Goal: Task Accomplishment & Management: Use online tool/utility

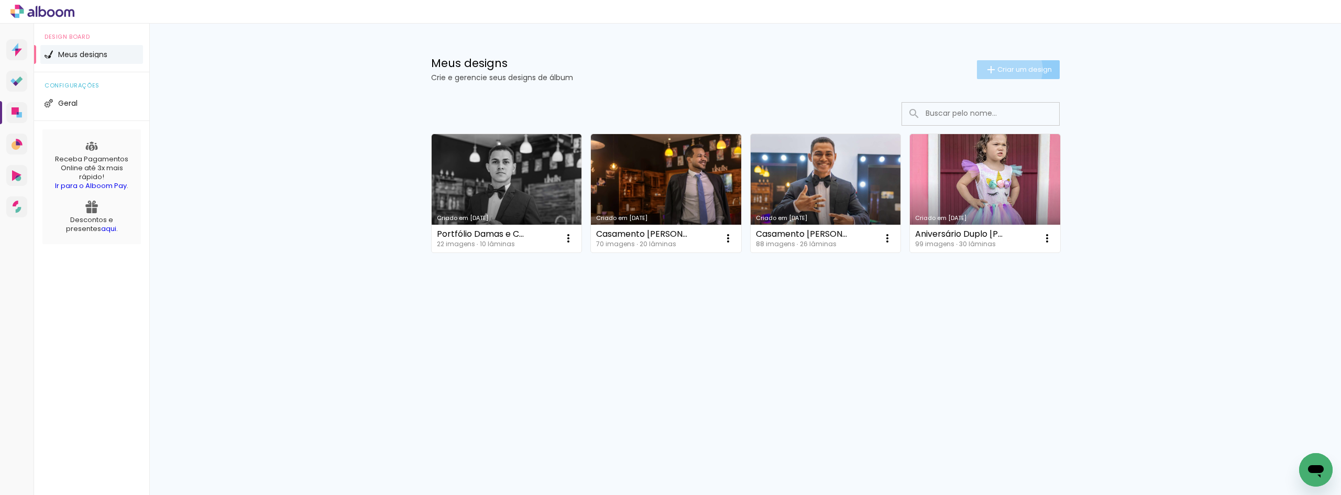
click at [1004, 69] on span "Criar um design" at bounding box center [1025, 69] width 54 height 7
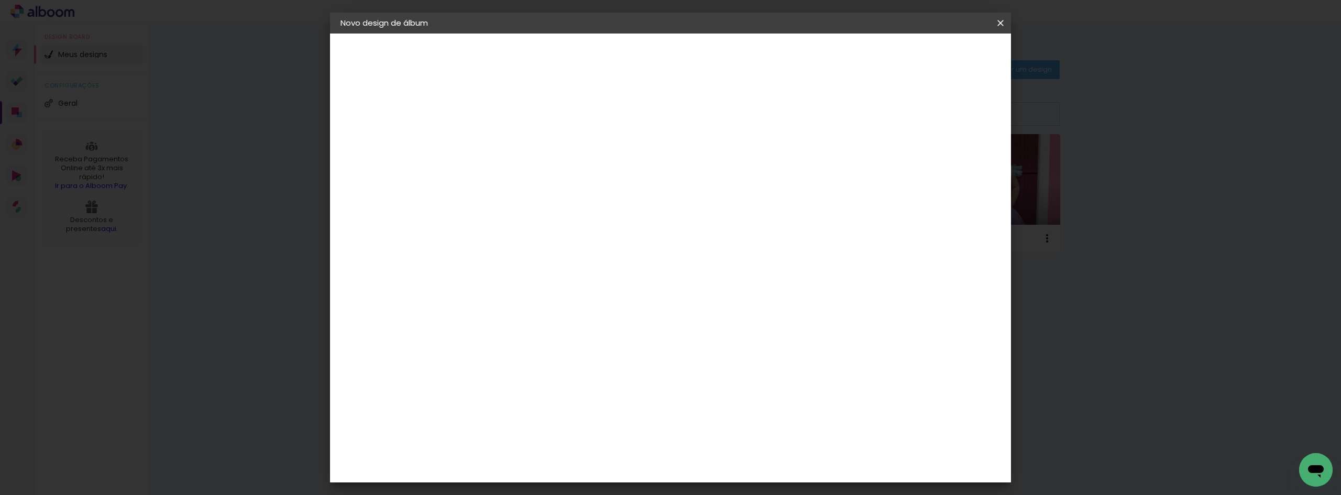
click at [512, 142] on input at bounding box center [512, 141] width 0 height 16
type input "Portfólio Balé [PERSON_NAME]"
type paper-input "Portfólio Balé [PERSON_NAME]"
click at [0, 0] on slot "Avançar" at bounding box center [0, 0] width 0 height 0
click at [626, 161] on iron-icon at bounding box center [619, 159] width 13 height 13
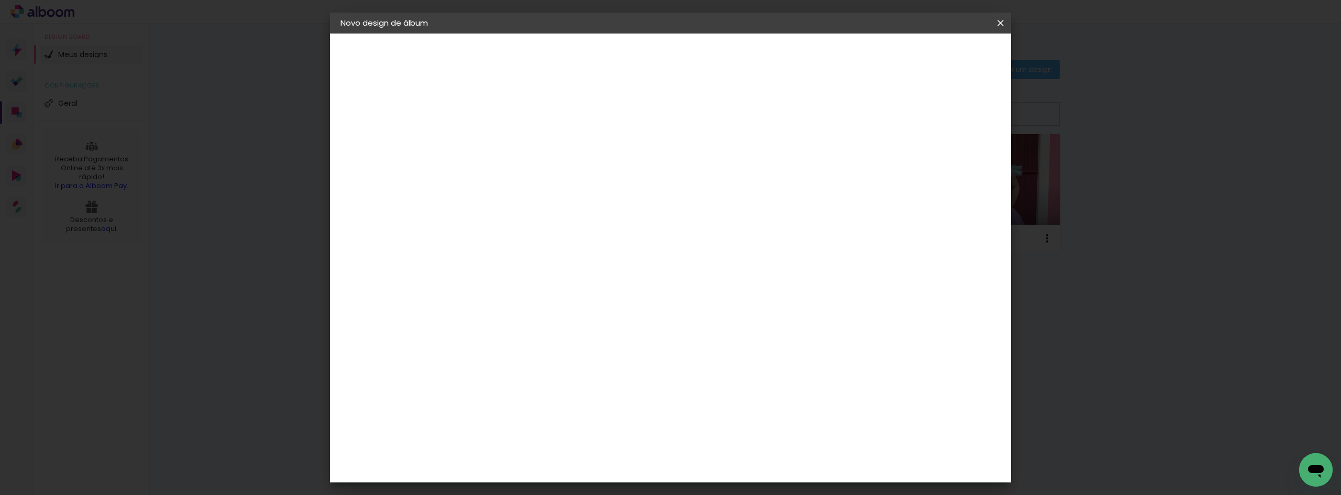
click at [0, 0] on slot "Avançar" at bounding box center [0, 0] width 0 height 0
drag, startPoint x: 740, startPoint y: 436, endPoint x: 705, endPoint y: 437, distance: 35.6
click at [705, 437] on div "cm" at bounding box center [734, 437] width 411 height 37
type input "48"
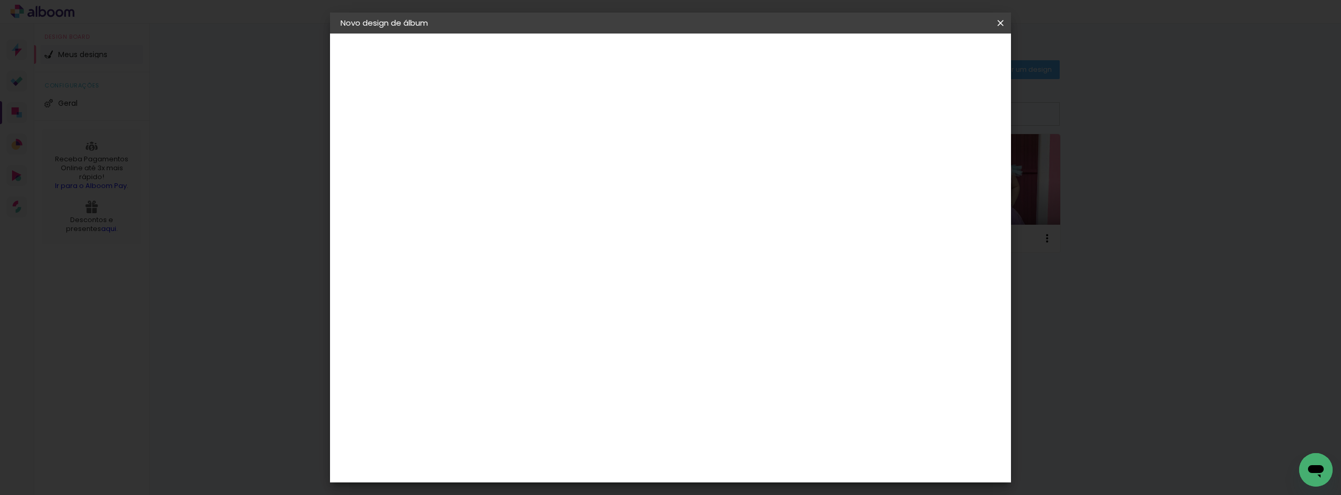
type paper-input "48"
click at [935, 57] on span "Iniciar design" at bounding box center [912, 55] width 48 height 7
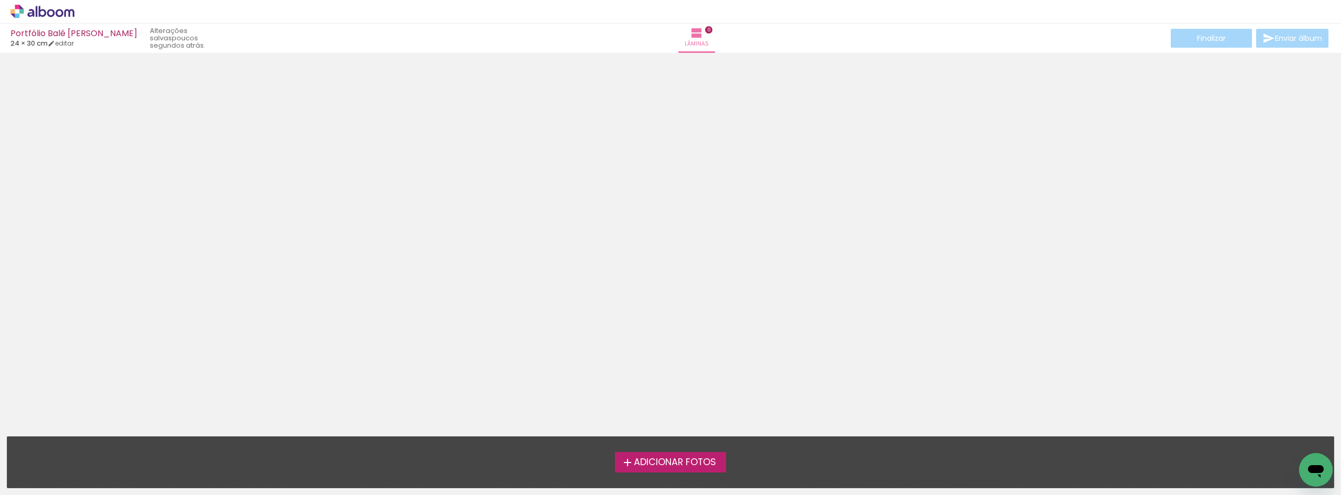
click at [654, 465] on span "Adicionar Fotos" at bounding box center [675, 462] width 82 height 9
click at [0, 0] on input "file" at bounding box center [0, 0] width 0 height 0
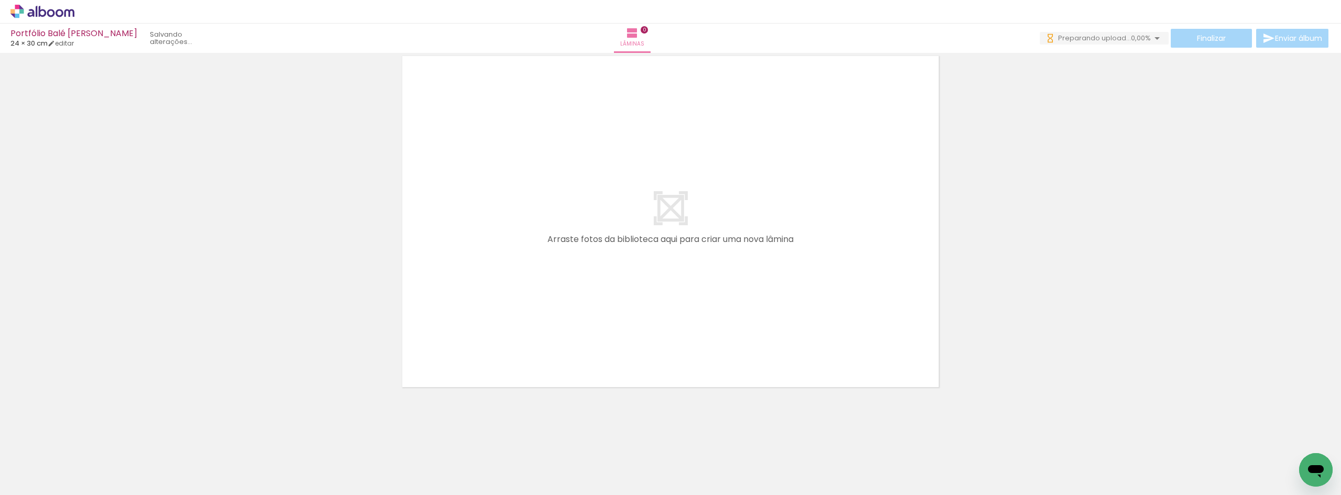
scroll to position [0, 391]
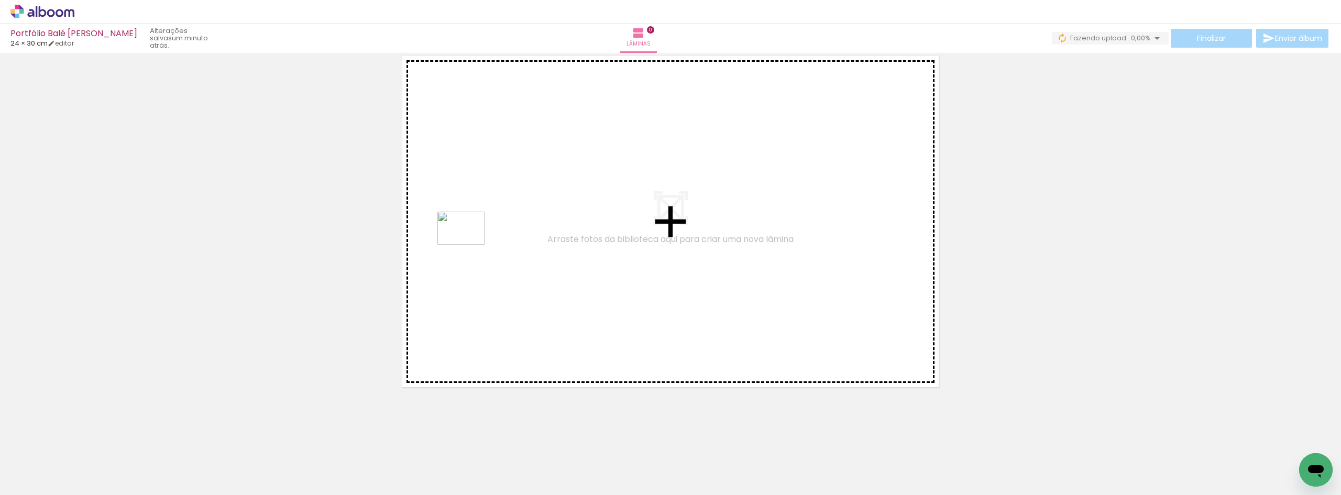
drag, startPoint x: 1266, startPoint y: 444, endPoint x: 469, endPoint y: 243, distance: 822.4
click at [469, 243] on quentale-workspace at bounding box center [670, 247] width 1341 height 495
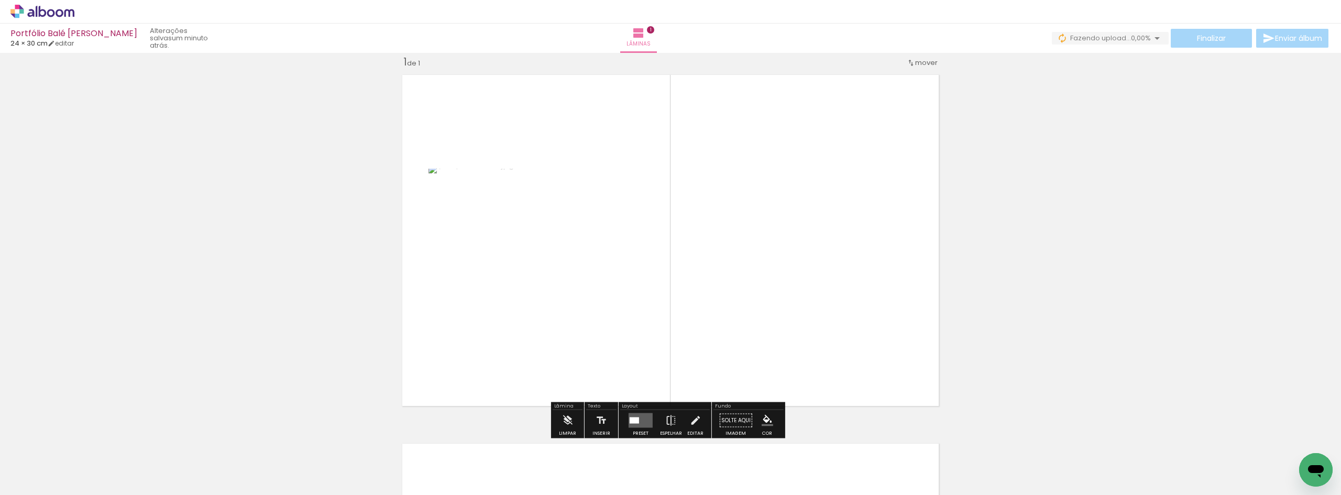
scroll to position [14, 0]
click at [641, 418] on quentale-layouter at bounding box center [641, 421] width 24 height 15
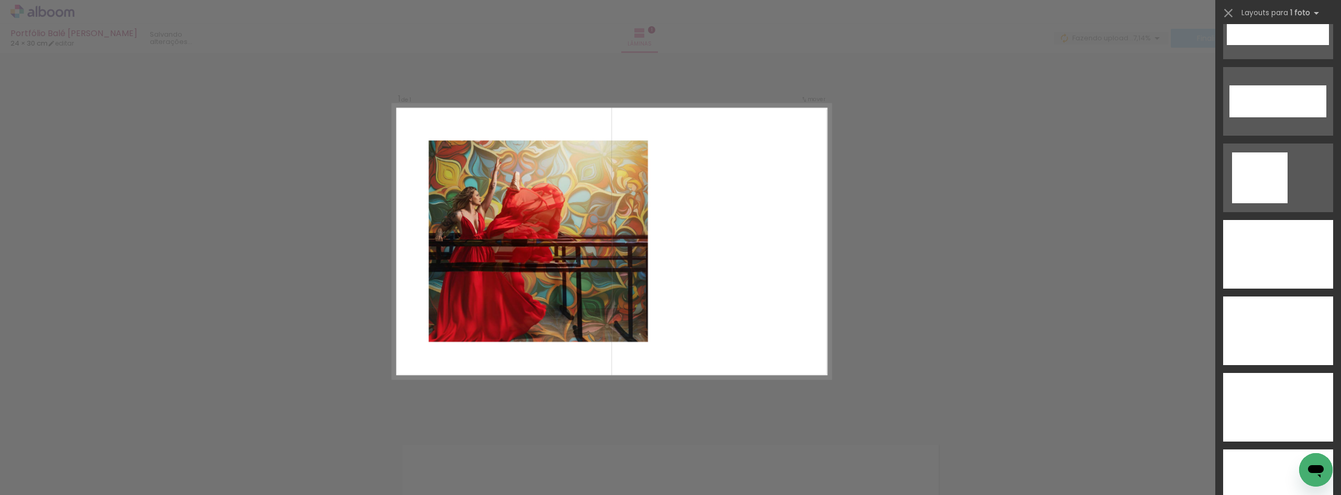
scroll to position [3563, 0]
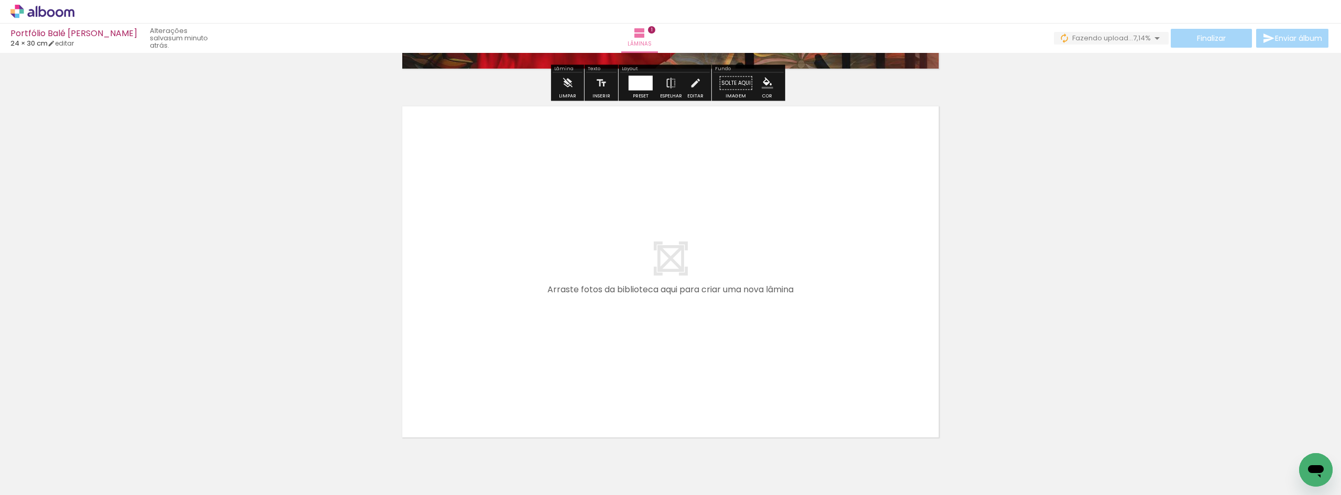
scroll to position [380, 0]
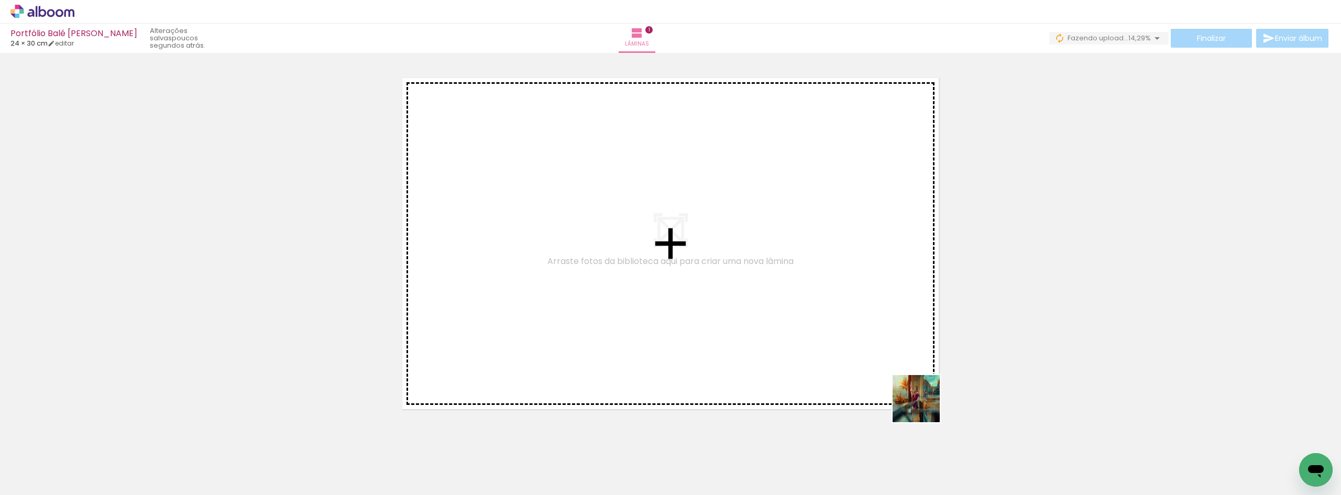
drag, startPoint x: 956, startPoint y: 463, endPoint x: 726, endPoint y: 259, distance: 308.0
click at [726, 259] on quentale-workspace at bounding box center [670, 247] width 1341 height 495
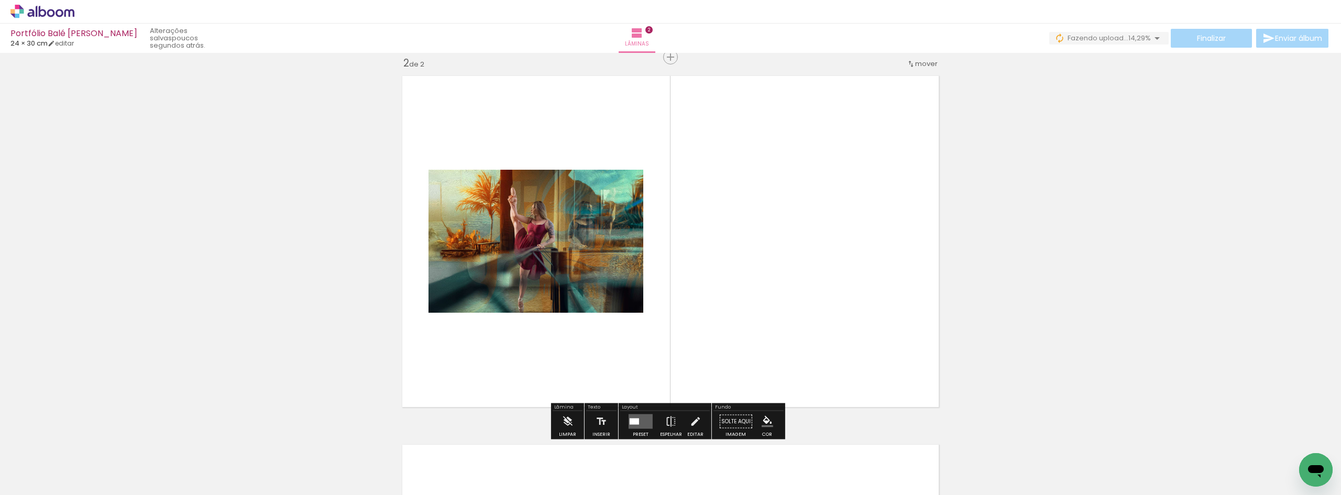
scroll to position [382, 0]
click at [641, 422] on quentale-layouter at bounding box center [641, 421] width 24 height 15
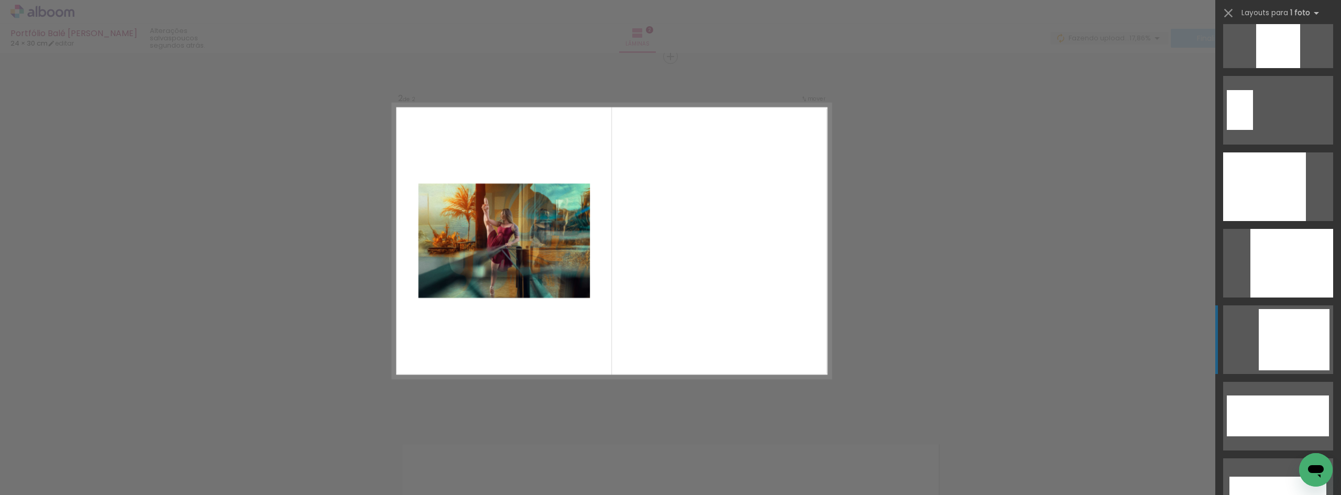
scroll to position [3184, 0]
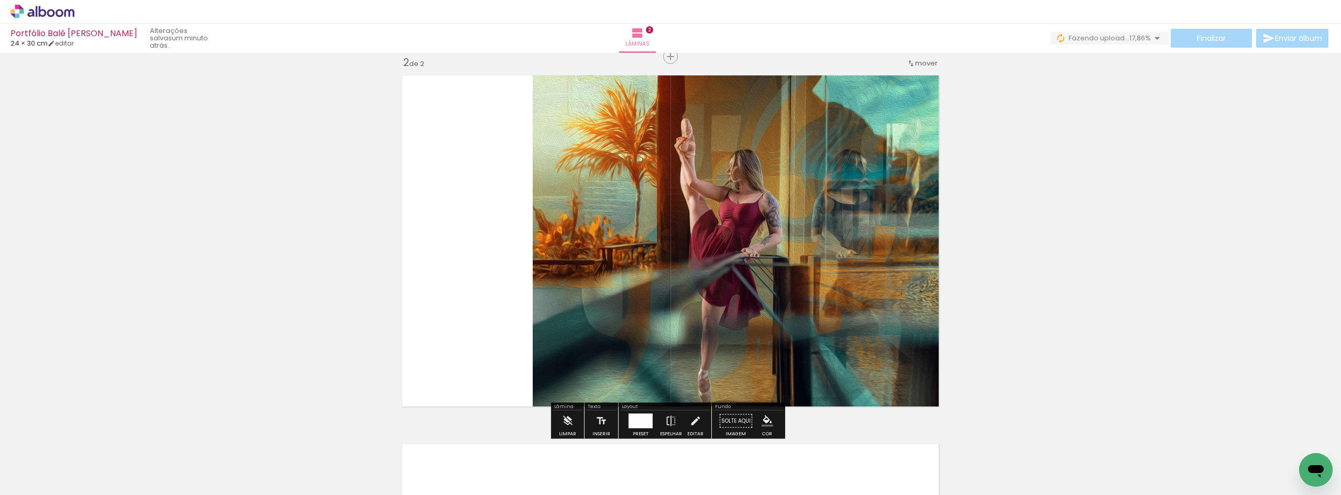
click at [762, 422] on iron-icon "color picker" at bounding box center [768, 421] width 12 height 12
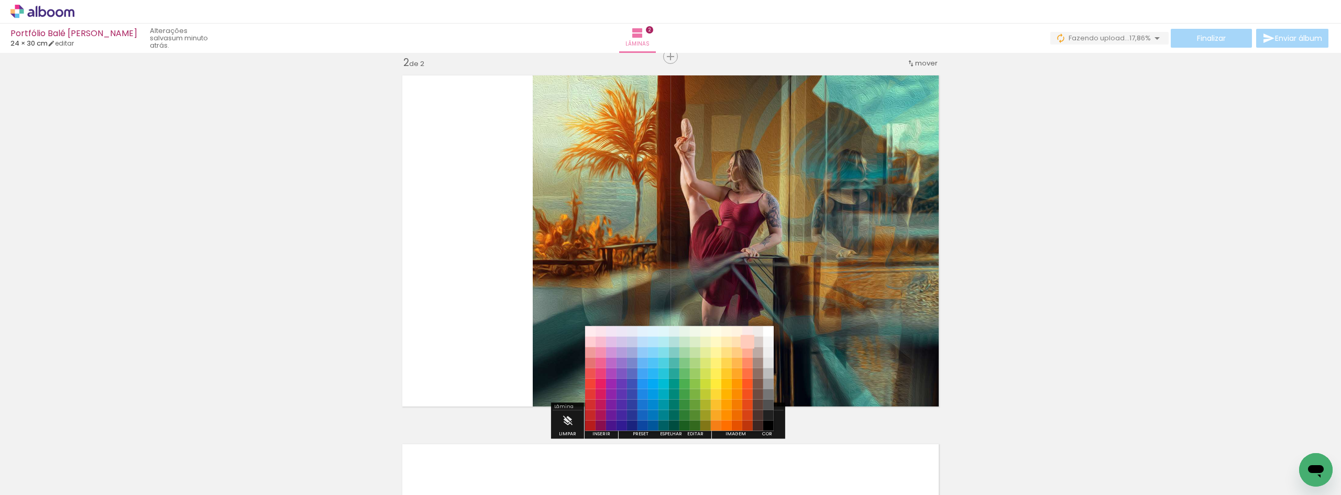
click at [747, 341] on paper-item "#ffccbc" at bounding box center [747, 342] width 10 height 10
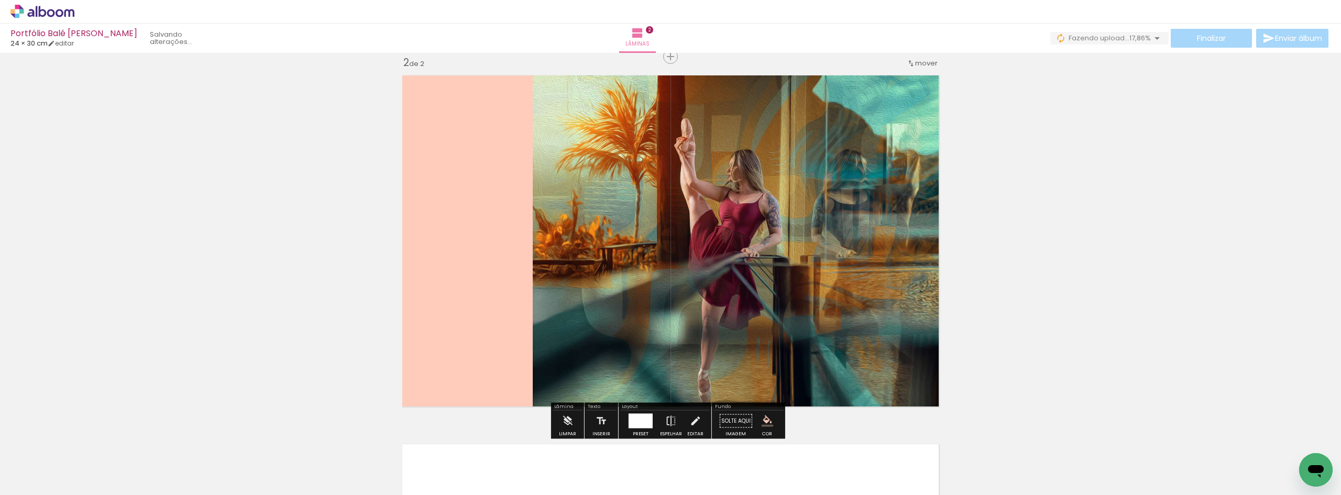
click at [762, 420] on iron-icon "color picker" at bounding box center [768, 421] width 12 height 12
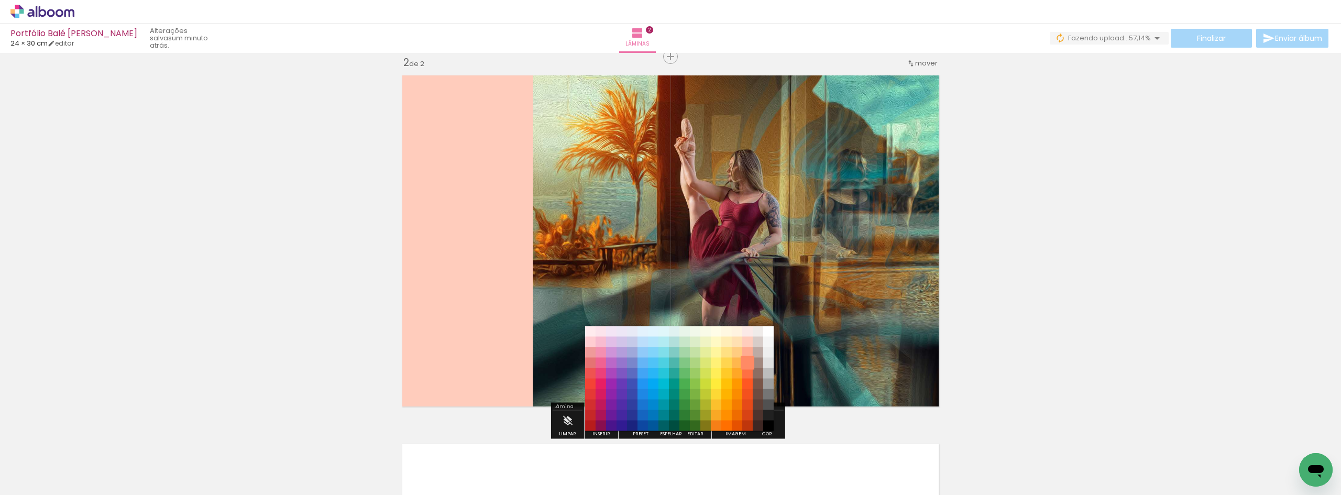
click at [749, 365] on paper-item "#ff8a65" at bounding box center [747, 363] width 10 height 10
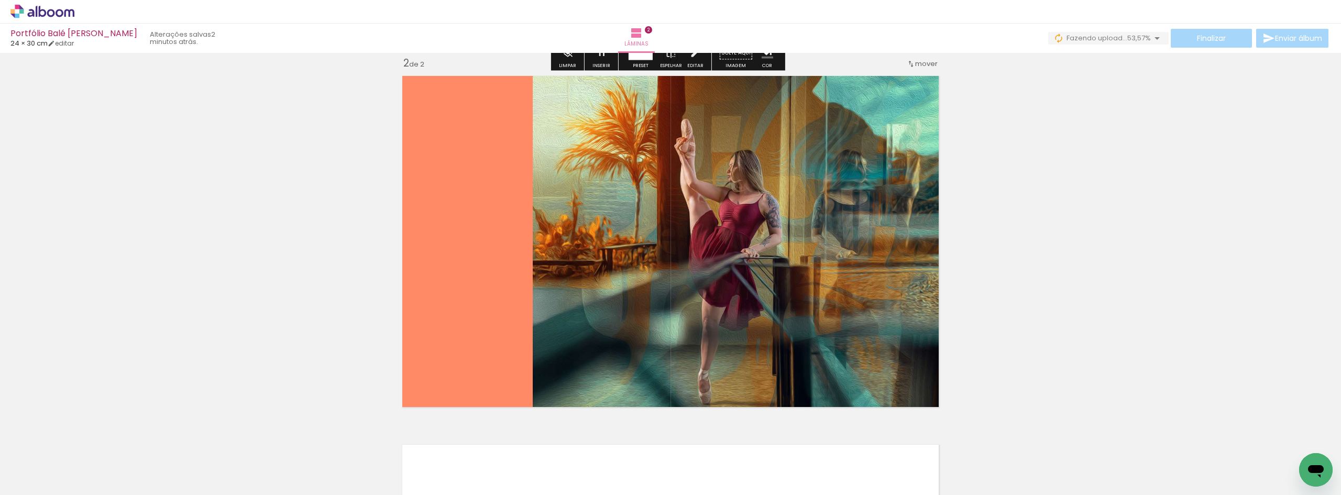
scroll to position [382, 0]
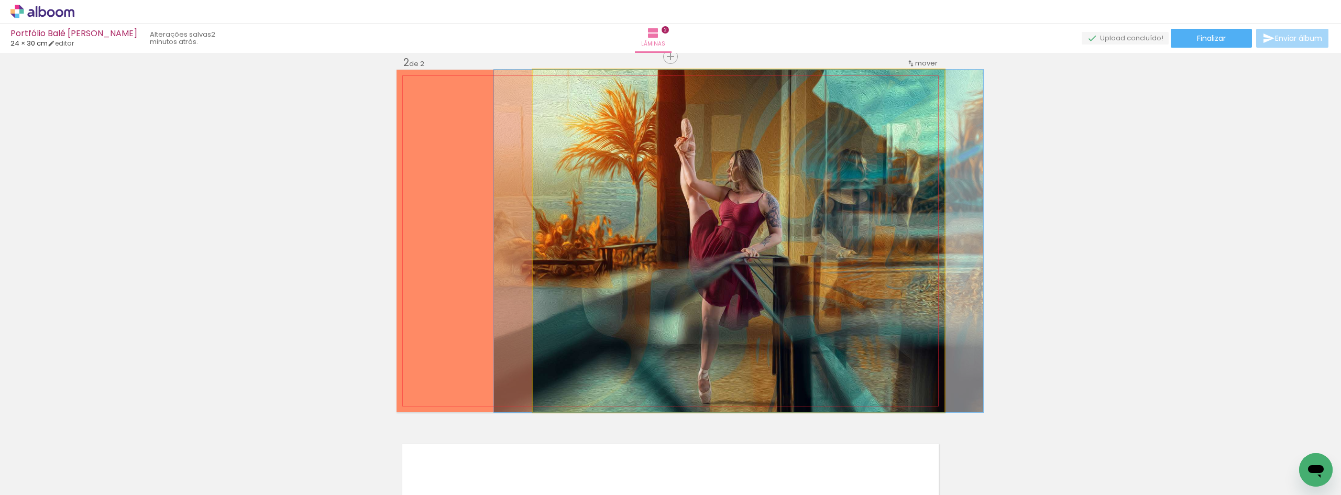
drag, startPoint x: 719, startPoint y: 330, endPoint x: 719, endPoint y: 294, distance: 35.1
click at [750, 266] on quentale-photo at bounding box center [739, 241] width 412 height 343
click at [752, 267] on quentale-photo at bounding box center [739, 241] width 412 height 343
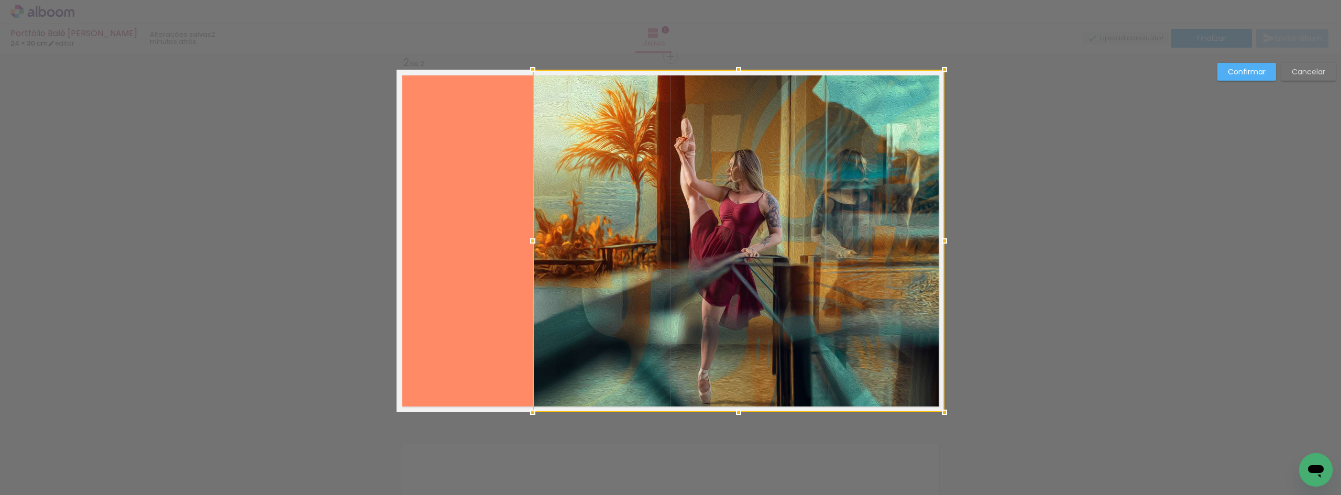
click at [750, 267] on div at bounding box center [739, 241] width 412 height 343
drag, startPoint x: 525, startPoint y: 242, endPoint x: 530, endPoint y: 245, distance: 5.4
click at [530, 245] on div at bounding box center [536, 241] width 21 height 21
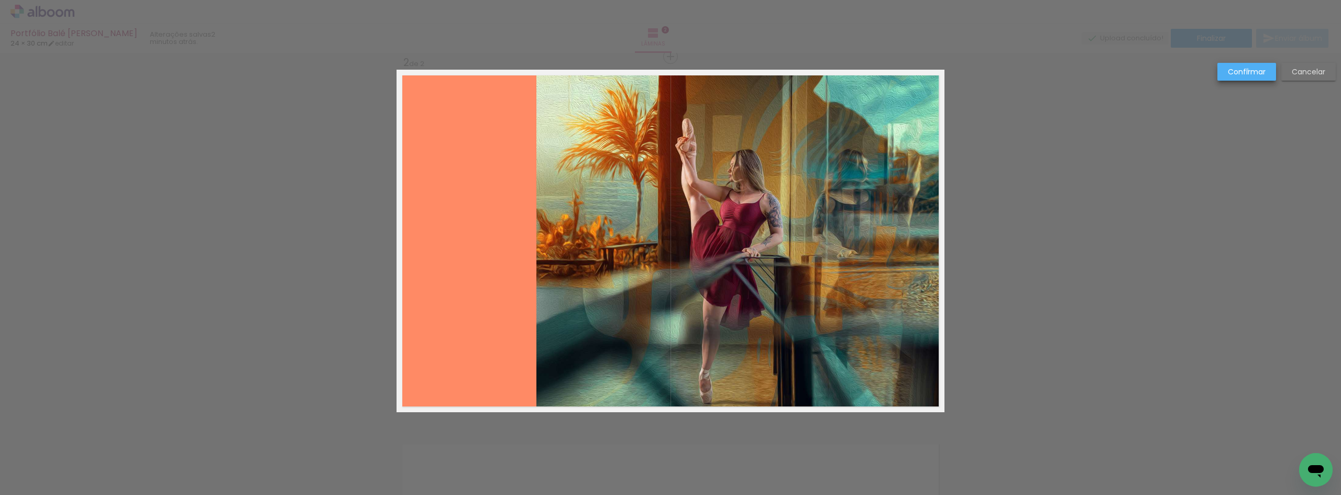
click at [0, 0] on slot "Confirmar" at bounding box center [0, 0] width 0 height 0
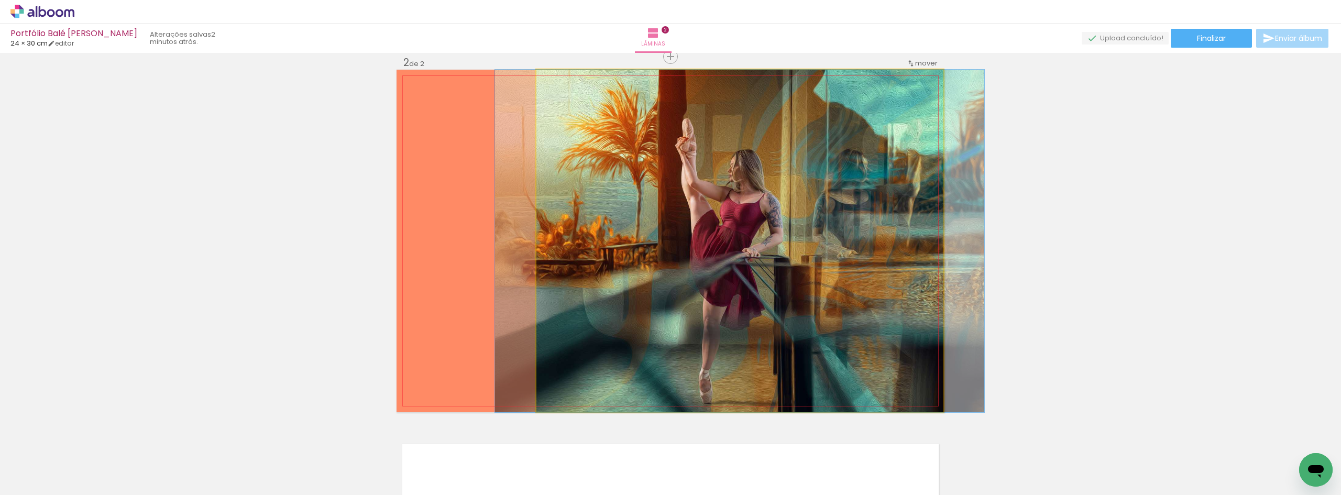
click at [702, 212] on quentale-photo at bounding box center [739, 241] width 407 height 343
click at [703, 212] on quentale-photo at bounding box center [739, 241] width 407 height 343
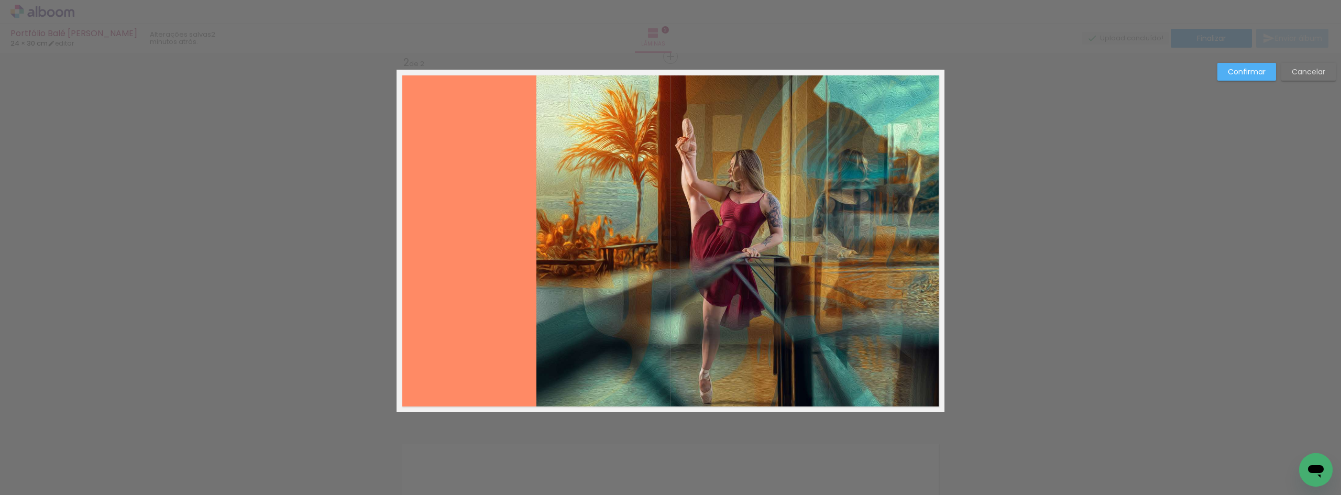
click at [596, 221] on quentale-photo at bounding box center [739, 241] width 407 height 343
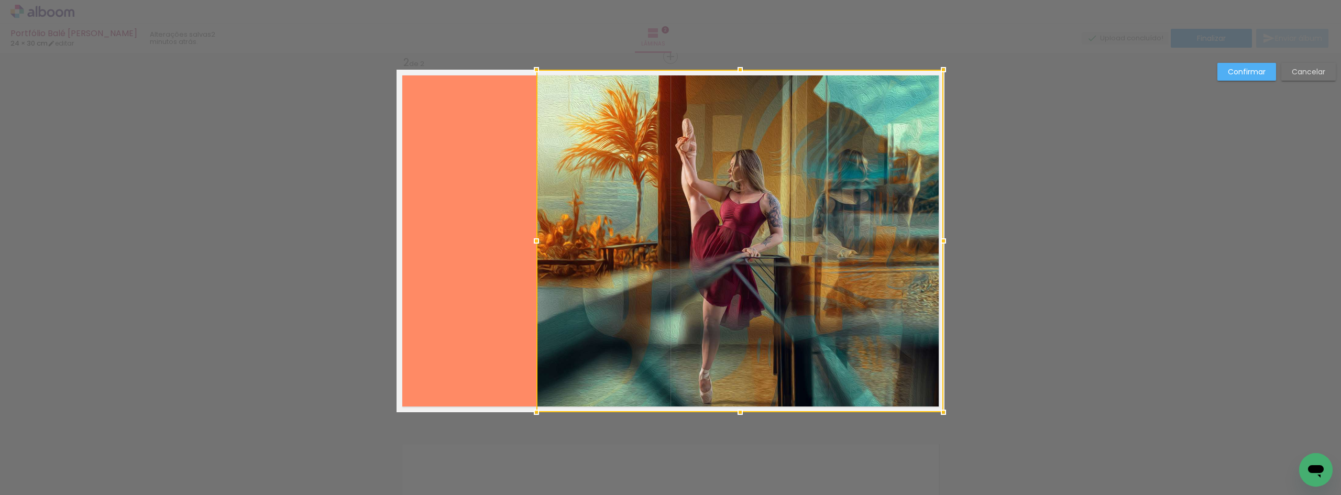
click at [596, 221] on div at bounding box center [739, 241] width 407 height 343
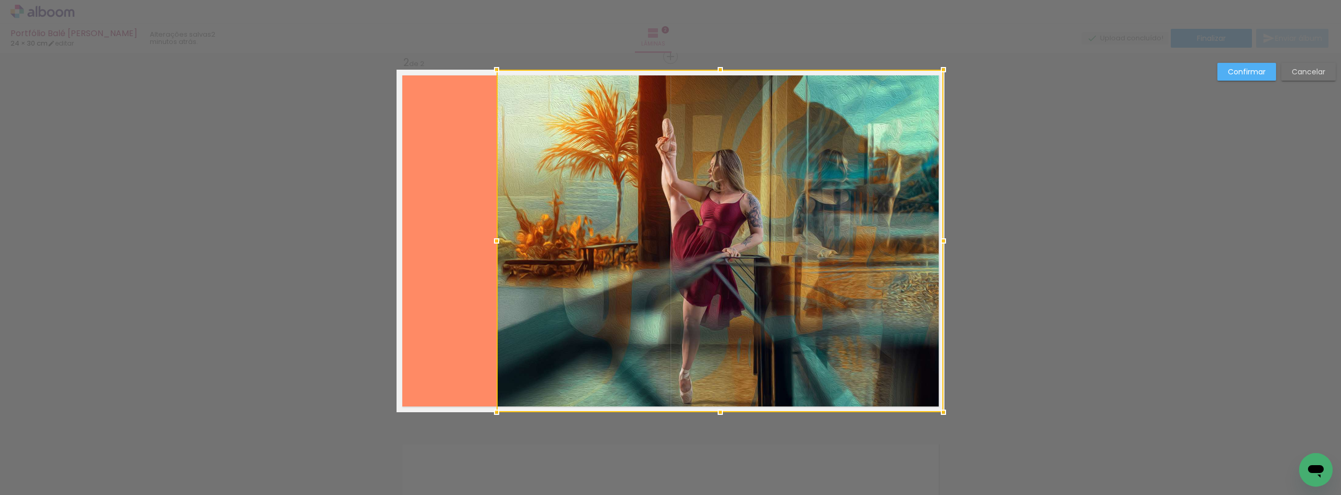
drag, startPoint x: 530, startPoint y: 241, endPoint x: 491, endPoint y: 239, distance: 38.3
click at [491, 239] on div at bounding box center [496, 241] width 21 height 21
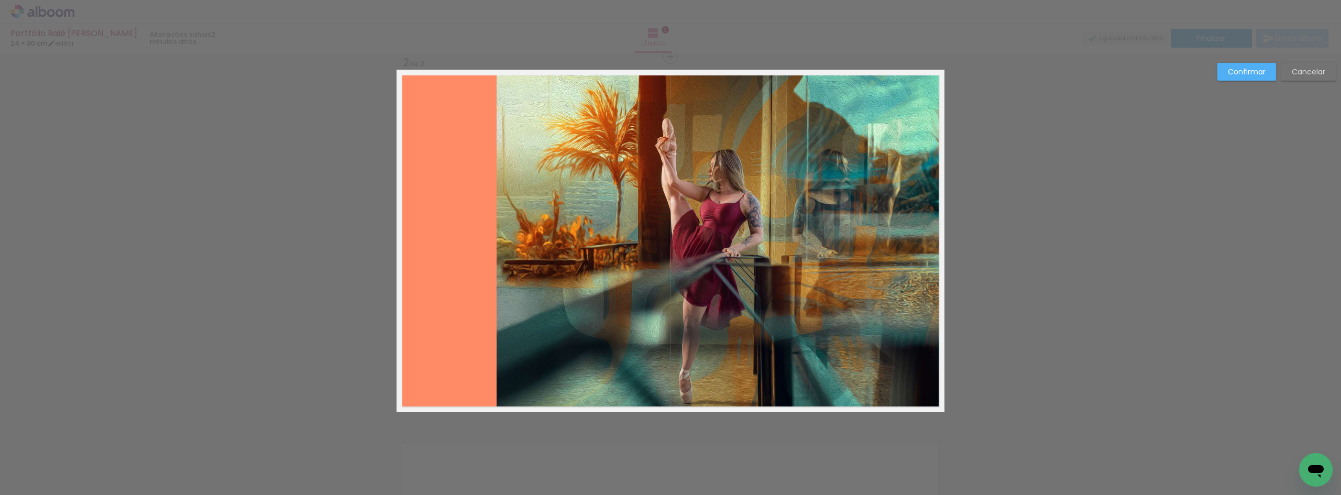
click at [0, 0] on slot "Confirmar" at bounding box center [0, 0] width 0 height 0
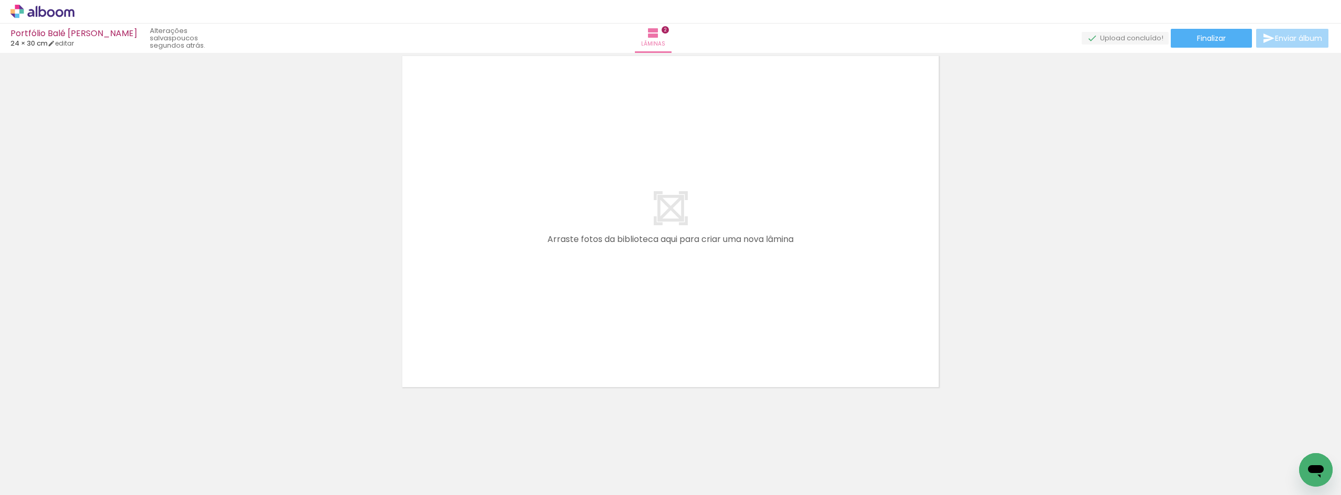
scroll to position [0, 0]
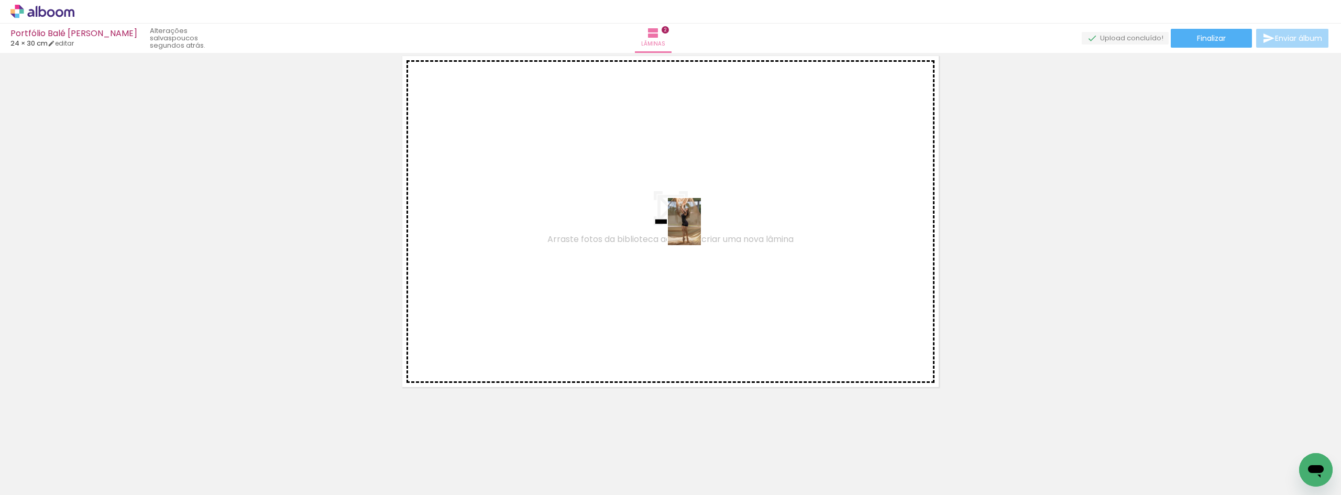
drag, startPoint x: 106, startPoint y: 466, endPoint x: 699, endPoint y: 229, distance: 639.1
click at [699, 229] on quentale-workspace at bounding box center [670, 247] width 1341 height 495
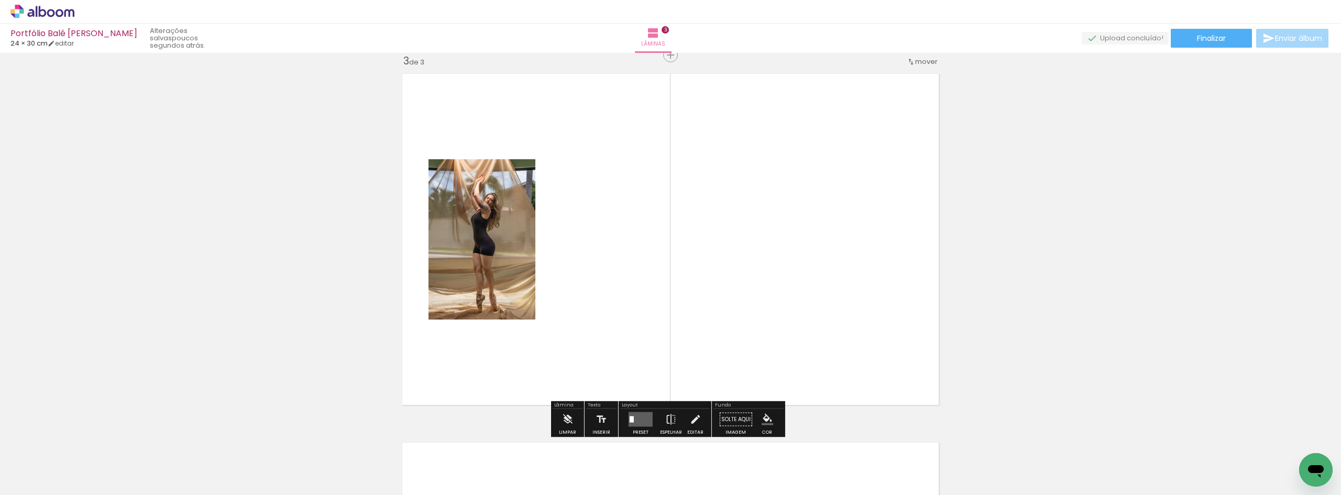
scroll to position [751, 0]
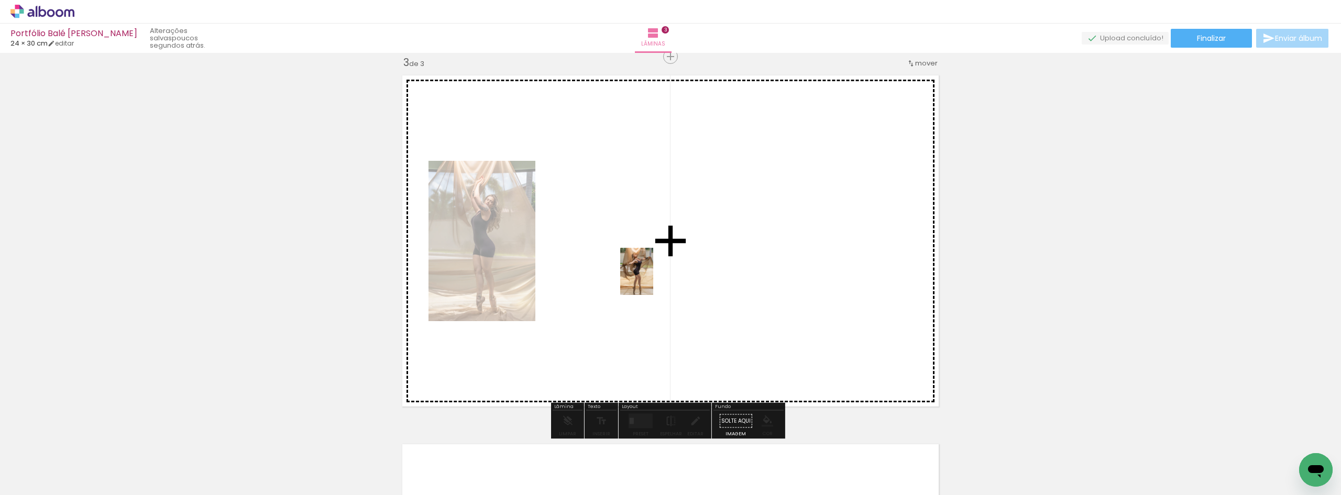
drag, startPoint x: 230, startPoint y: 465, endPoint x: 672, endPoint y: 272, distance: 481.7
click at [672, 272] on quentale-workspace at bounding box center [670, 247] width 1341 height 495
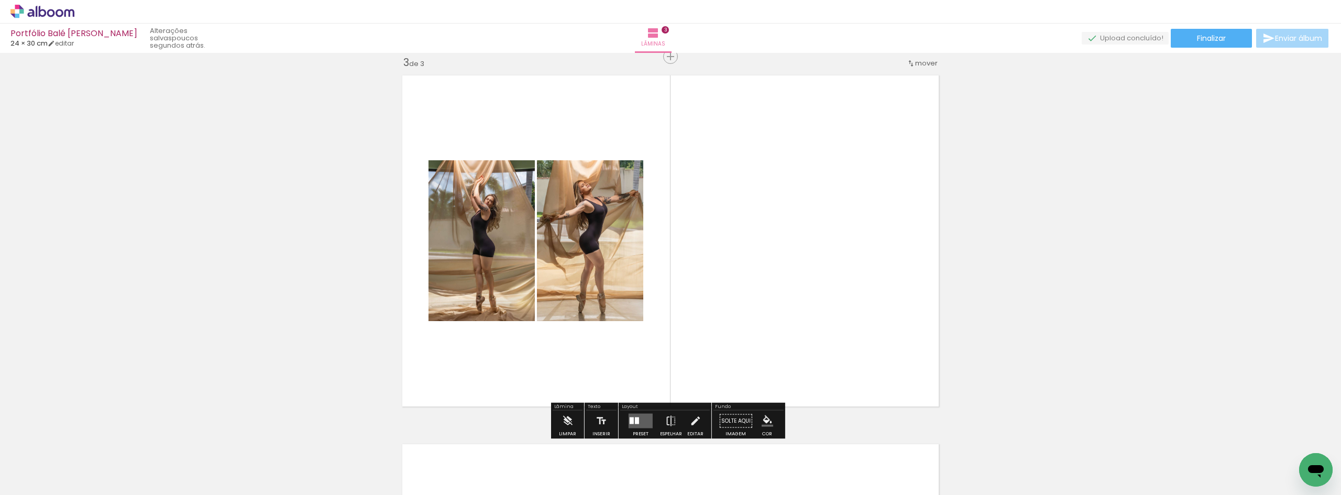
click at [637, 424] on quentale-layouter at bounding box center [641, 421] width 24 height 15
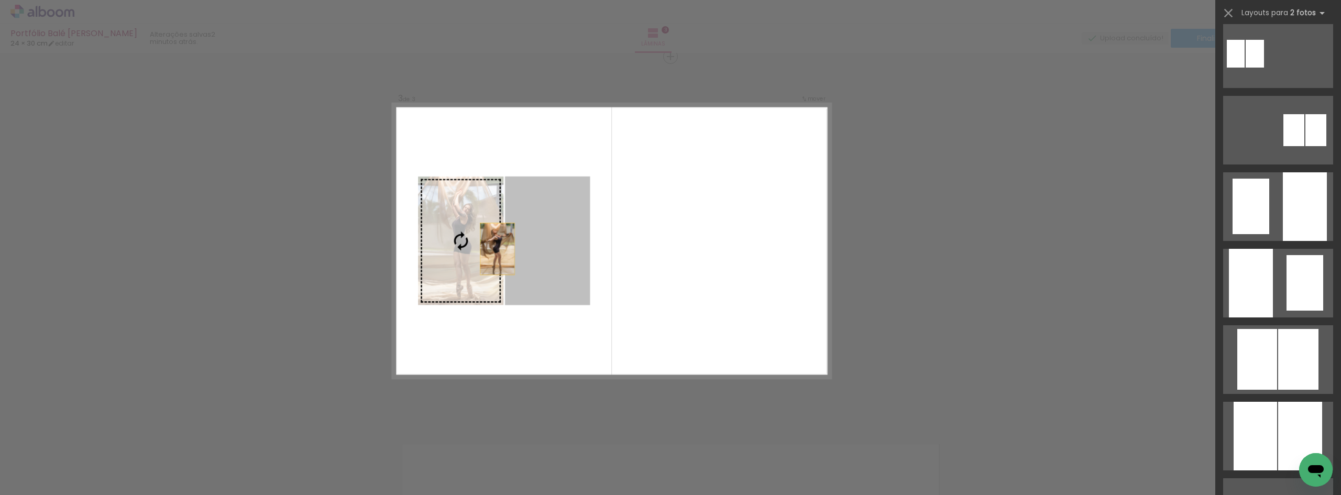
scroll to position [0, 0]
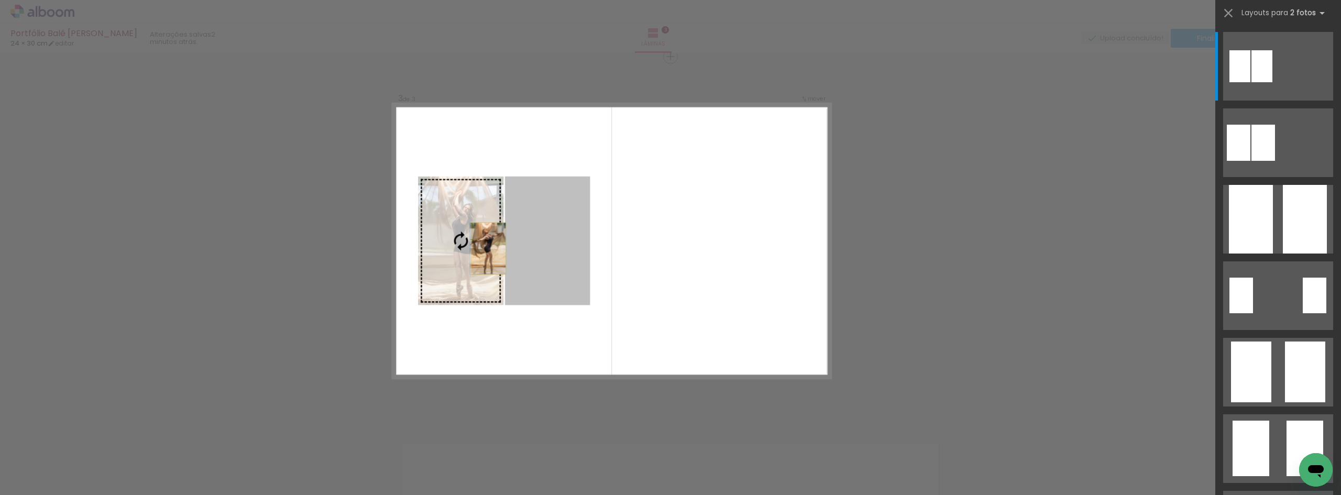
drag, startPoint x: 538, startPoint y: 250, endPoint x: 470, endPoint y: 250, distance: 67.6
click at [0, 0] on slot at bounding box center [0, 0] width 0 height 0
drag, startPoint x: 557, startPoint y: 241, endPoint x: 483, endPoint y: 242, distance: 74.4
click at [0, 0] on slot at bounding box center [0, 0] width 0 height 0
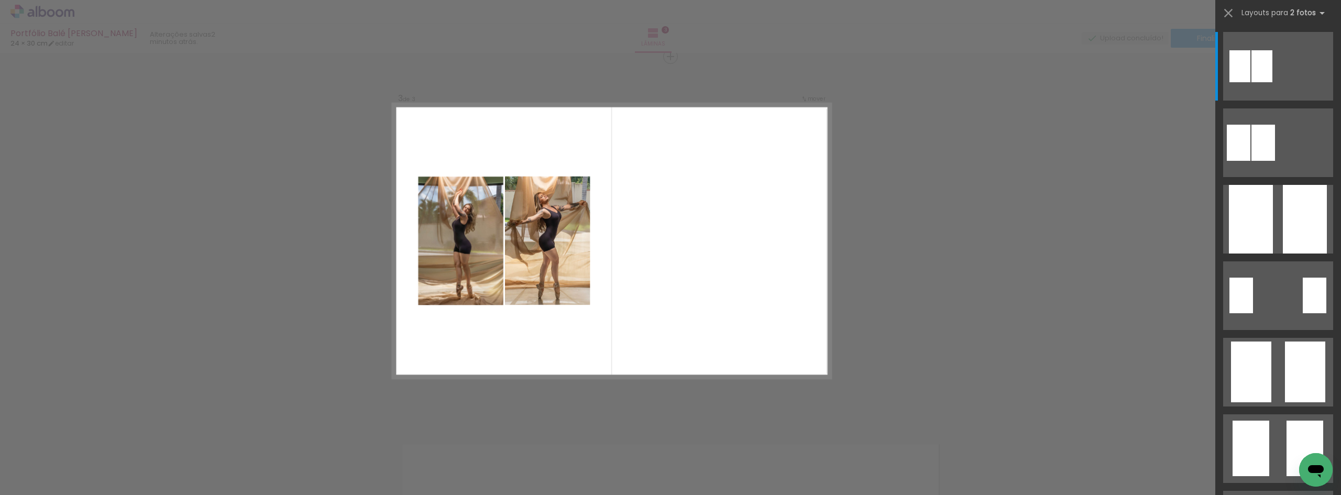
click at [679, 295] on div at bounding box center [651, 241] width 357 height 274
drag, startPoint x: 554, startPoint y: 260, endPoint x: 487, endPoint y: 259, distance: 67.1
click at [0, 0] on slot at bounding box center [0, 0] width 0 height 0
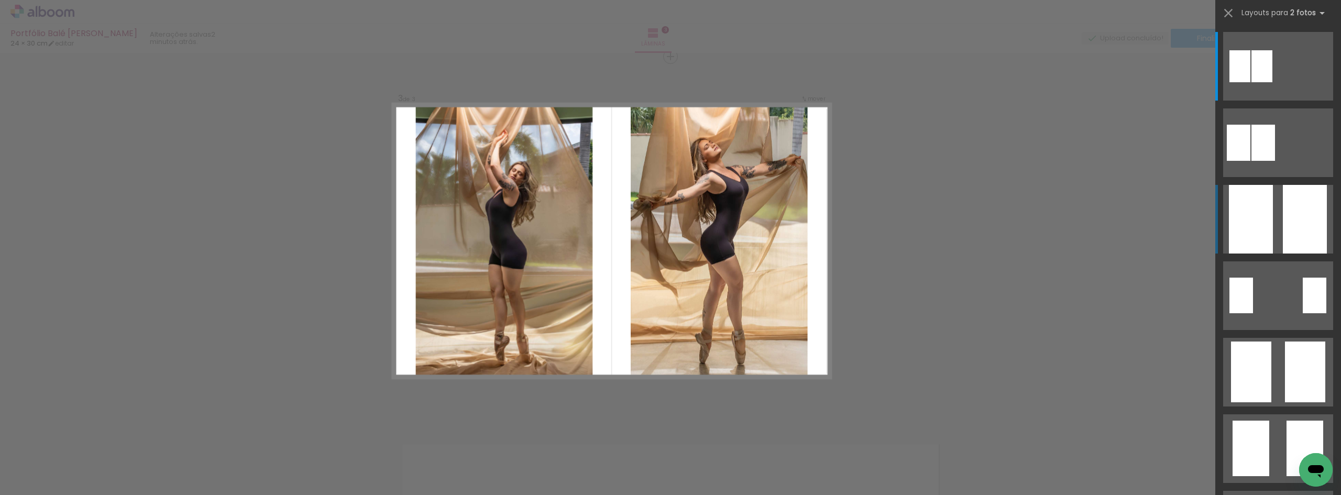
click at [1295, 224] on div at bounding box center [1305, 219] width 44 height 69
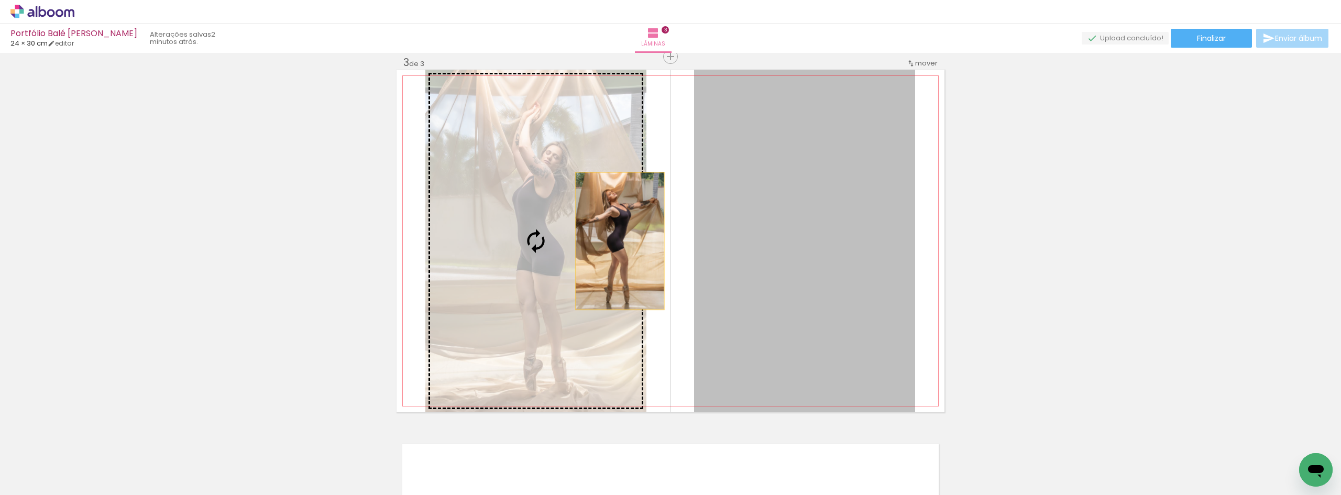
drag, startPoint x: 801, startPoint y: 243, endPoint x: 572, endPoint y: 242, distance: 228.4
click at [0, 0] on slot at bounding box center [0, 0] width 0 height 0
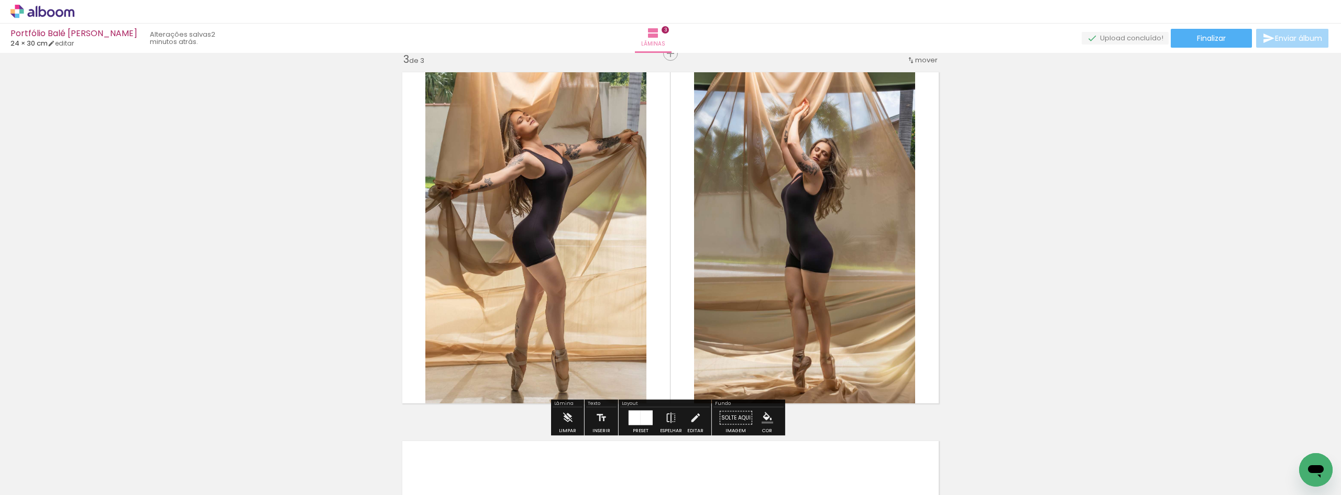
scroll to position [751, 0]
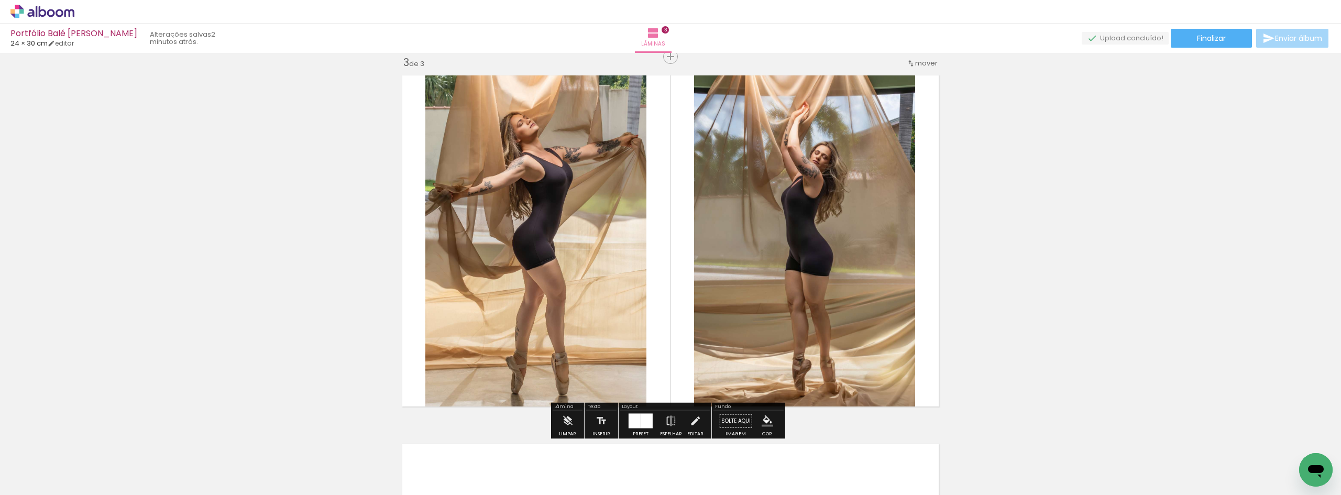
click at [765, 423] on iron-icon "color picker" at bounding box center [768, 421] width 12 height 12
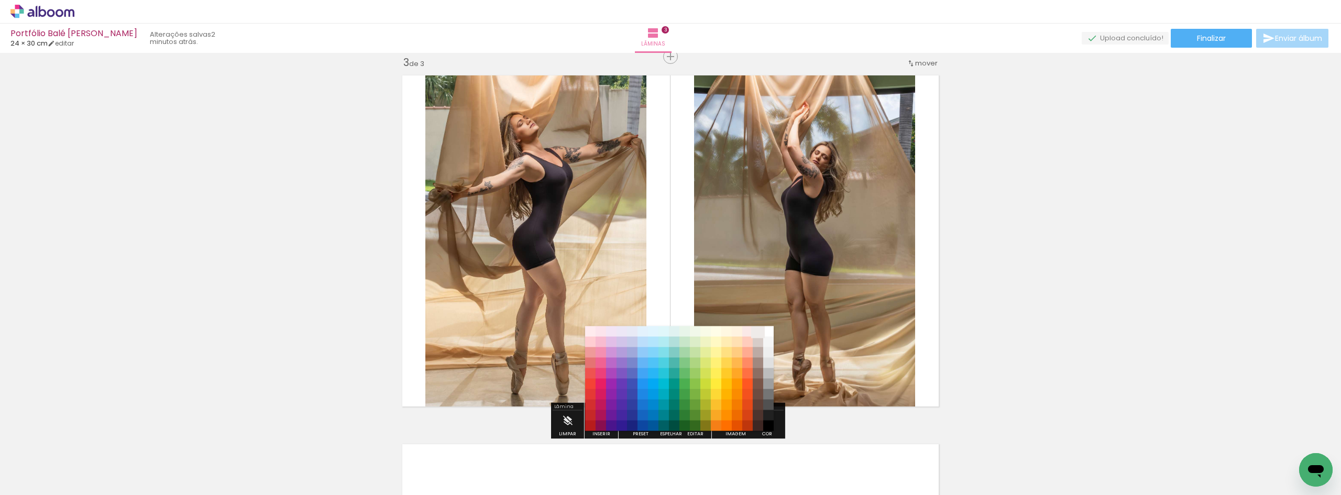
click at [758, 334] on paper-item "#efebe9" at bounding box center [758, 331] width 10 height 10
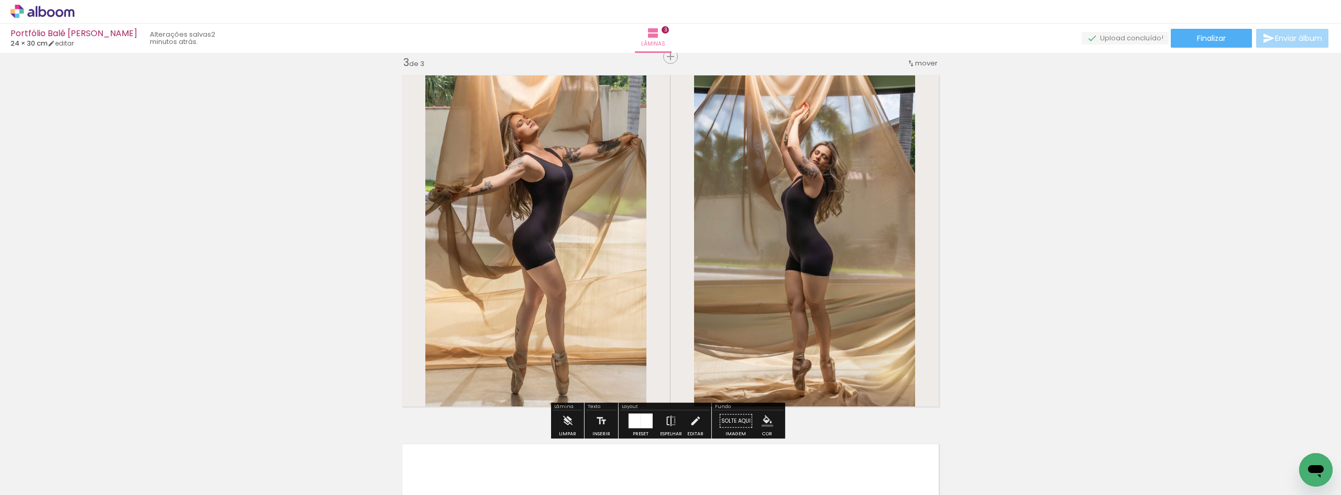
click at [764, 420] on iron-icon "color picker" at bounding box center [768, 421] width 12 height 12
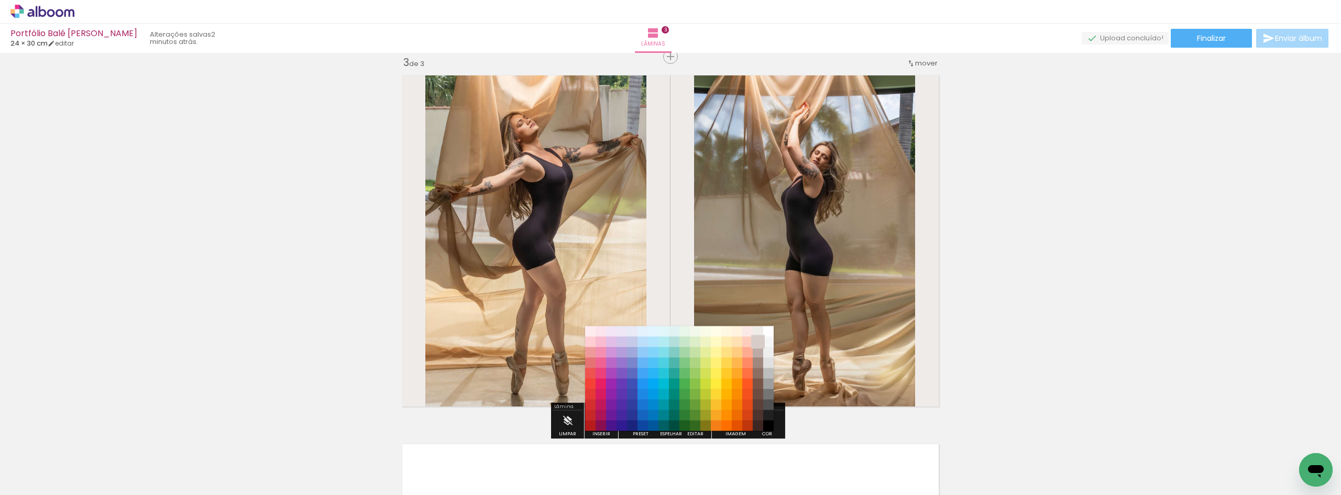
click at [760, 343] on paper-item "#d7ccc8" at bounding box center [758, 342] width 10 height 10
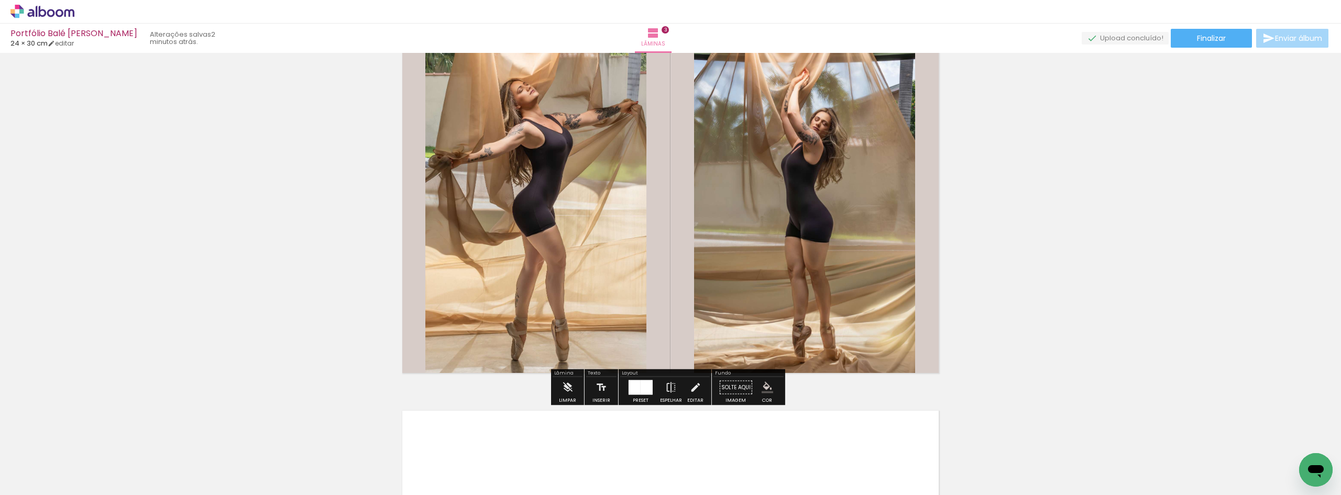
scroll to position [804, 0]
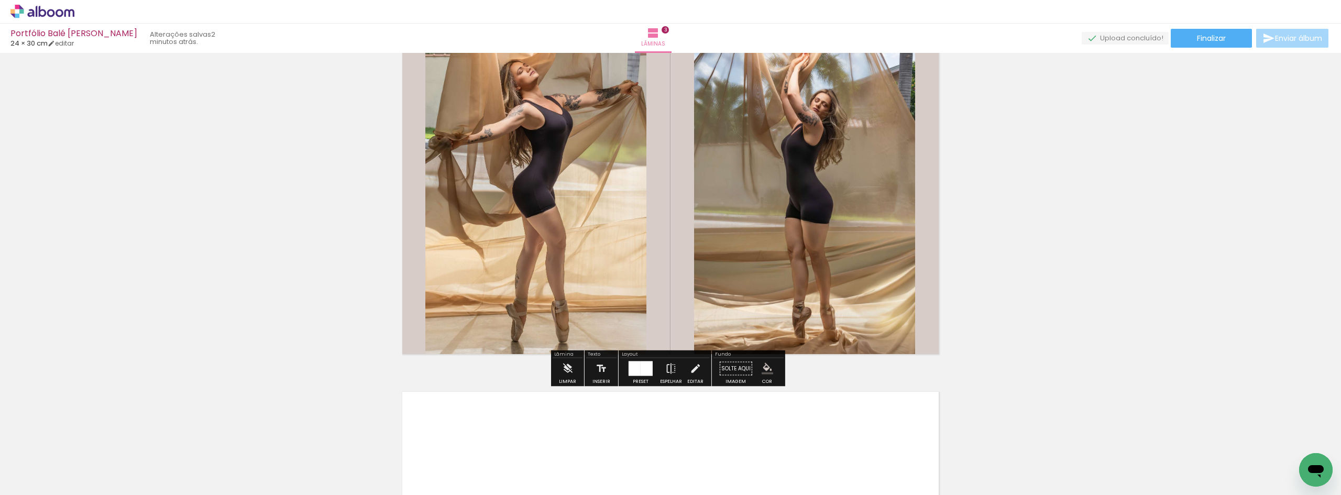
click at [634, 364] on div at bounding box center [635, 368] width 12 height 15
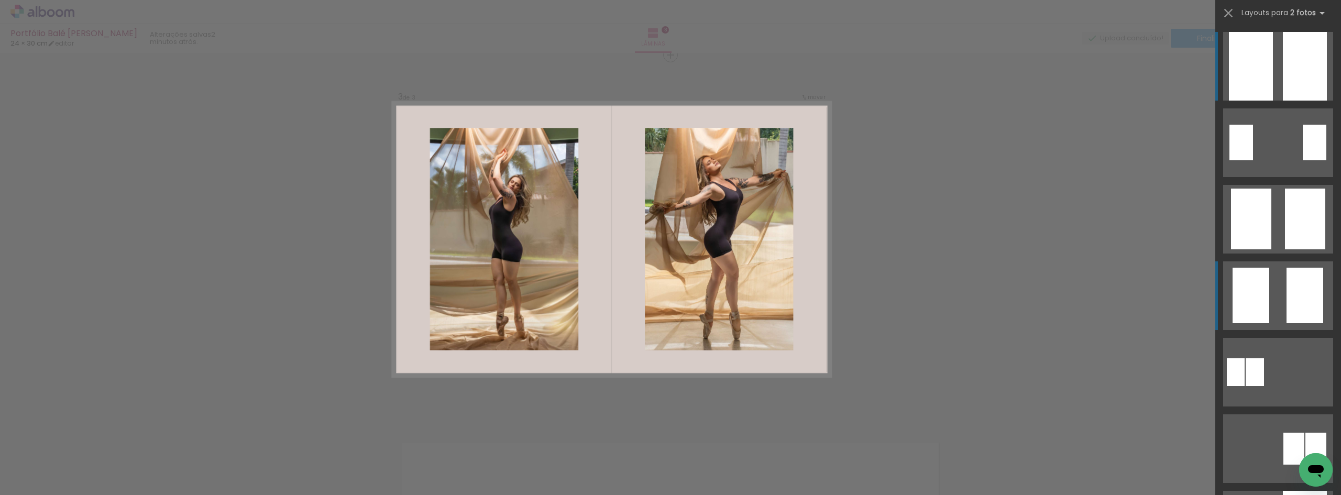
scroll to position [751, 0]
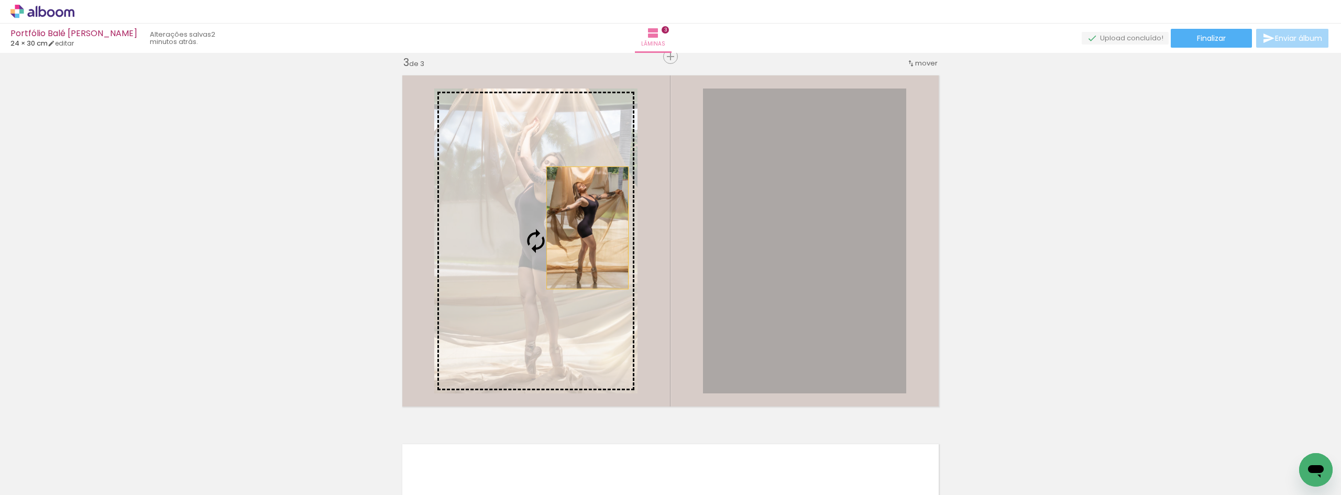
drag, startPoint x: 809, startPoint y: 225, endPoint x: 584, endPoint y: 228, distance: 225.8
click at [0, 0] on slot at bounding box center [0, 0] width 0 height 0
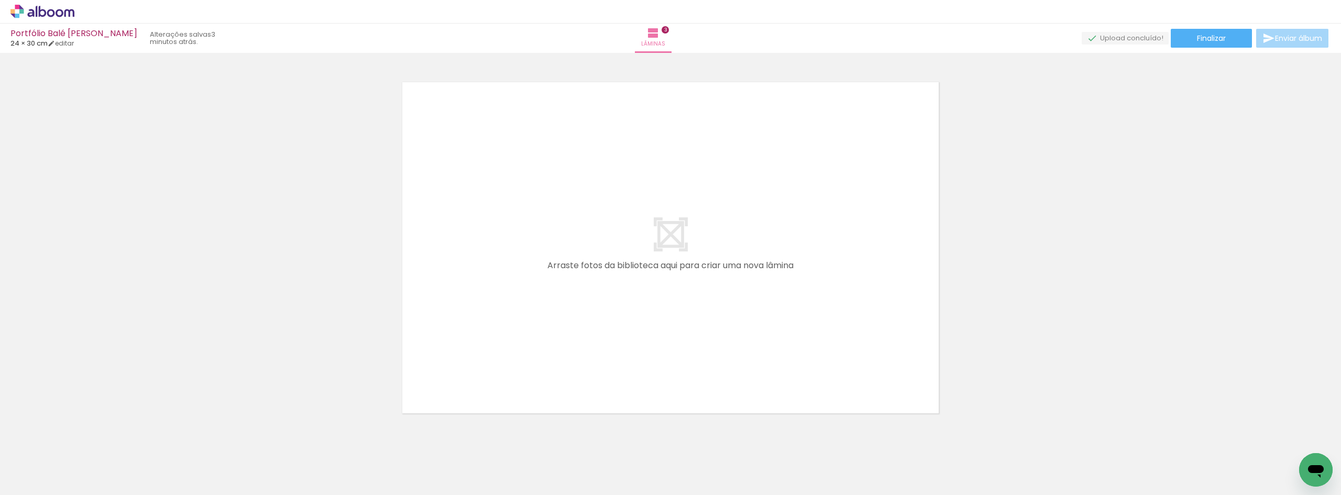
scroll to position [1118, 0]
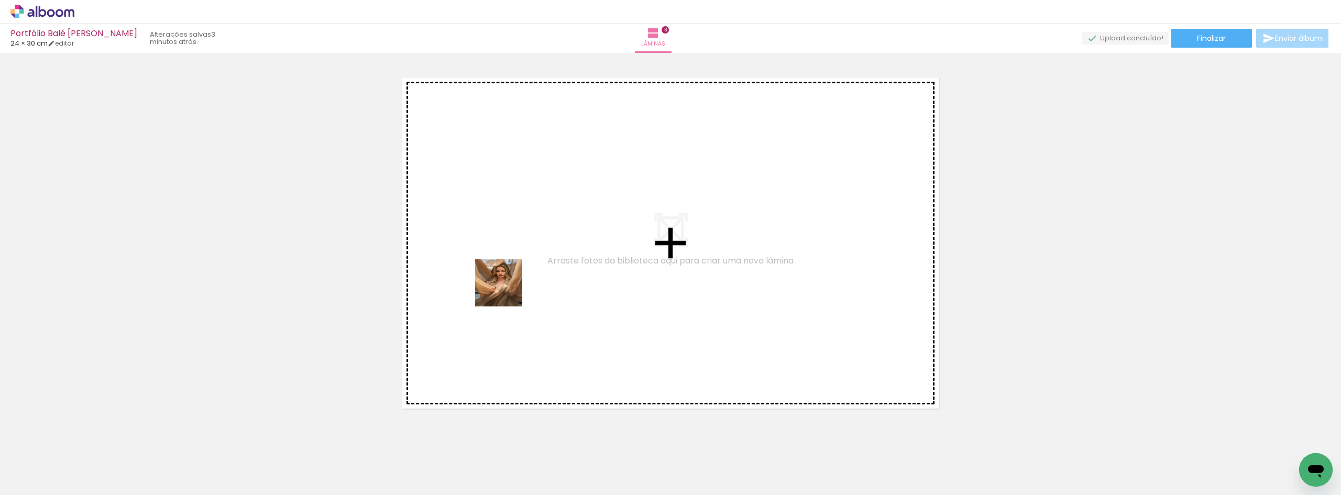
drag, startPoint x: 339, startPoint y: 459, endPoint x: 602, endPoint y: 232, distance: 347.3
click at [602, 232] on quentale-workspace at bounding box center [670, 247] width 1341 height 495
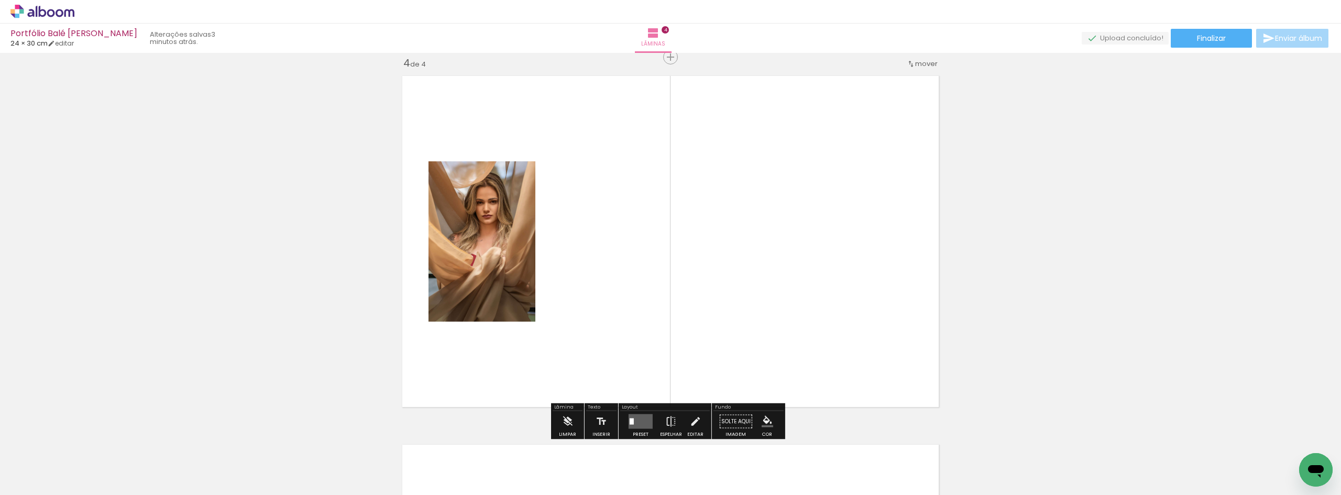
scroll to position [1120, 0]
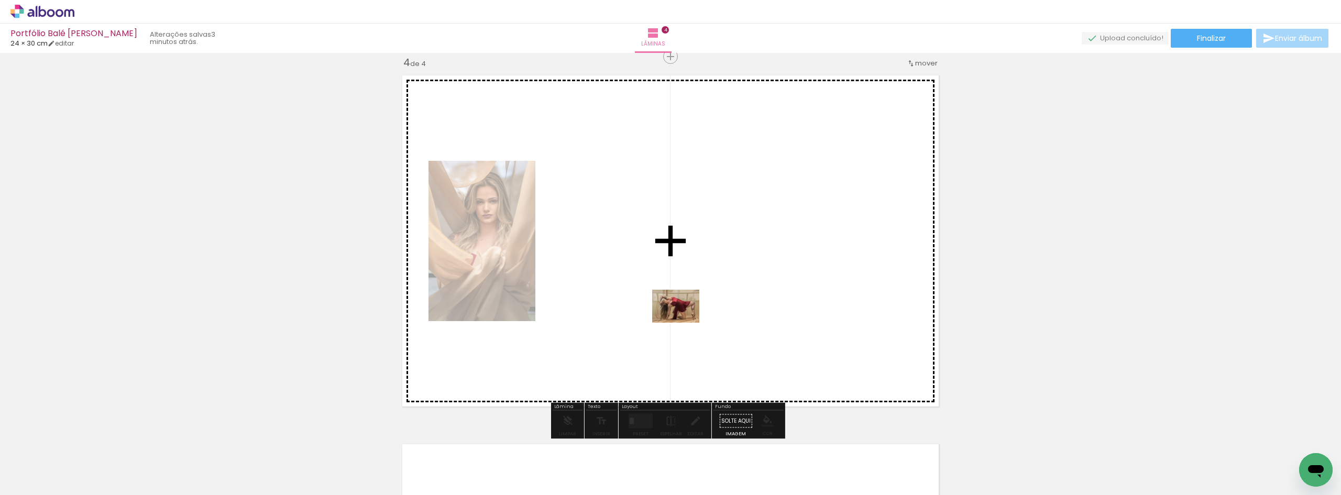
drag, startPoint x: 639, startPoint y: 467, endPoint x: 688, endPoint y: 309, distance: 165.2
click at [688, 309] on quentale-workspace at bounding box center [670, 247] width 1341 height 495
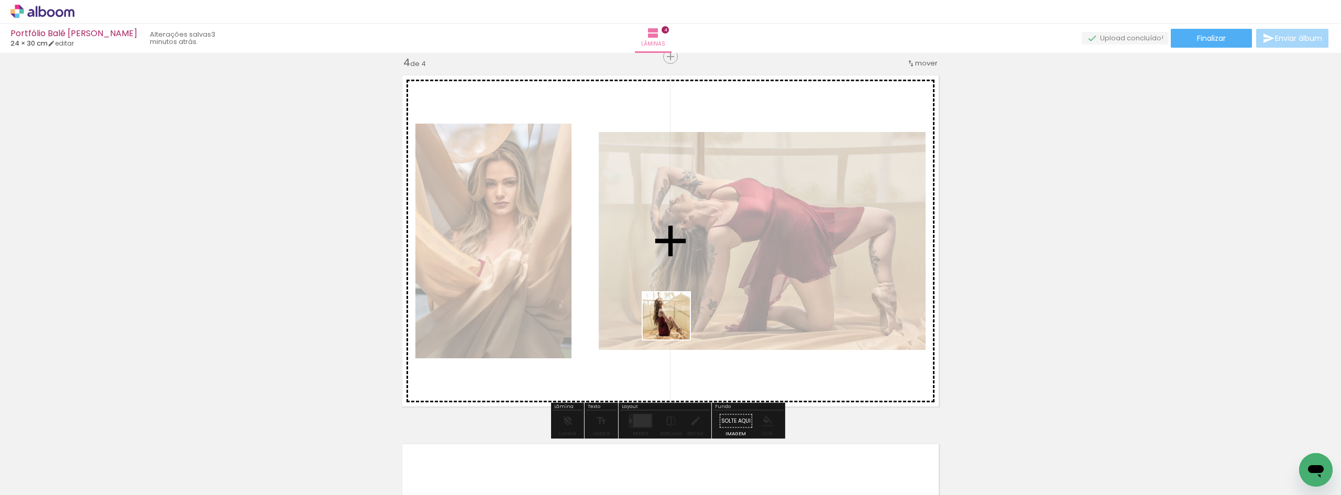
drag, startPoint x: 875, startPoint y: 466, endPoint x: 673, endPoint y: 323, distance: 247.0
click at [673, 323] on quentale-workspace at bounding box center [670, 247] width 1341 height 495
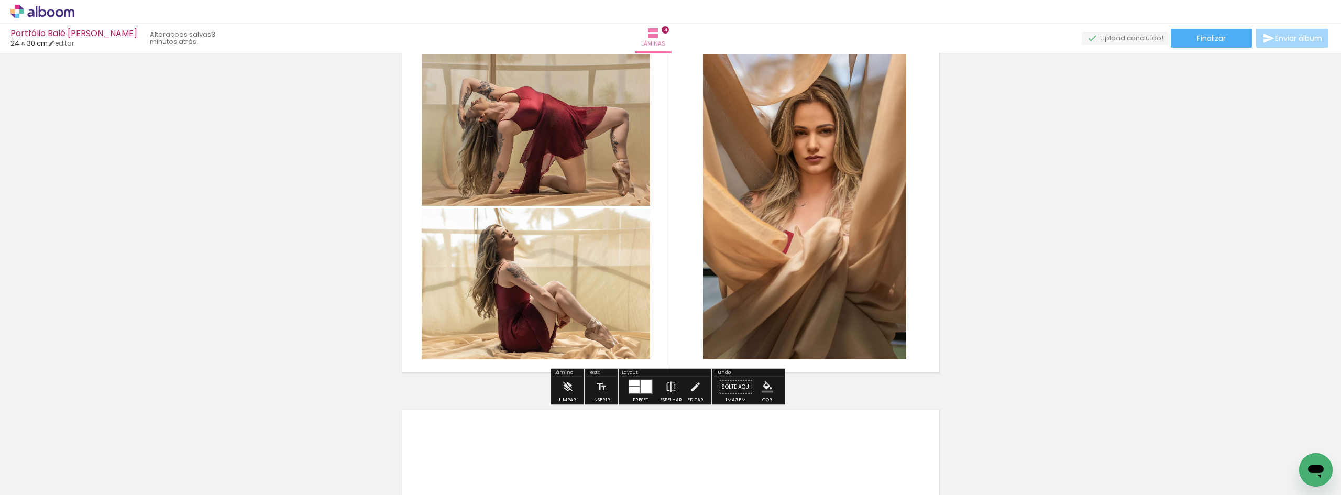
scroll to position [1173, 0]
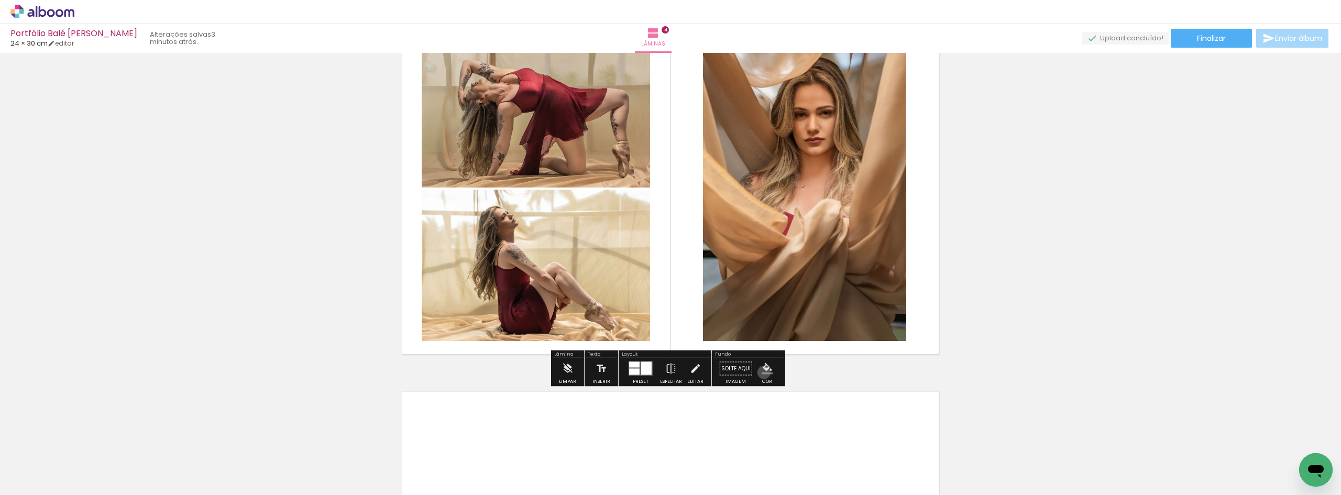
click at [762, 372] on iron-icon "color picker" at bounding box center [768, 369] width 12 height 12
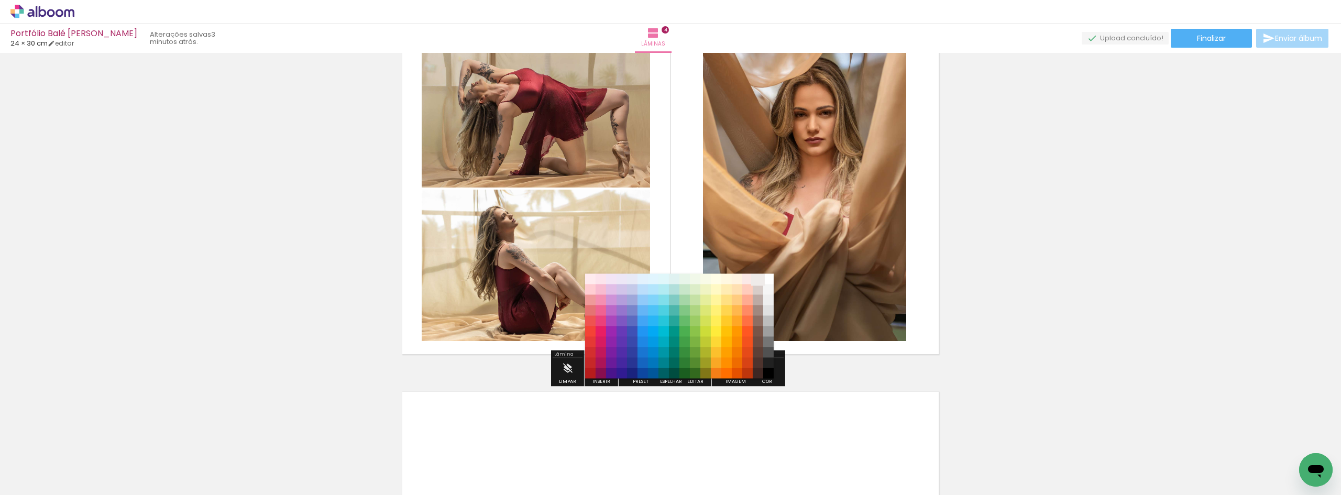
click at [757, 280] on paper-item "#efebe9" at bounding box center [758, 279] width 10 height 10
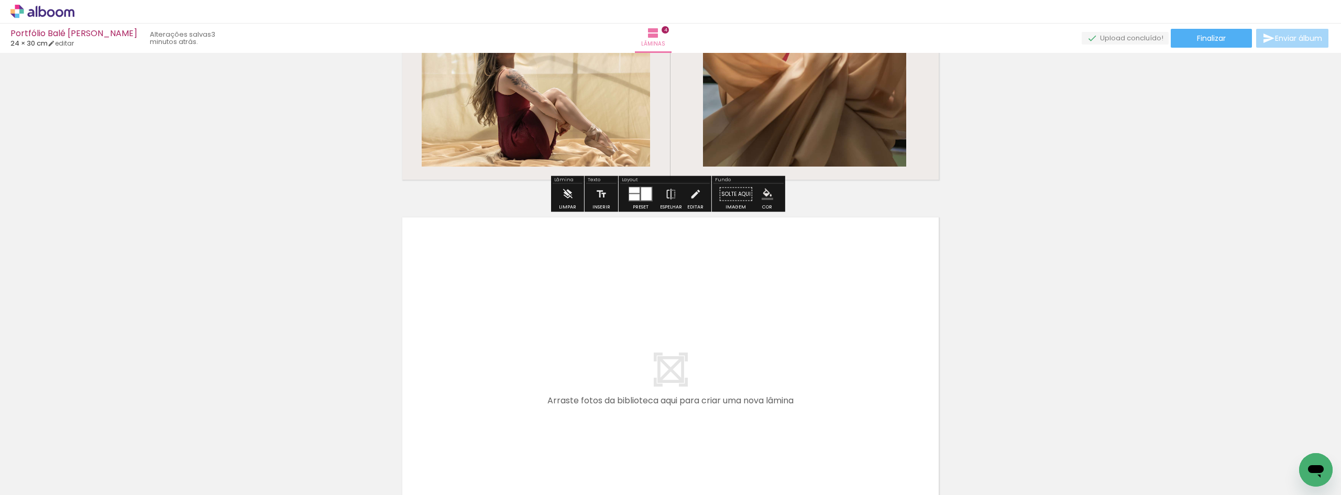
scroll to position [1382, 0]
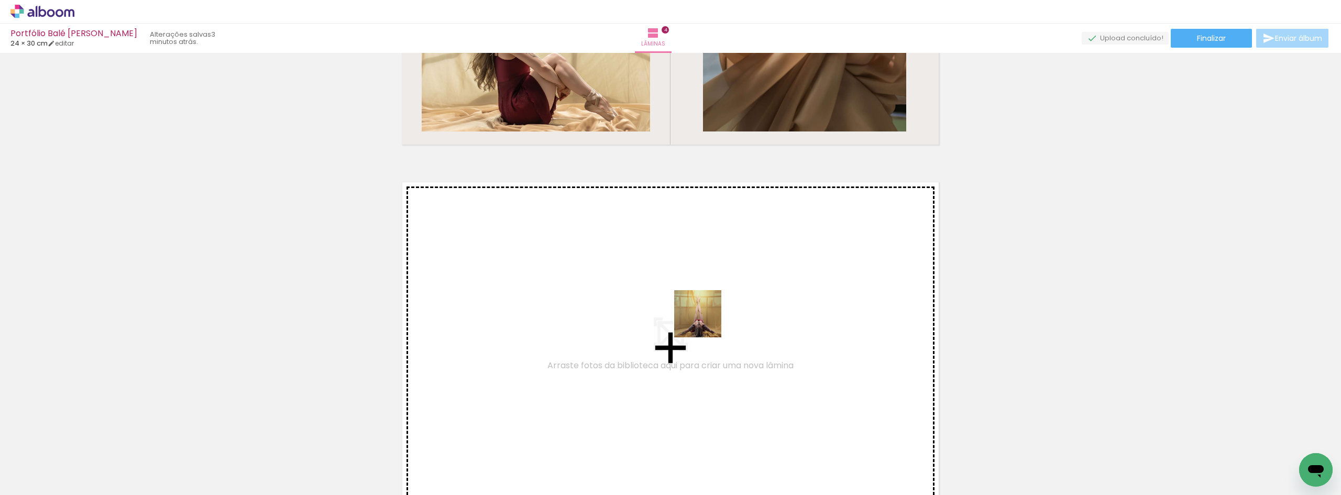
drag, startPoint x: 752, startPoint y: 462, endPoint x: 701, endPoint y: 309, distance: 161.2
click at [701, 309] on quentale-workspace at bounding box center [670, 247] width 1341 height 495
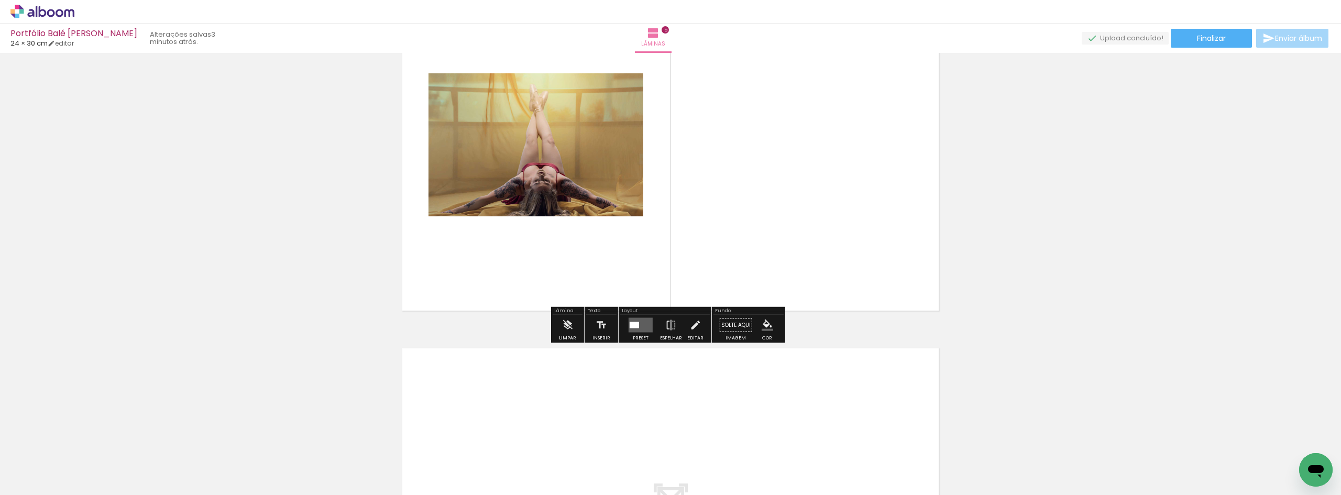
scroll to position [1594, 0]
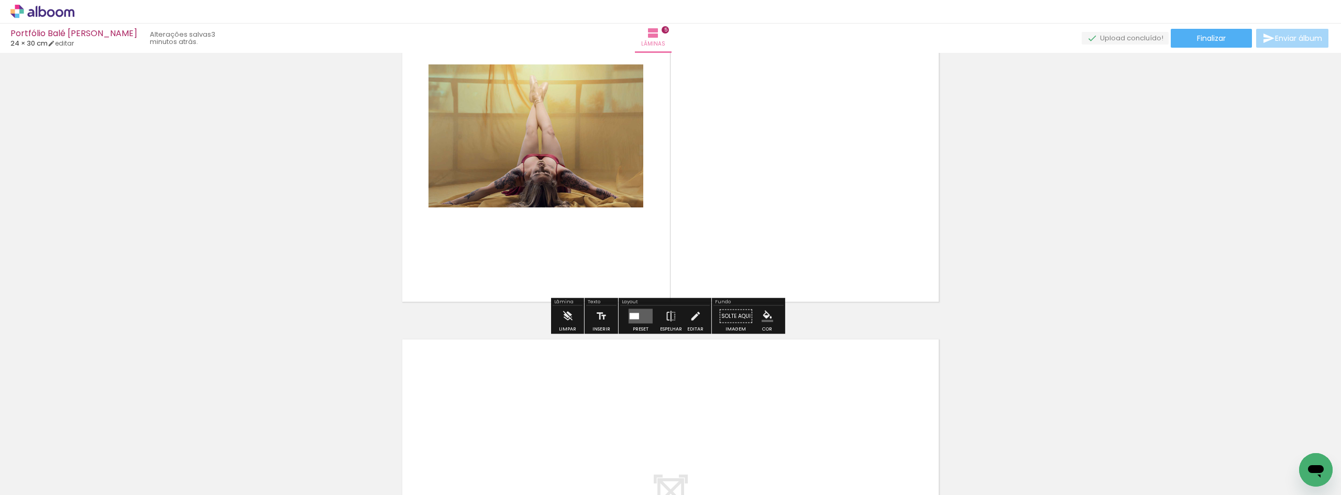
click at [641, 318] on quentale-layouter at bounding box center [641, 316] width 24 height 15
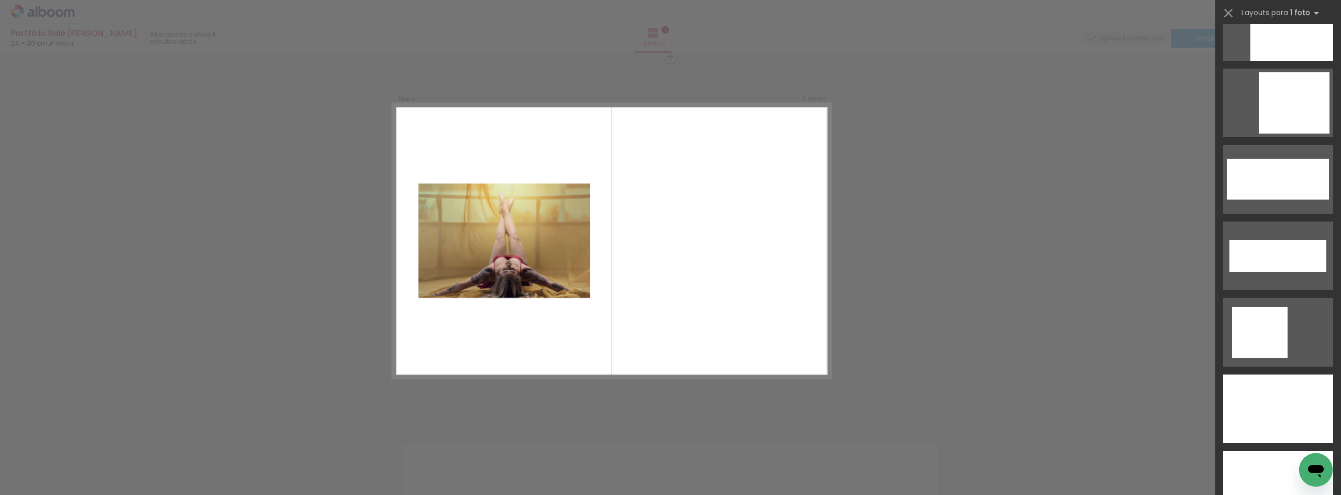
scroll to position [0, 0]
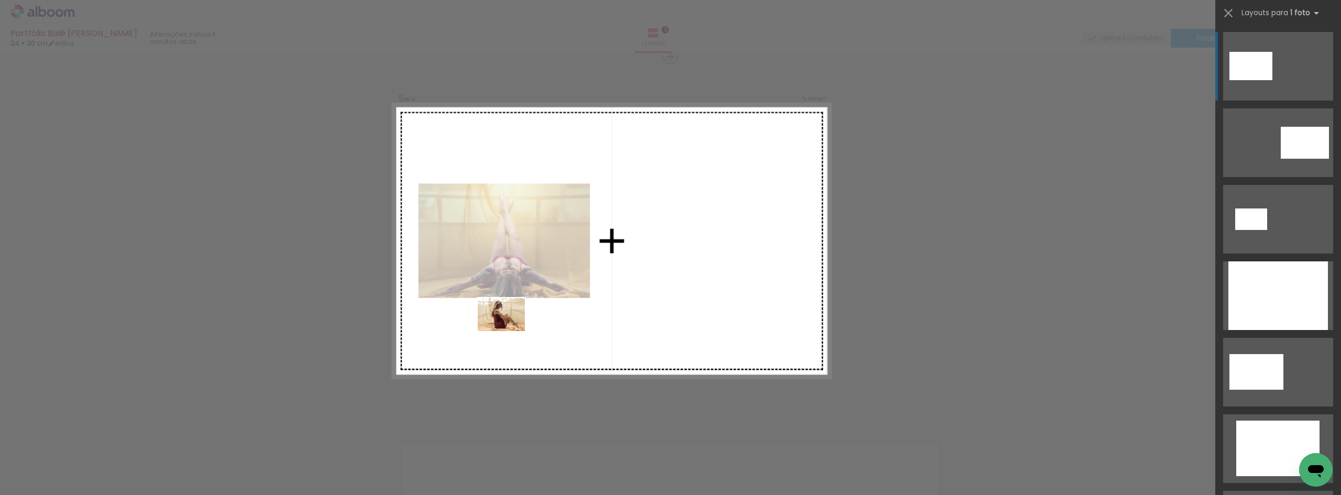
drag, startPoint x: 816, startPoint y: 464, endPoint x: 509, endPoint y: 330, distance: 335.0
click at [509, 330] on quentale-workspace at bounding box center [670, 247] width 1341 height 495
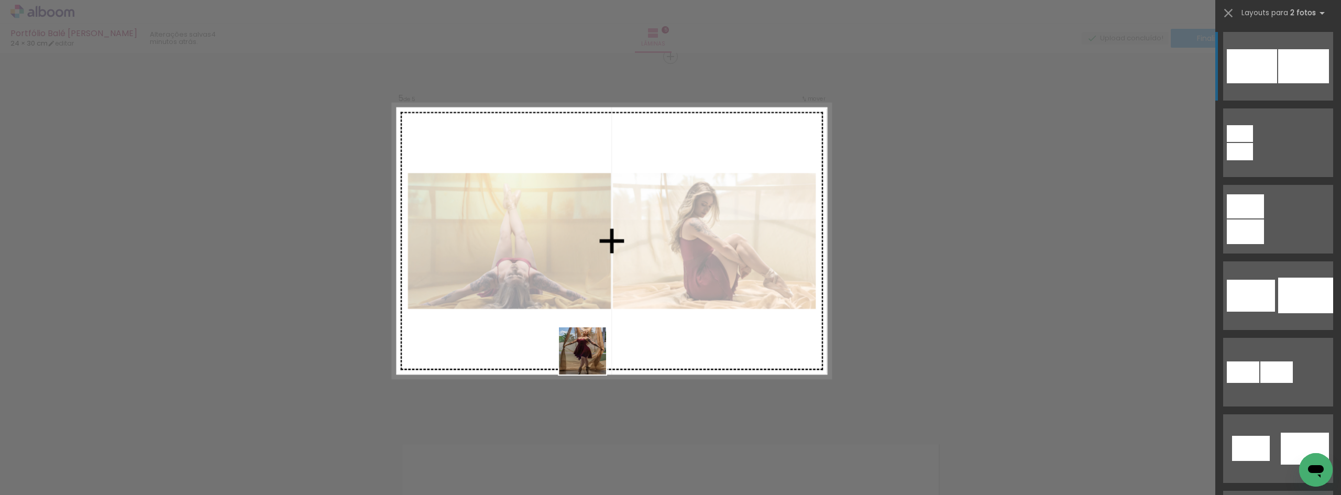
drag, startPoint x: 285, startPoint y: 466, endPoint x: 679, endPoint y: 352, distance: 410.3
click at [679, 352] on quentale-workspace at bounding box center [670, 247] width 1341 height 495
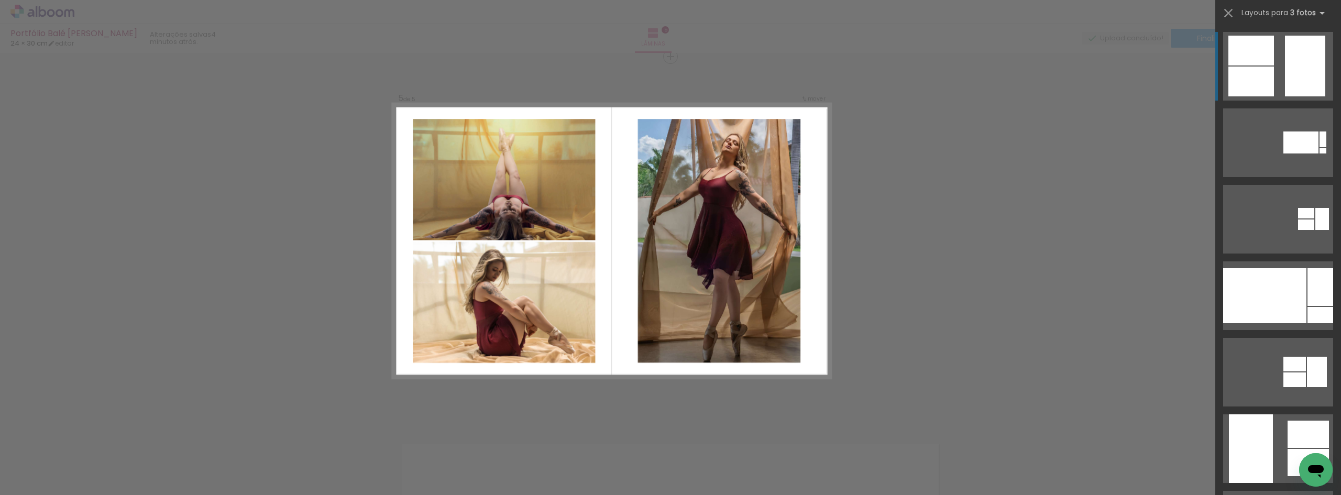
click at [699, 298] on quentale-photo at bounding box center [719, 241] width 162 height 244
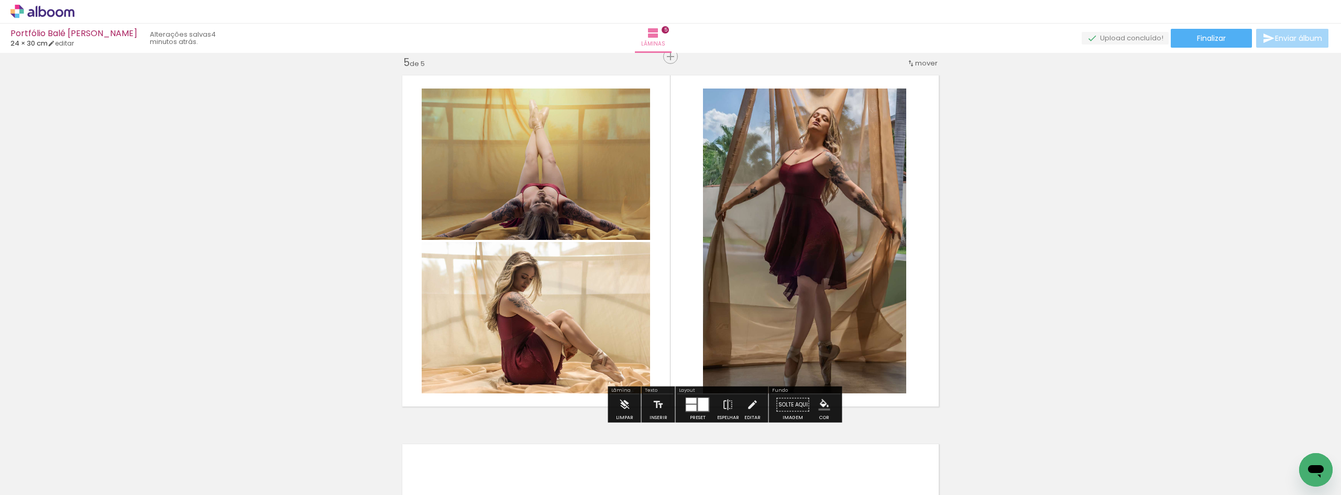
click at [821, 403] on iron-icon "color picker" at bounding box center [825, 405] width 12 height 12
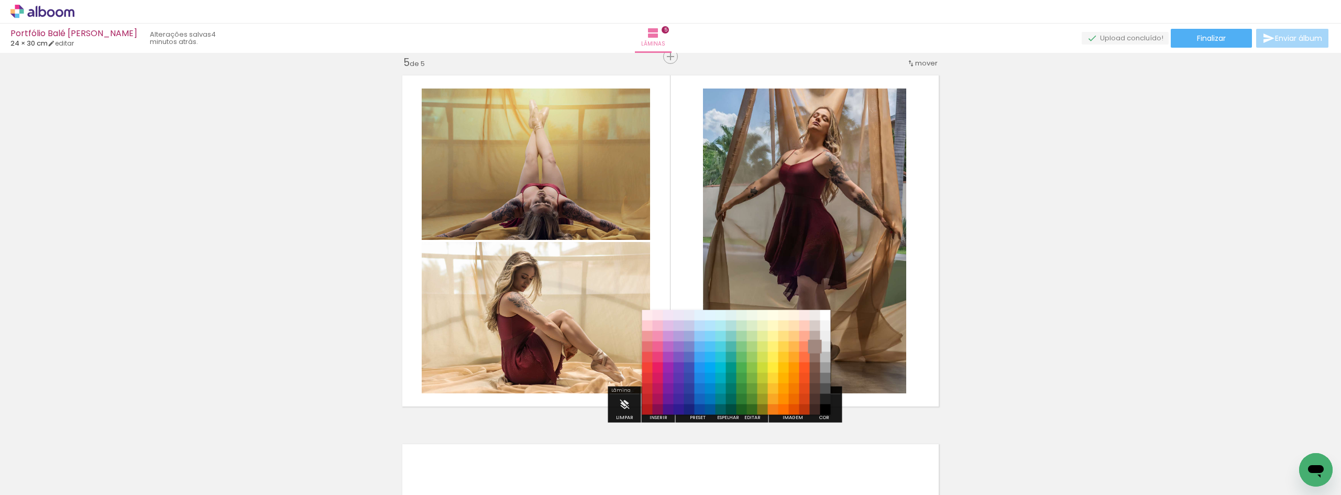
click at [816, 347] on paper-item "#a1887f" at bounding box center [815, 347] width 10 height 10
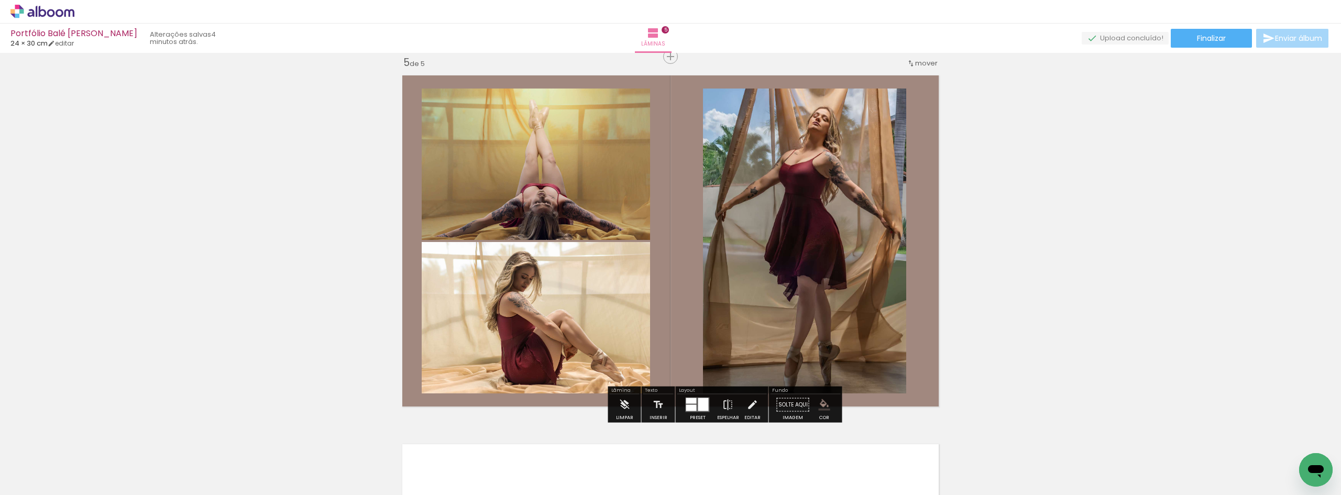
click at [819, 402] on iron-icon "color picker" at bounding box center [825, 405] width 12 height 12
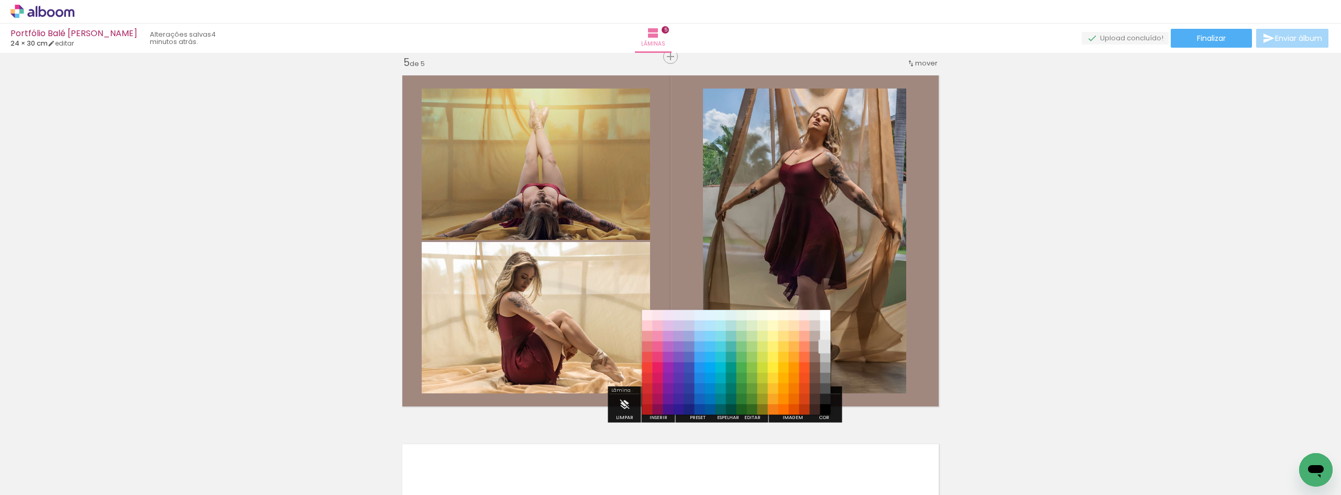
click at [826, 349] on paper-item "#e0e0e0" at bounding box center [825, 347] width 10 height 10
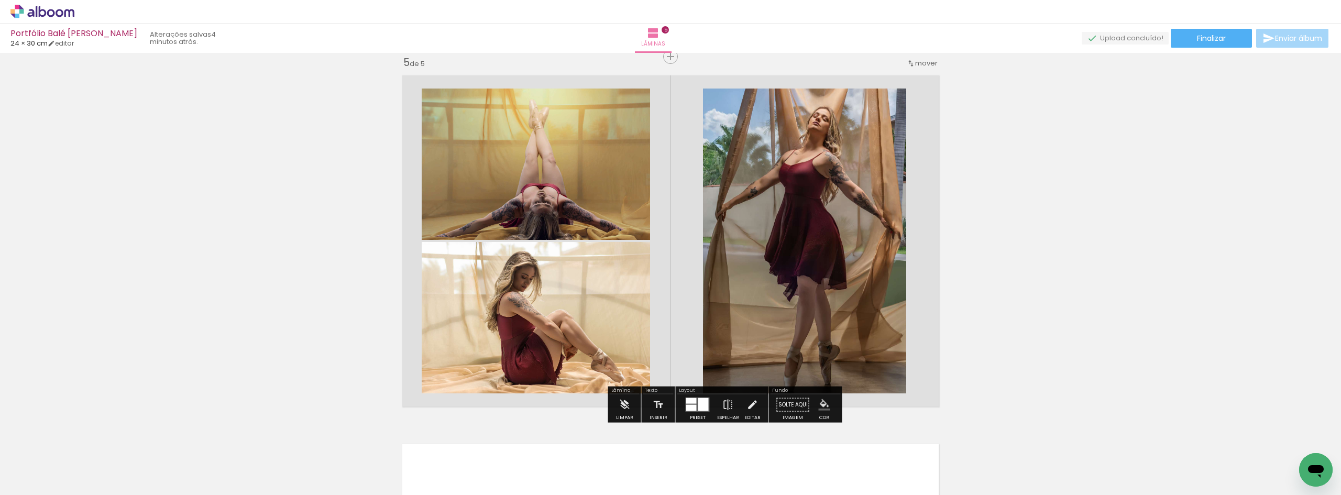
click at [820, 406] on iron-icon "color picker" at bounding box center [825, 405] width 12 height 12
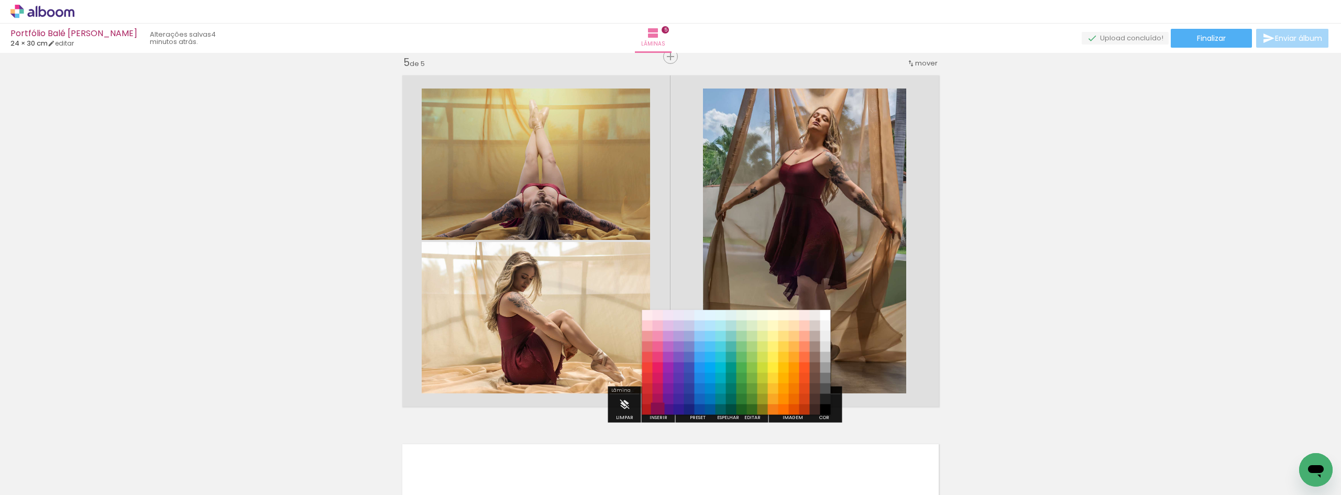
click at [657, 408] on paper-item "#880e4f" at bounding box center [658, 409] width 10 height 10
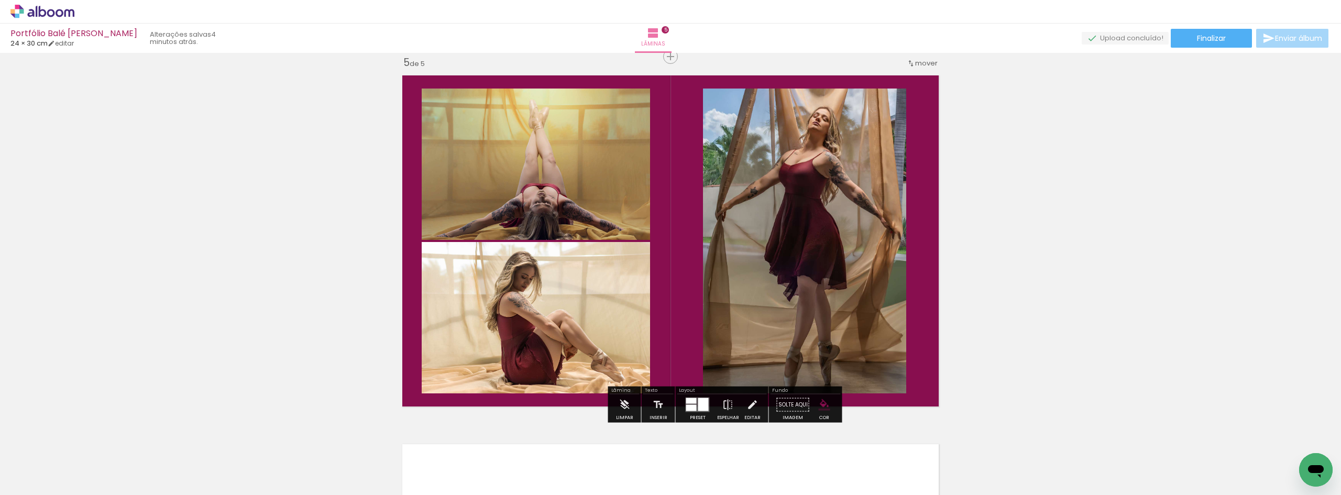
click at [819, 402] on iron-icon "color picker" at bounding box center [825, 405] width 12 height 12
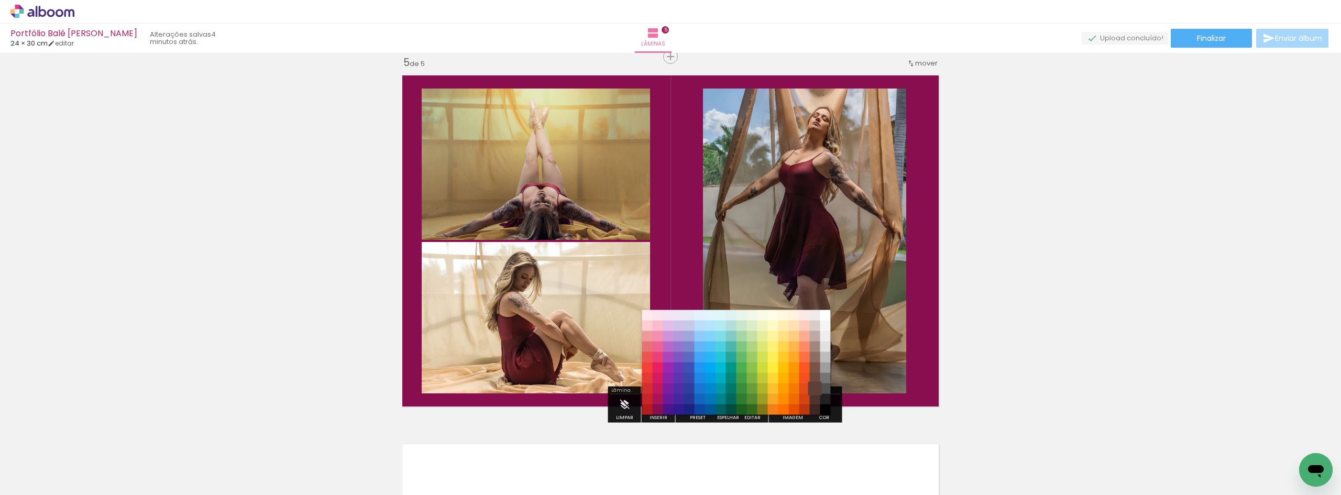
click at [816, 389] on paper-item "#5d4037" at bounding box center [815, 389] width 10 height 10
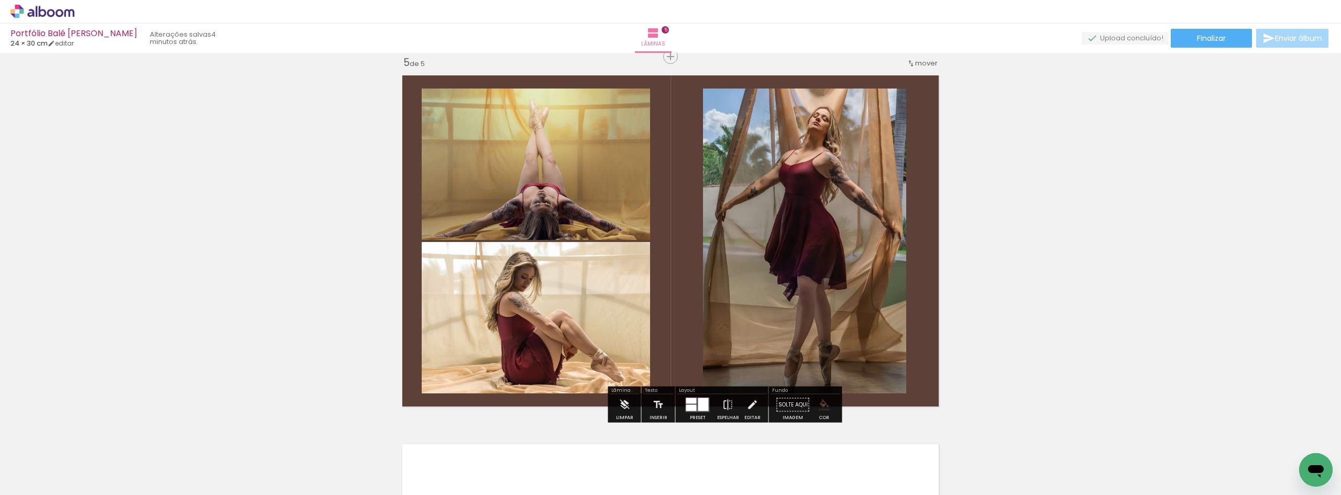
click at [819, 406] on iron-icon "color picker" at bounding box center [825, 405] width 12 height 12
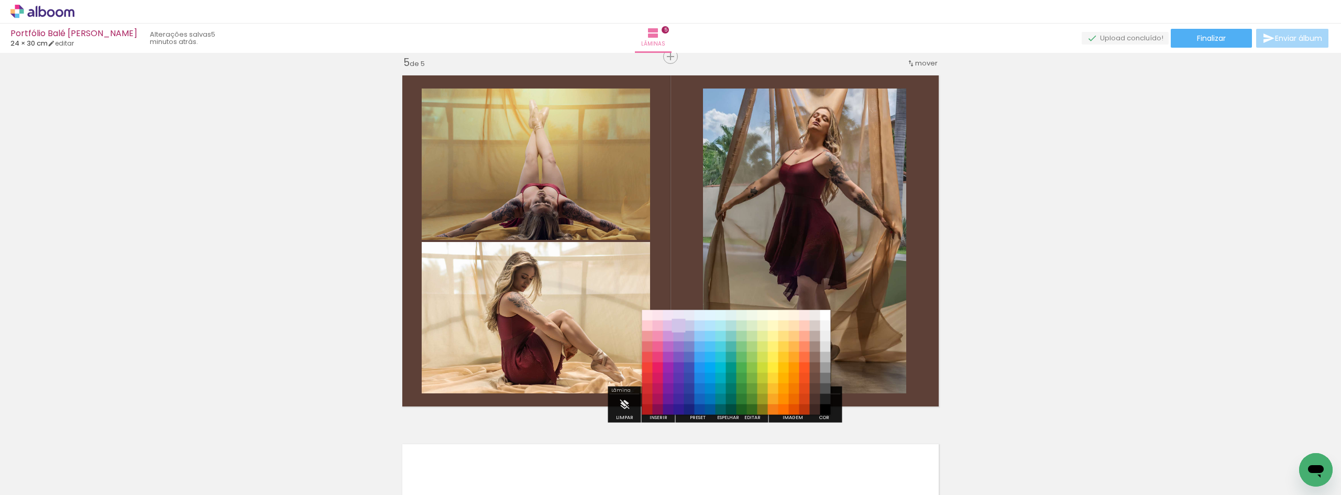
click at [682, 327] on paper-item "#d1c4e9" at bounding box center [679, 326] width 10 height 10
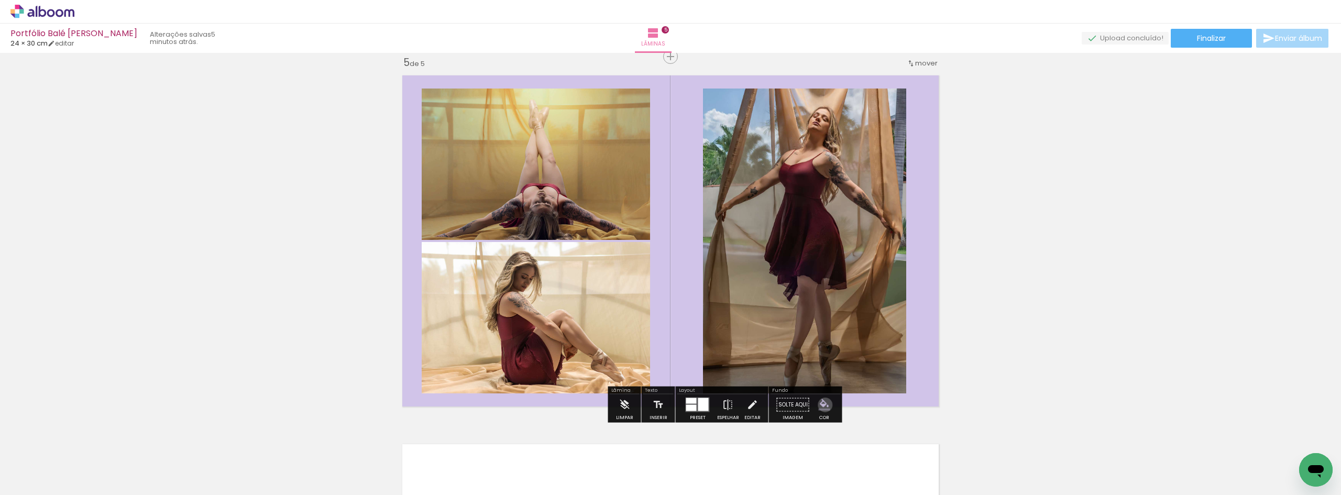
click at [821, 405] on iron-icon "color picker" at bounding box center [825, 405] width 12 height 12
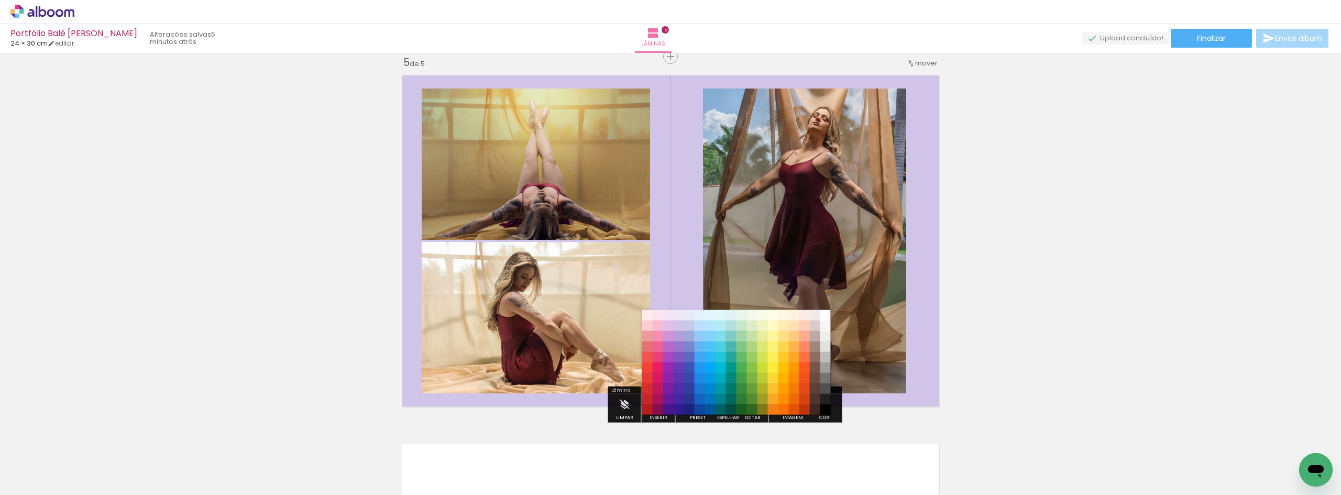
click at [645, 328] on paper-item "#ffcdd2" at bounding box center [647, 326] width 10 height 10
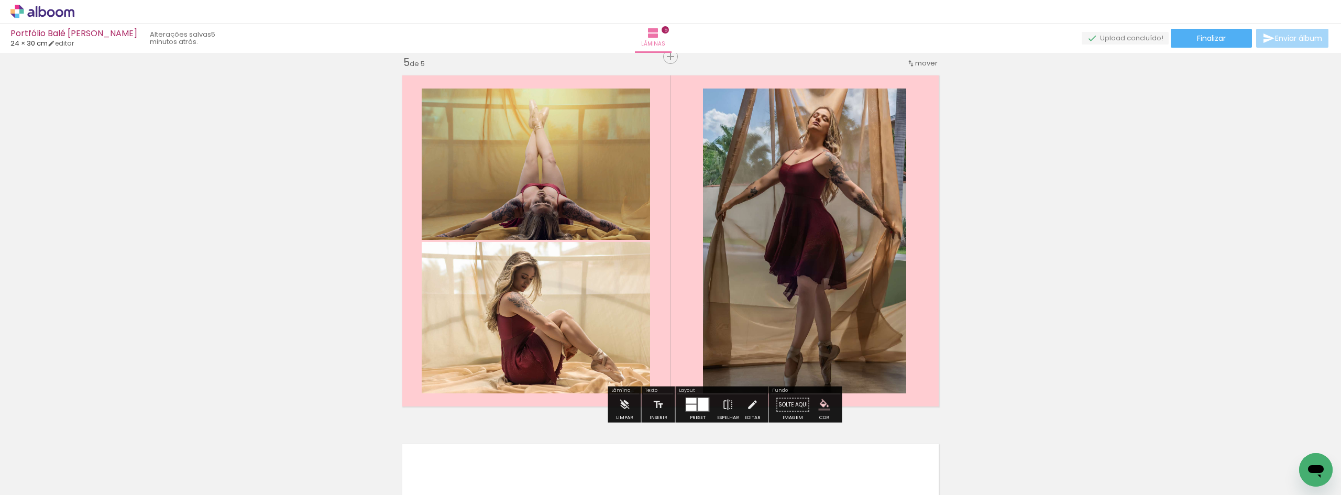
click at [820, 406] on iron-icon "color picker" at bounding box center [825, 405] width 12 height 12
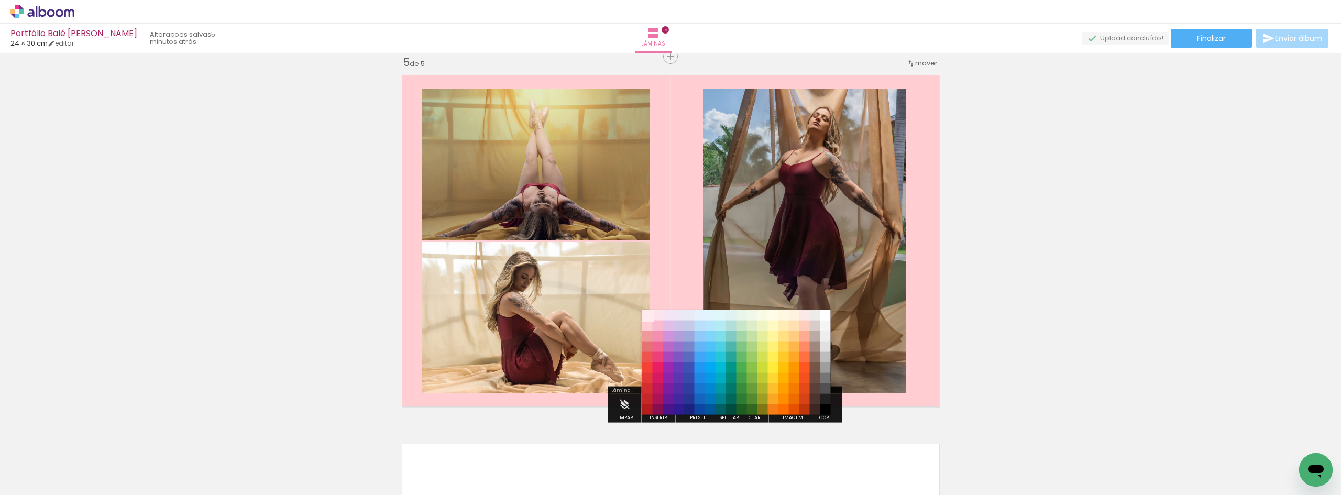
click at [644, 312] on paper-item "#ffebee" at bounding box center [647, 315] width 10 height 10
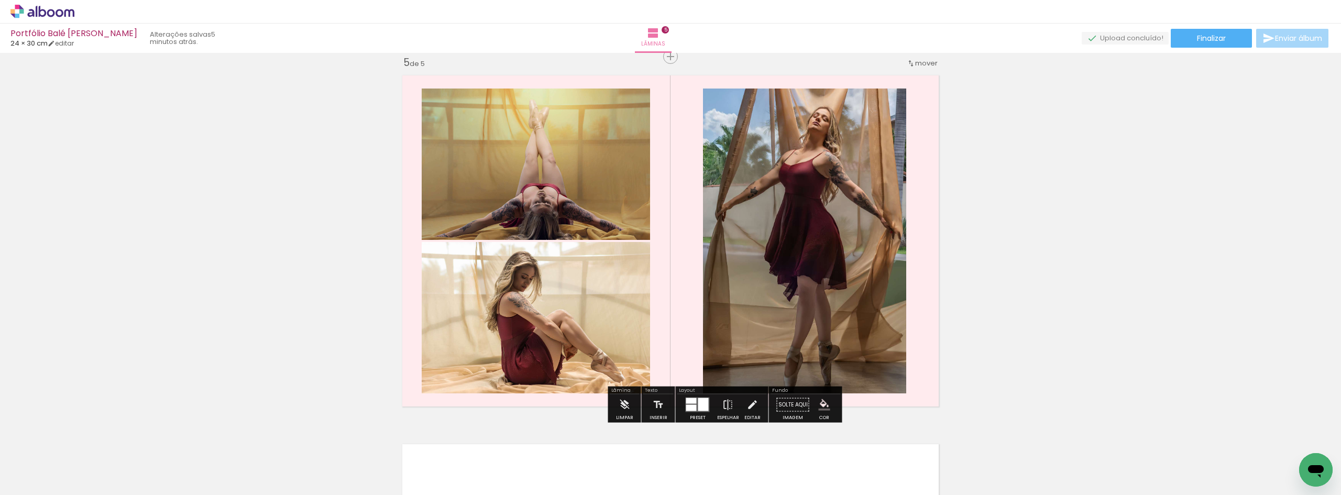
click at [819, 407] on iron-icon "color picker" at bounding box center [825, 405] width 12 height 12
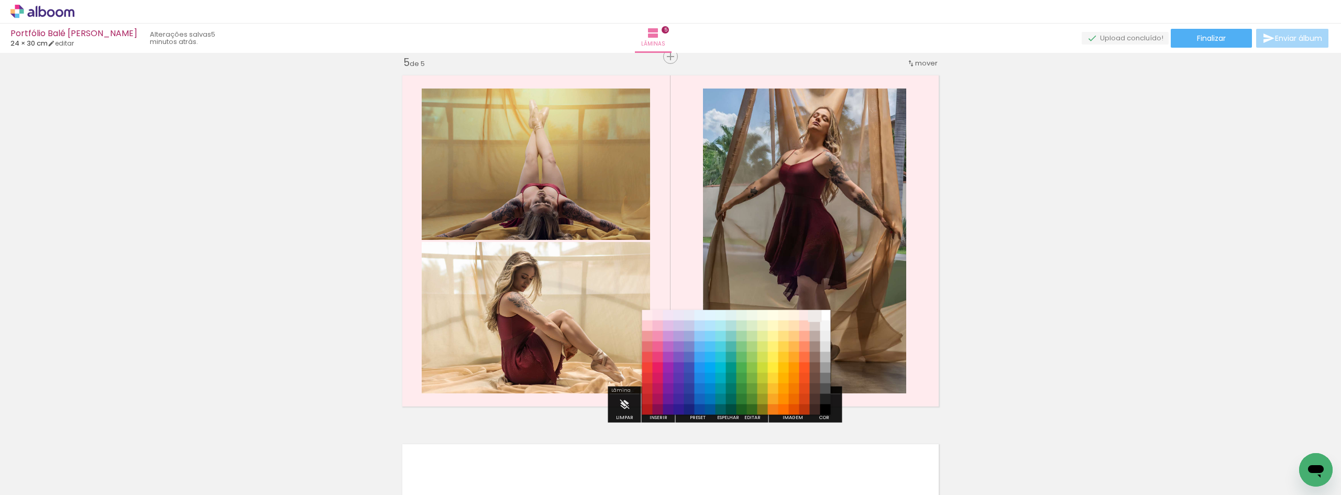
click at [816, 315] on paper-item "#efebe9" at bounding box center [815, 315] width 10 height 10
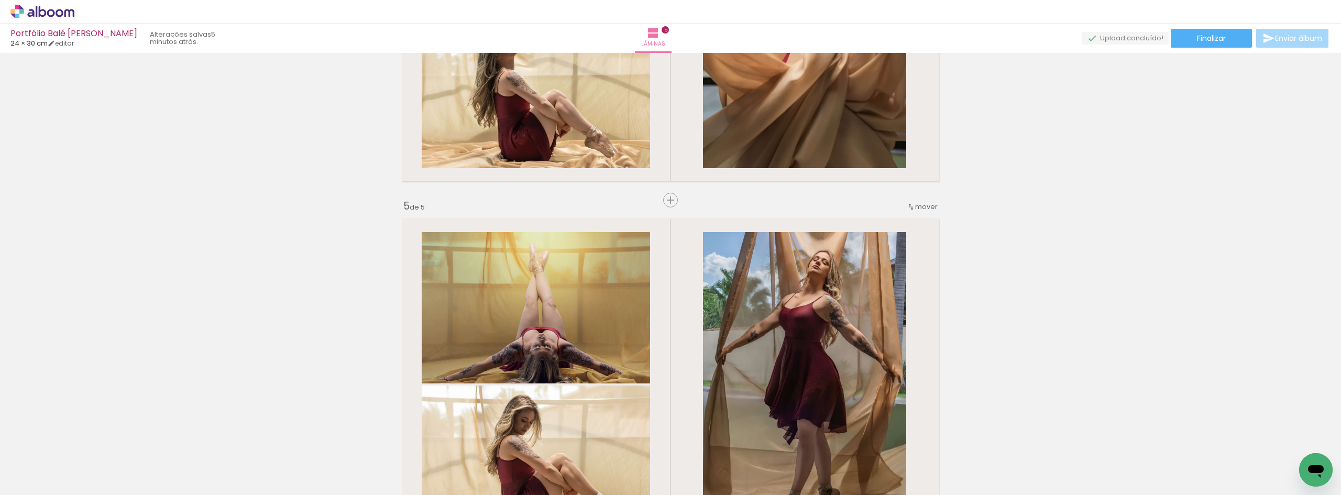
scroll to position [1489, 0]
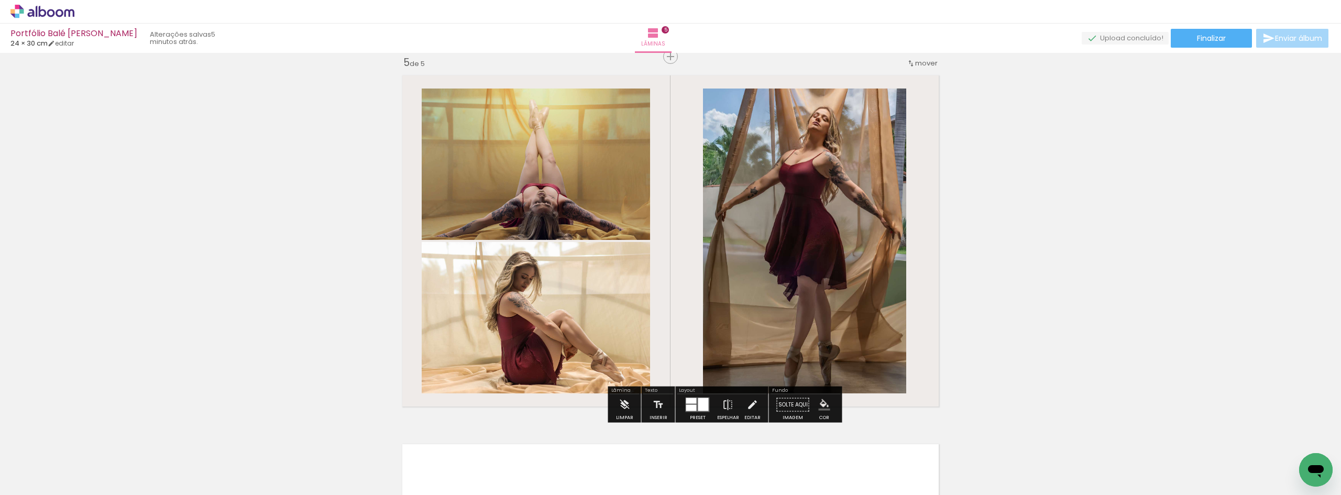
click at [819, 404] on iron-icon "color picker" at bounding box center [825, 405] width 12 height 12
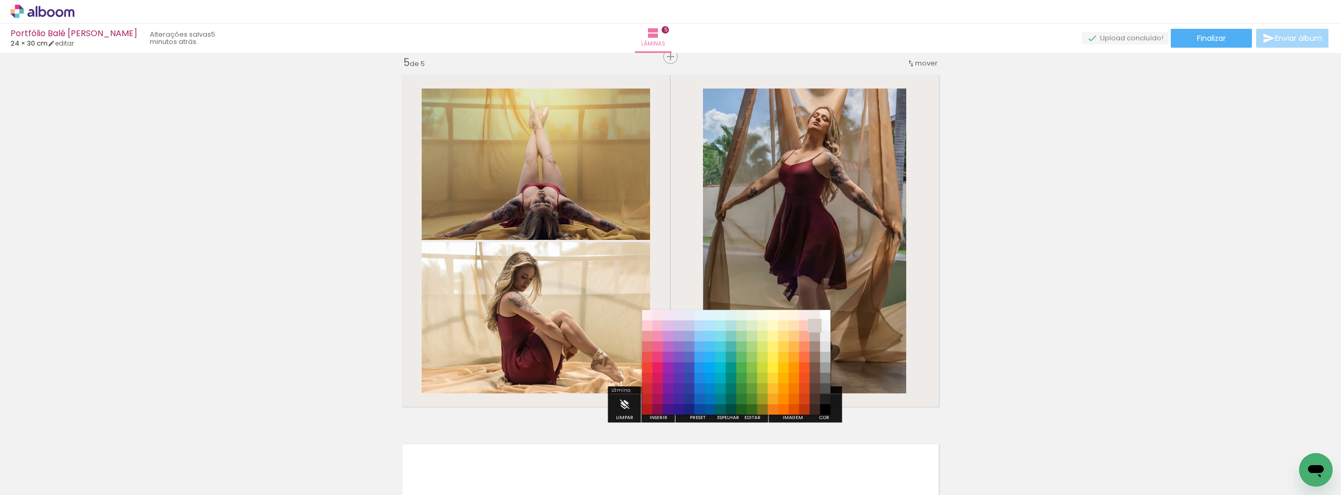
click at [814, 328] on paper-item "#d7ccc8" at bounding box center [815, 326] width 10 height 10
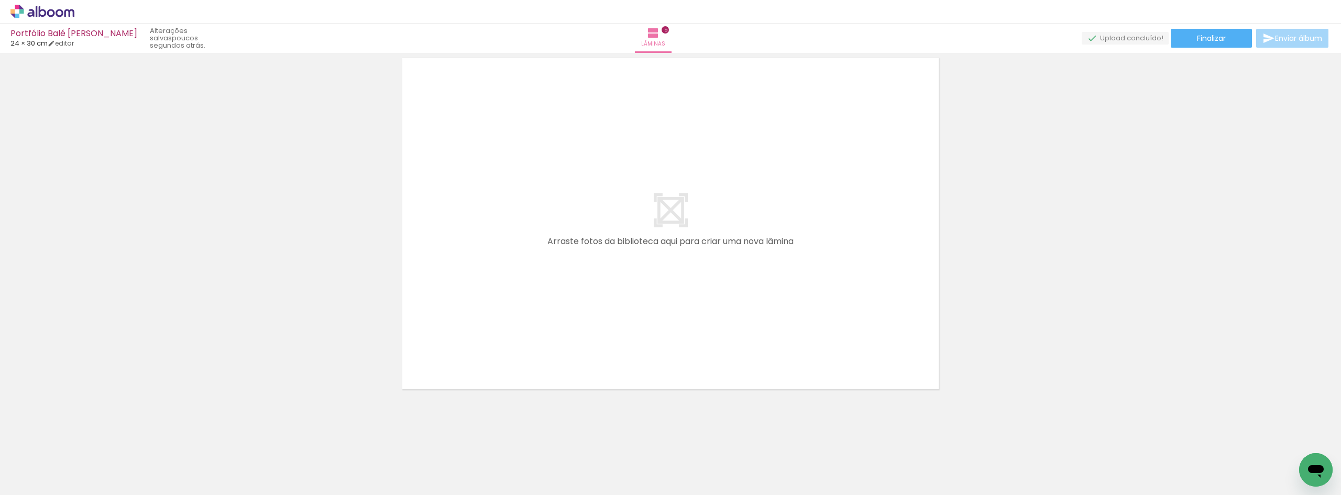
scroll to position [1877, 0]
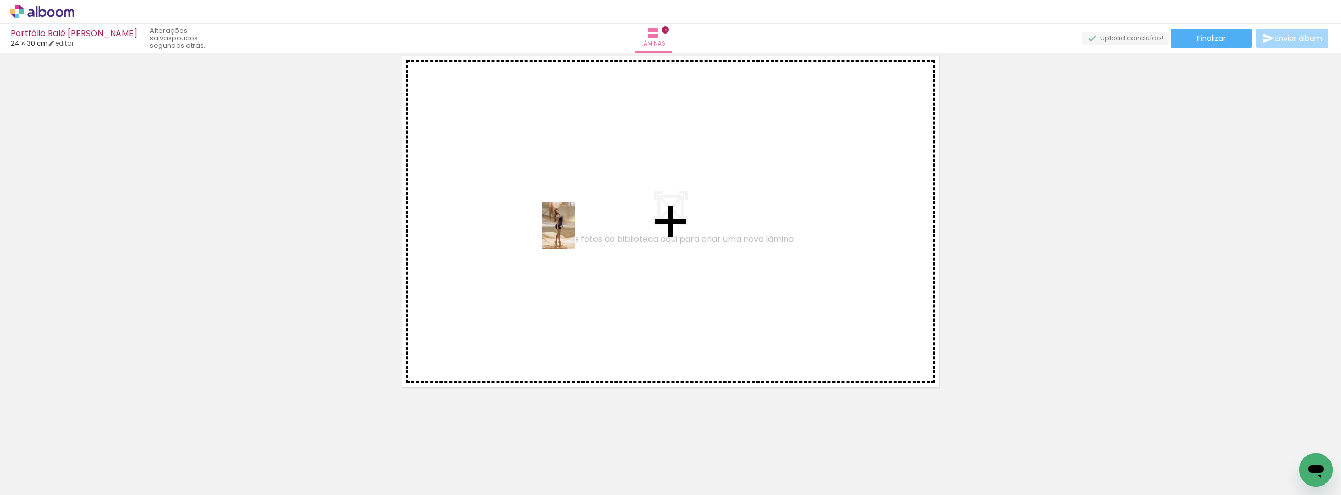
drag, startPoint x: 173, startPoint y: 458, endPoint x: 574, endPoint y: 234, distance: 459.1
click at [574, 234] on quentale-workspace at bounding box center [670, 247] width 1341 height 495
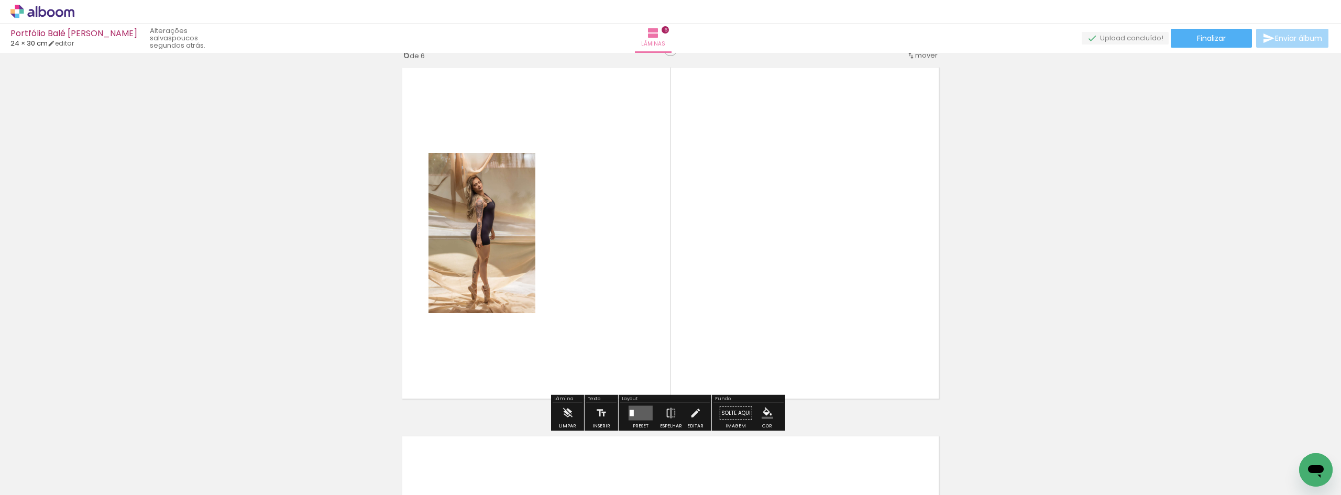
scroll to position [1858, 0]
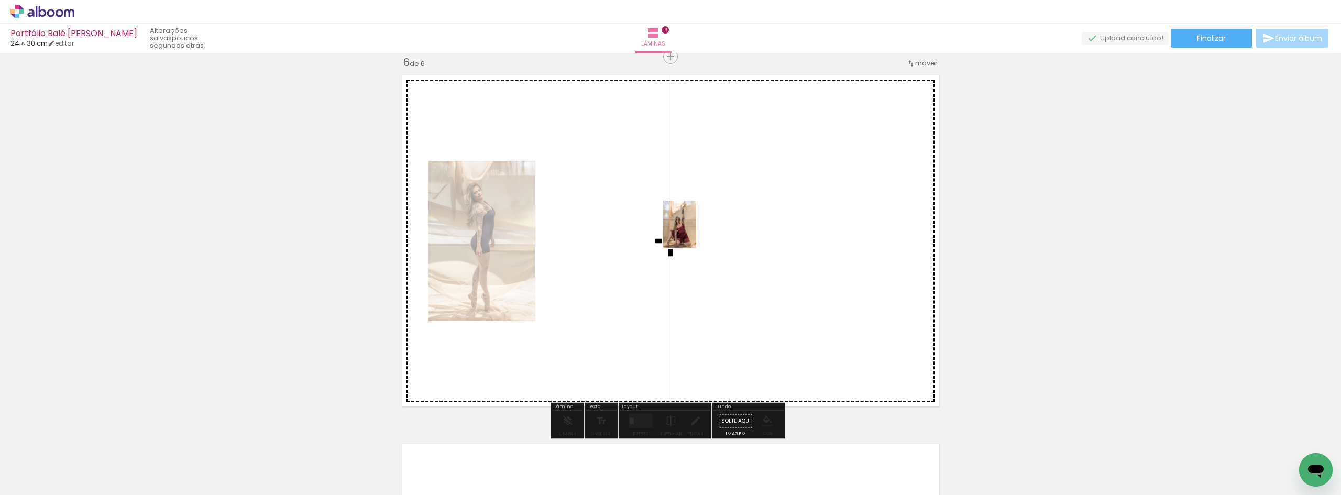
drag, startPoint x: 405, startPoint y: 460, endPoint x: 695, endPoint y: 232, distance: 368.6
click at [695, 232] on quentale-workspace at bounding box center [670, 247] width 1341 height 495
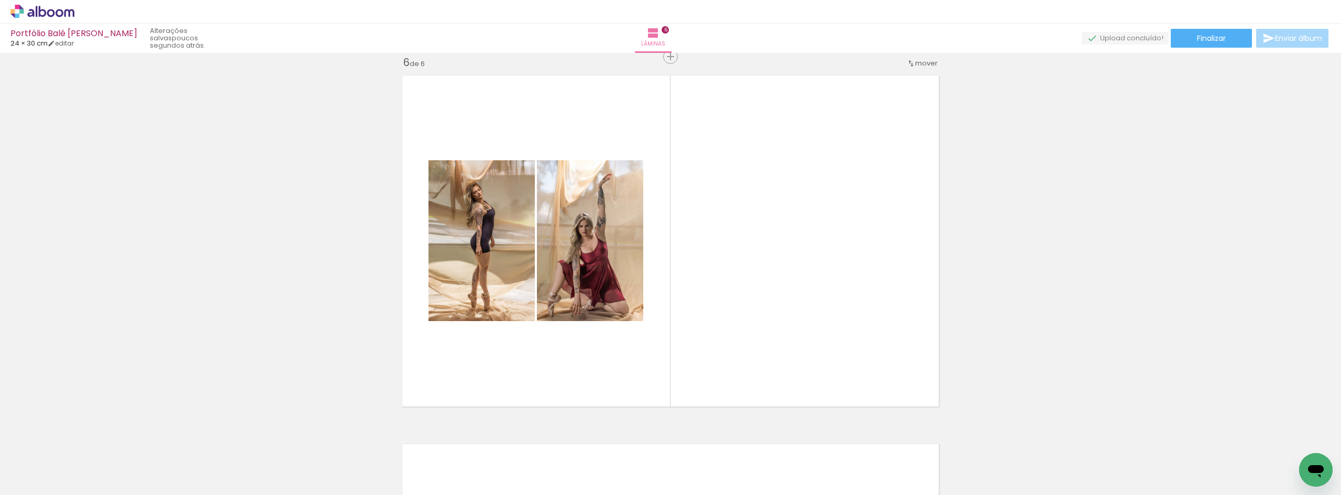
scroll to position [0, 391]
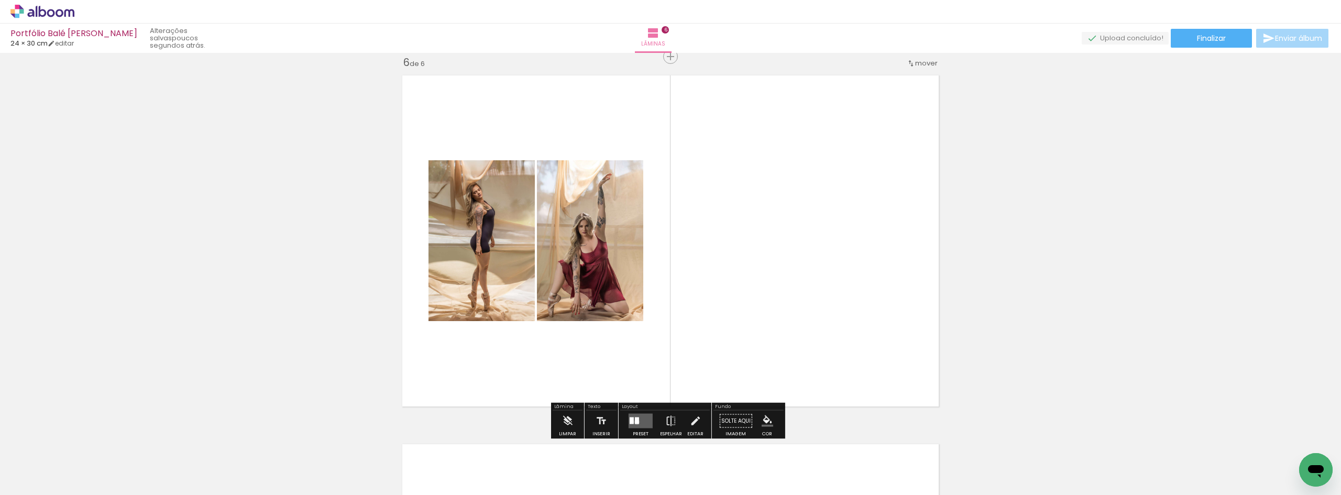
click at [635, 422] on div at bounding box center [637, 421] width 4 height 7
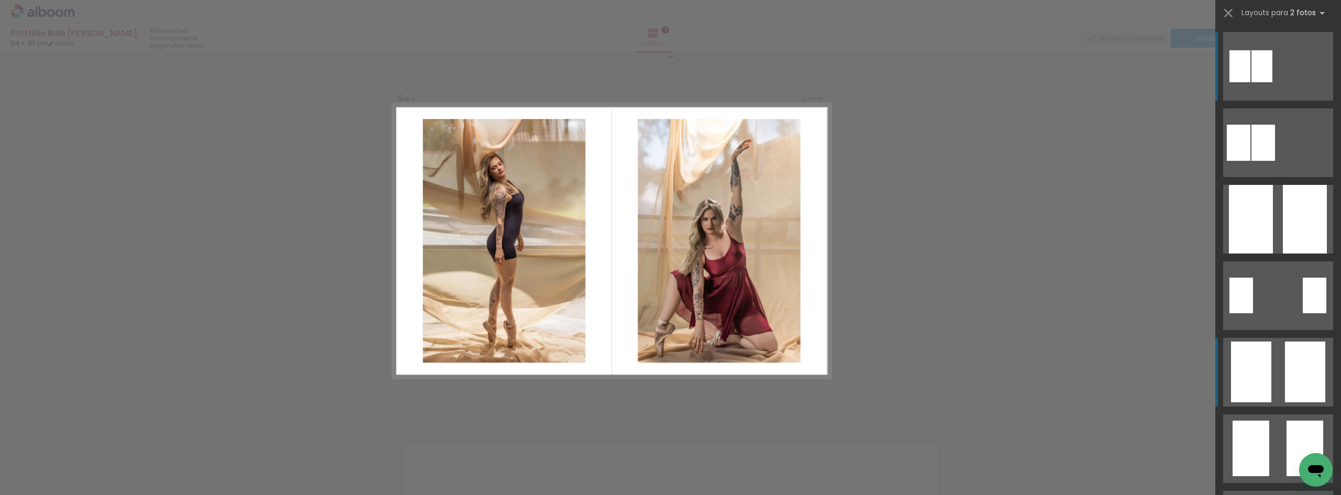
click at [1275, 161] on div at bounding box center [1264, 143] width 24 height 36
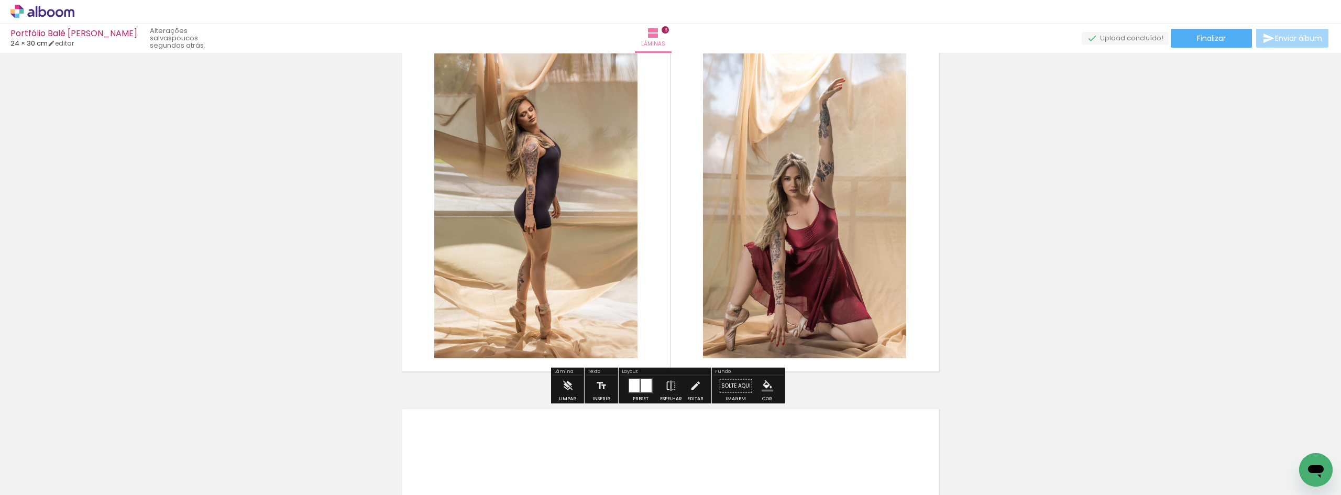
scroll to position [1910, 0]
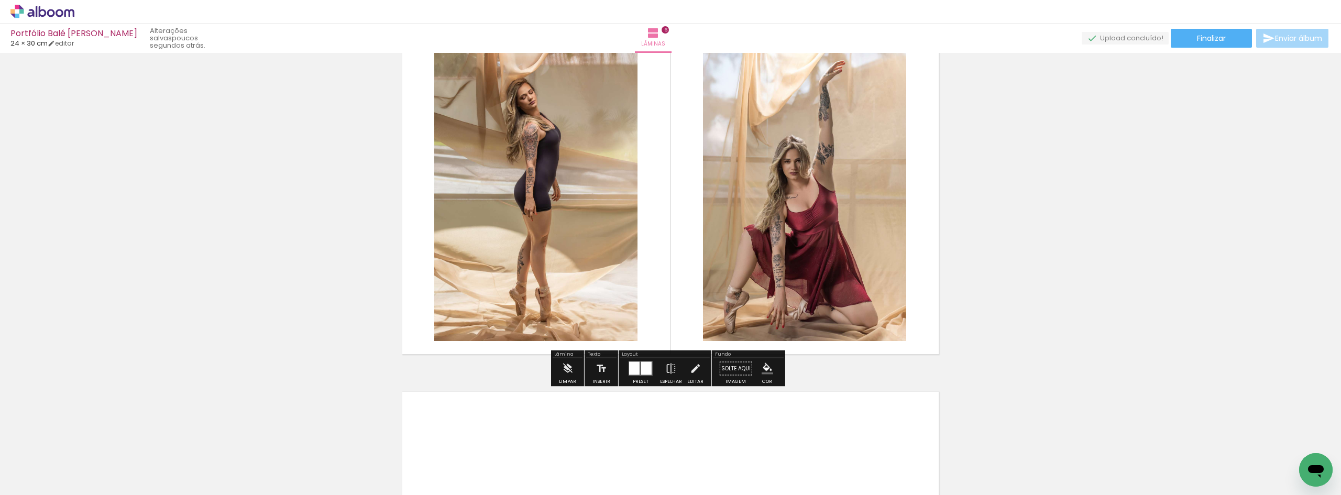
click at [765, 375] on paper-menu-button "#ffebee #ffcdd2 #ef9a9a #e57373 #ef5350 #f44336 #e53935 #d32f2f #c62828 #b71c1c…" at bounding box center [768, 369] width 20 height 20
click at [763, 366] on iron-icon "color picker" at bounding box center [768, 369] width 12 height 12
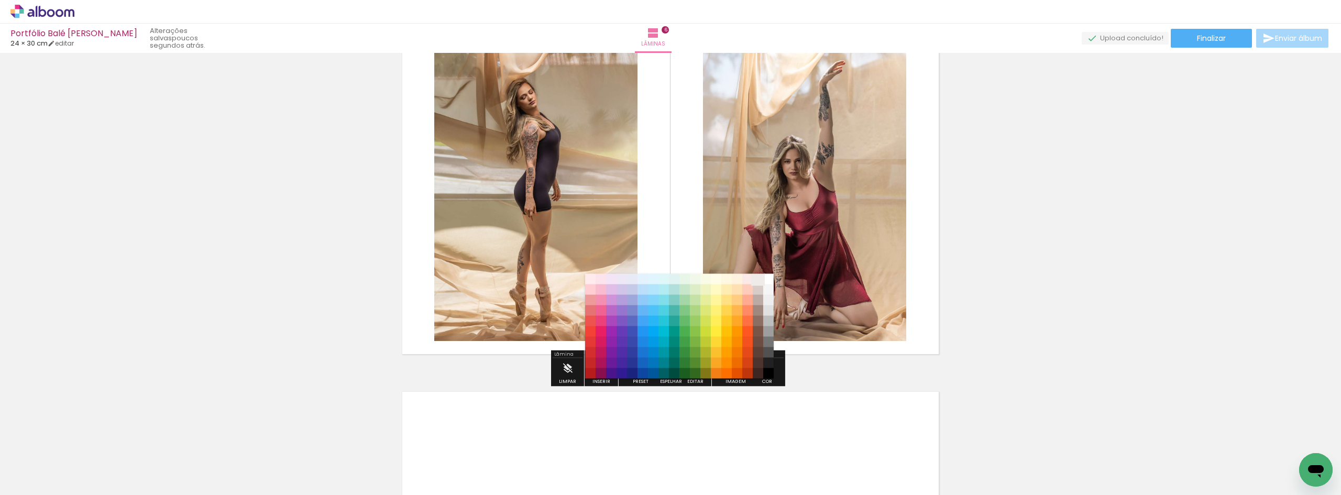
click at [758, 277] on paper-item "#efebe9" at bounding box center [758, 279] width 10 height 10
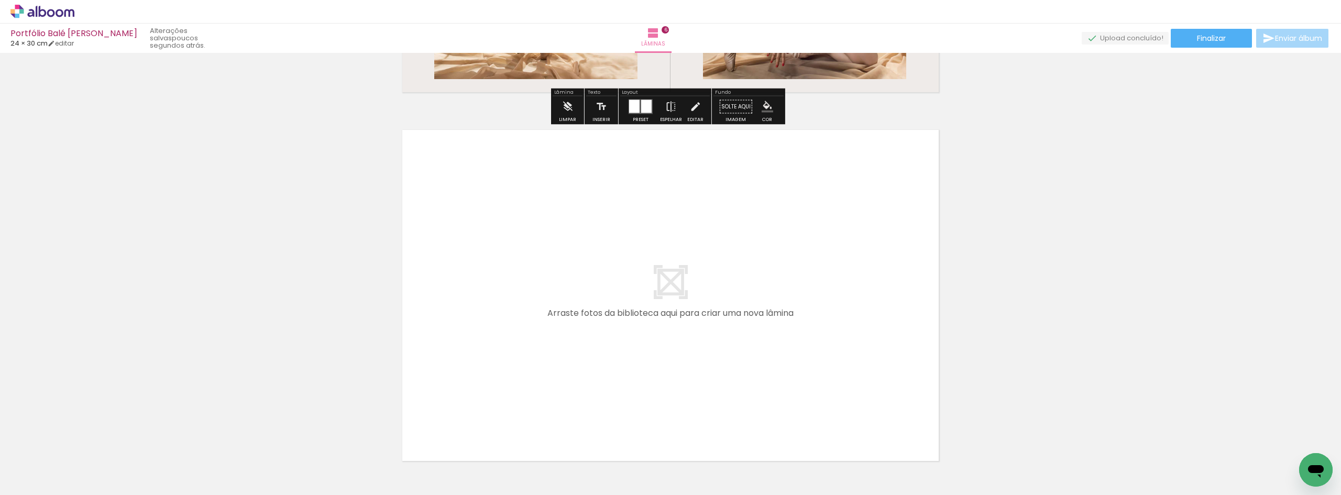
scroll to position [2246, 0]
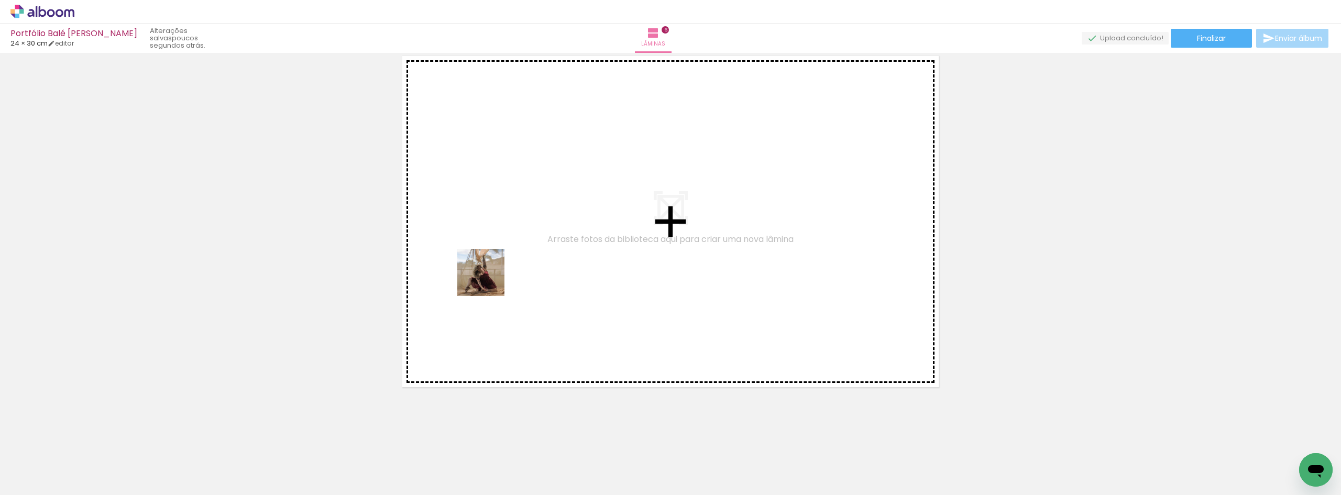
drag, startPoint x: 128, startPoint y: 465, endPoint x: 492, endPoint y: 278, distance: 409.1
click at [492, 278] on quentale-workspace at bounding box center [670, 247] width 1341 height 495
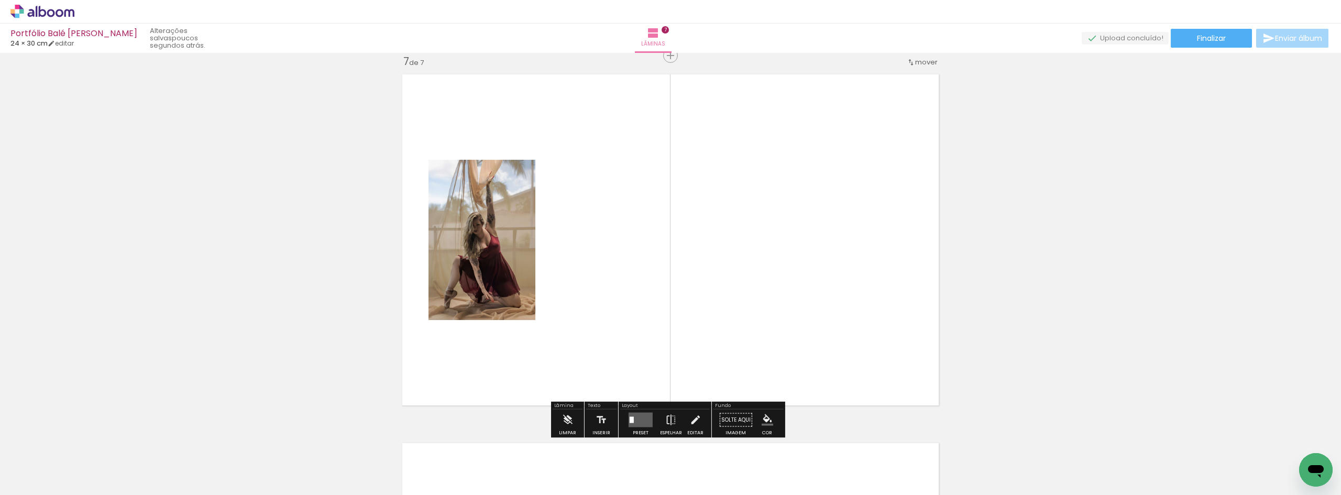
scroll to position [2227, 0]
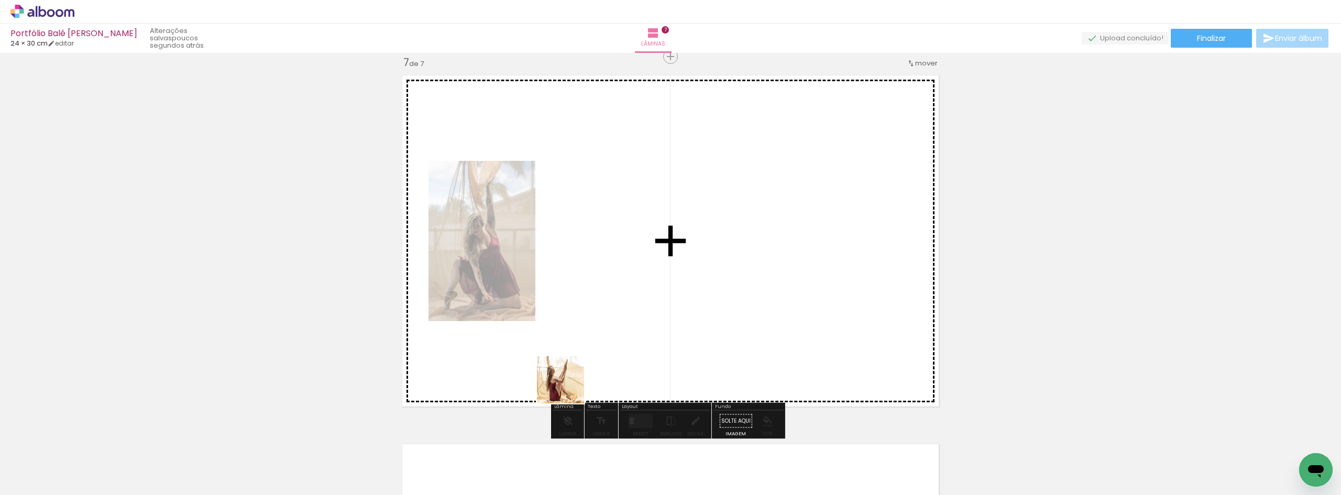
drag, startPoint x: 531, startPoint y: 469, endPoint x: 611, endPoint y: 311, distance: 177.1
click at [611, 311] on quentale-workspace at bounding box center [670, 247] width 1341 height 495
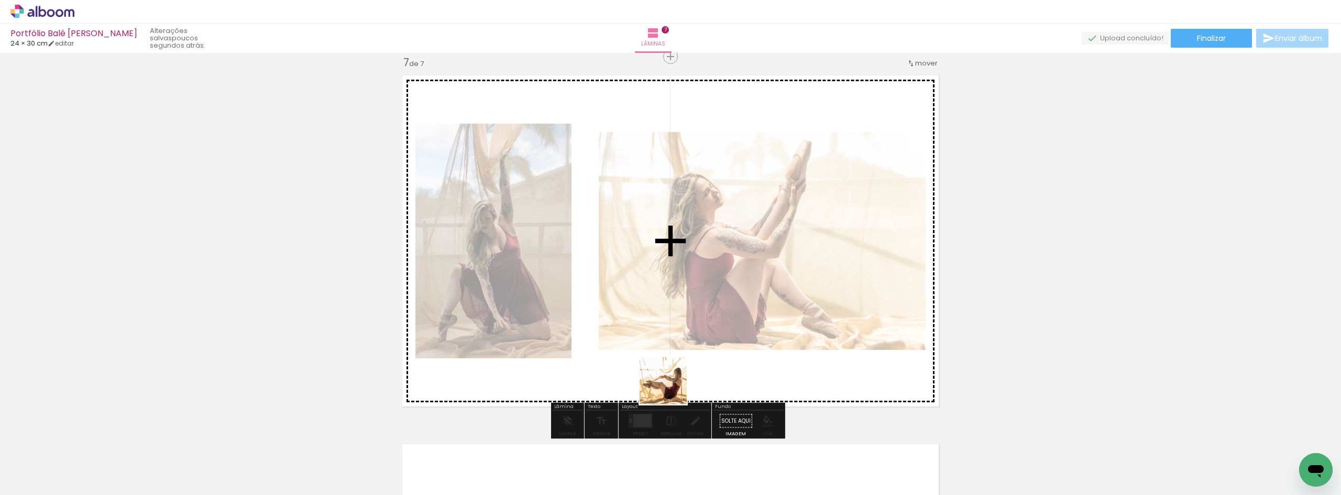
drag, startPoint x: 660, startPoint y: 472, endPoint x: 669, endPoint y: 378, distance: 93.6
click at [671, 377] on quentale-workspace at bounding box center [670, 247] width 1341 height 495
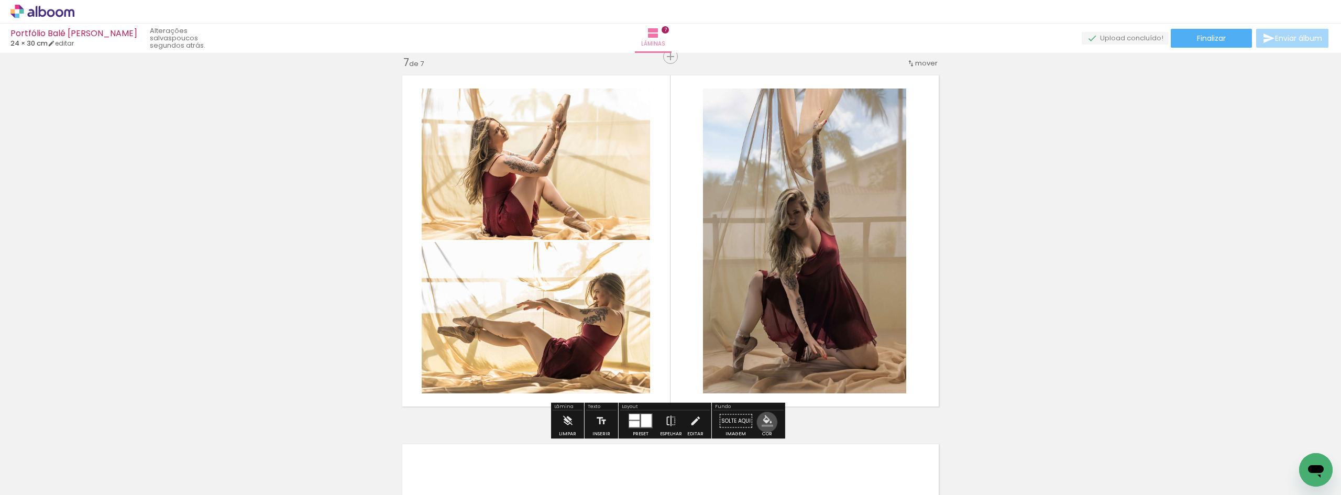
click at [764, 423] on iron-icon "color picker" at bounding box center [768, 421] width 12 height 12
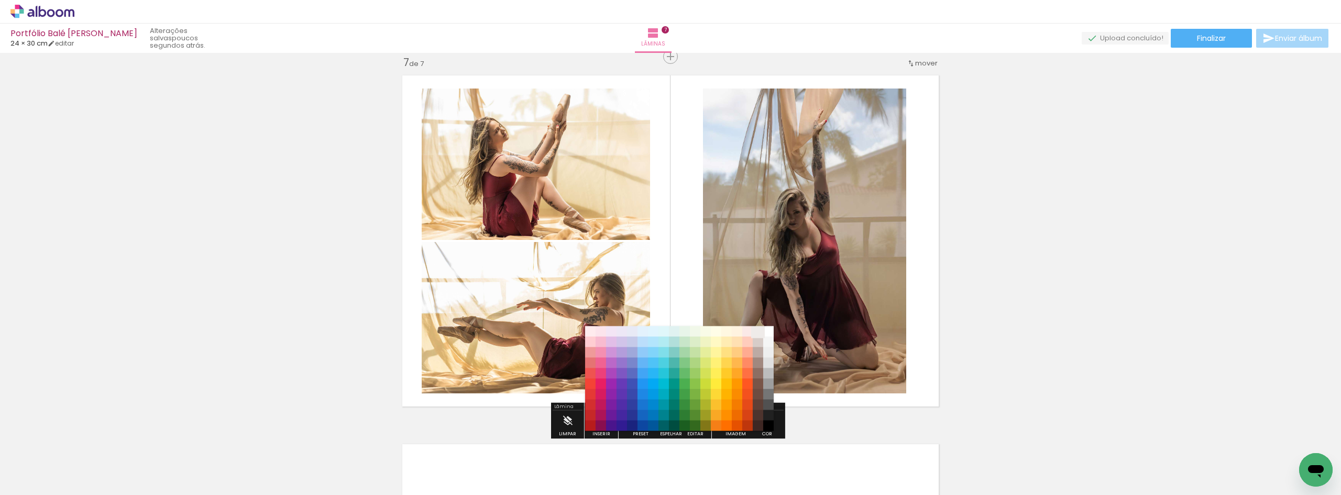
click at [757, 334] on paper-item "#efebe9" at bounding box center [758, 331] width 10 height 10
click at [759, 336] on paper-item "#efebe9" at bounding box center [758, 331] width 10 height 10
click at [916, 336] on quentale-layouter at bounding box center [671, 241] width 548 height 343
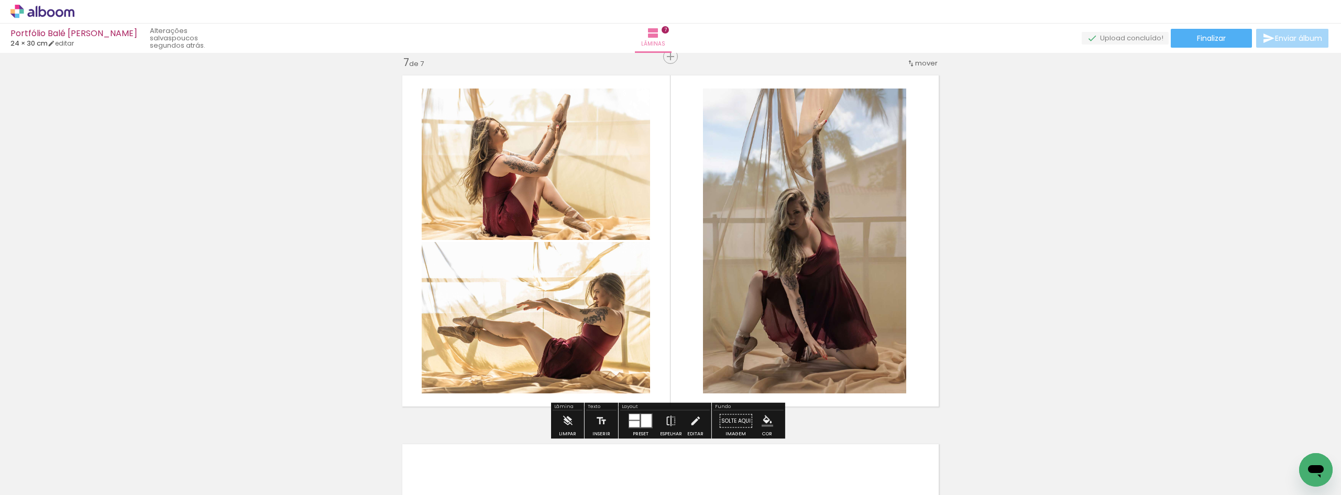
click at [763, 419] on iron-icon "color picker" at bounding box center [768, 421] width 12 height 12
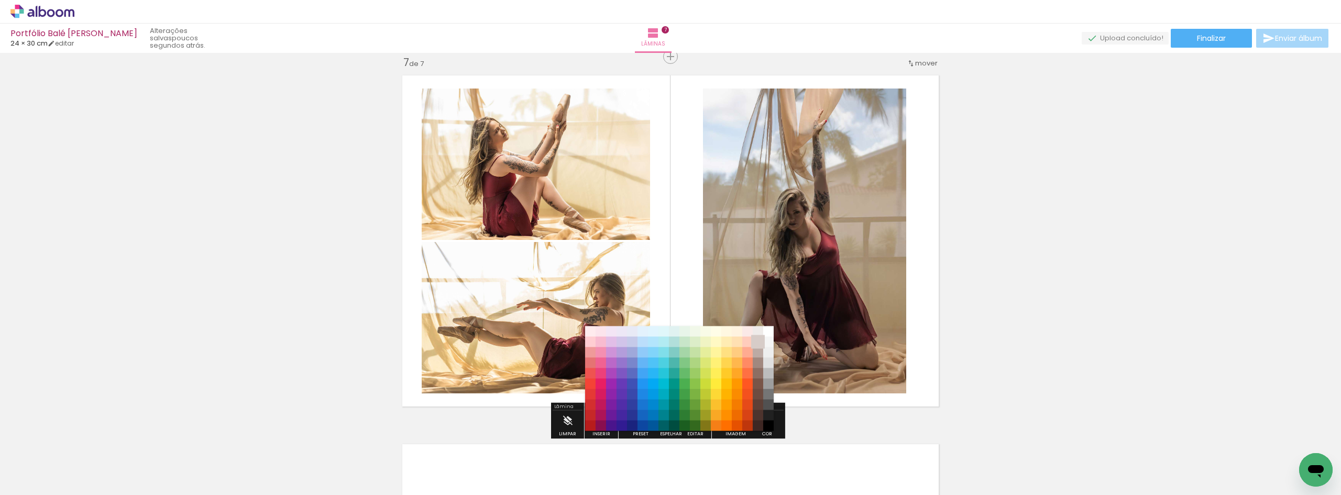
click at [758, 343] on paper-item "#d7ccc8" at bounding box center [758, 342] width 10 height 10
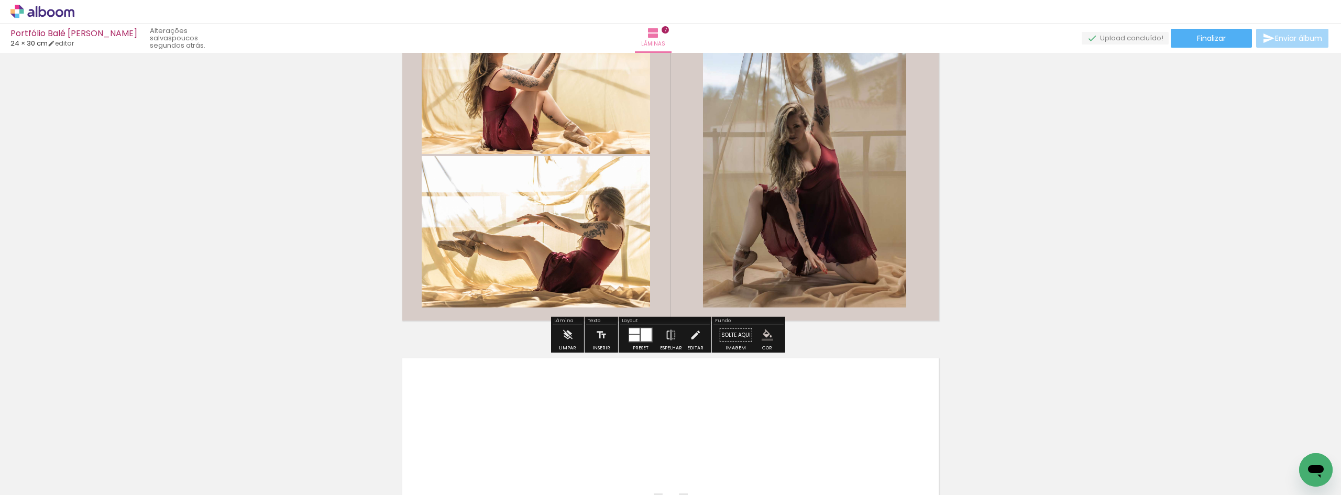
scroll to position [2331, 0]
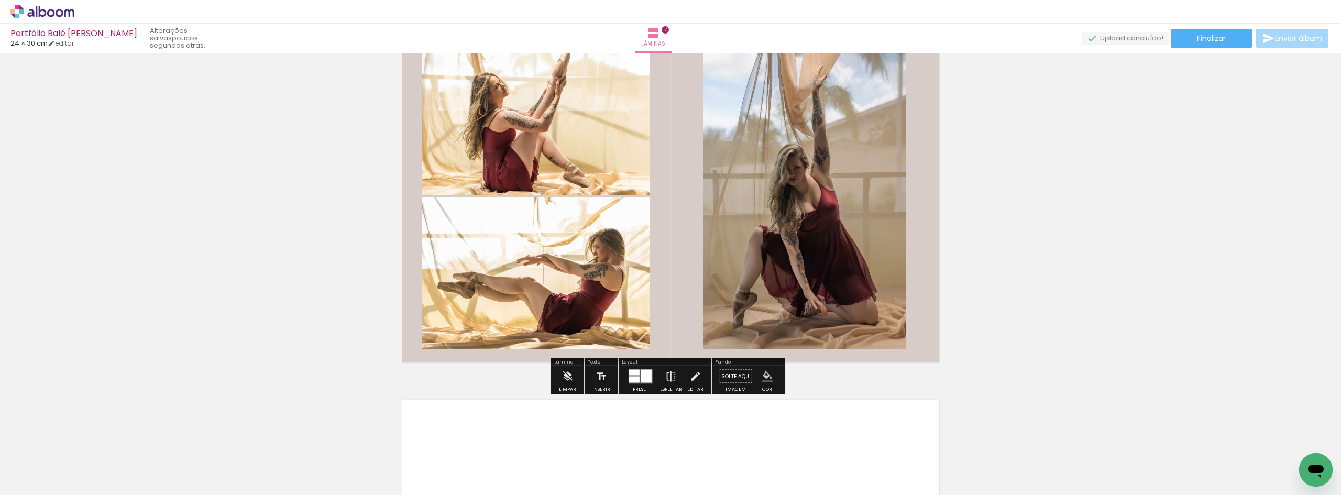
scroll to position [2227, 0]
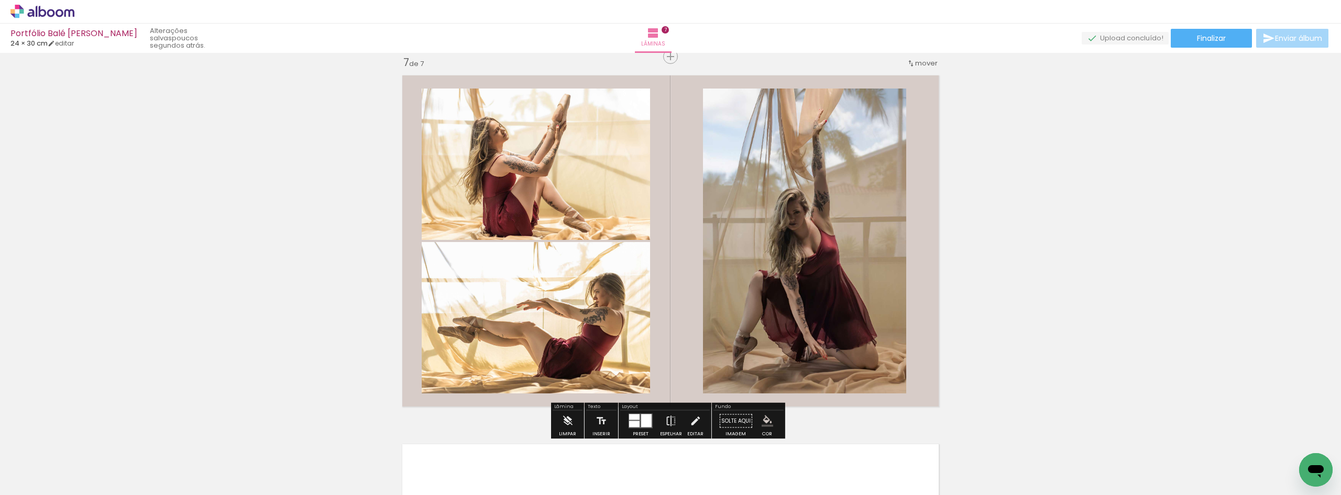
click at [764, 423] on iron-icon "color picker" at bounding box center [768, 421] width 12 height 12
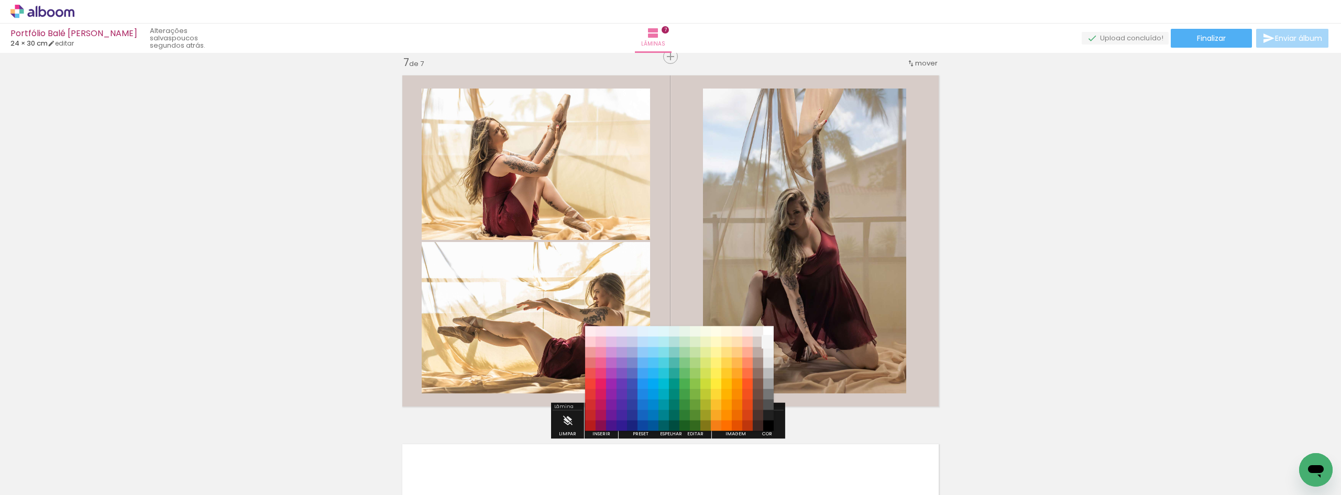
click at [769, 344] on paper-item "#f5f5f5" at bounding box center [768, 342] width 10 height 10
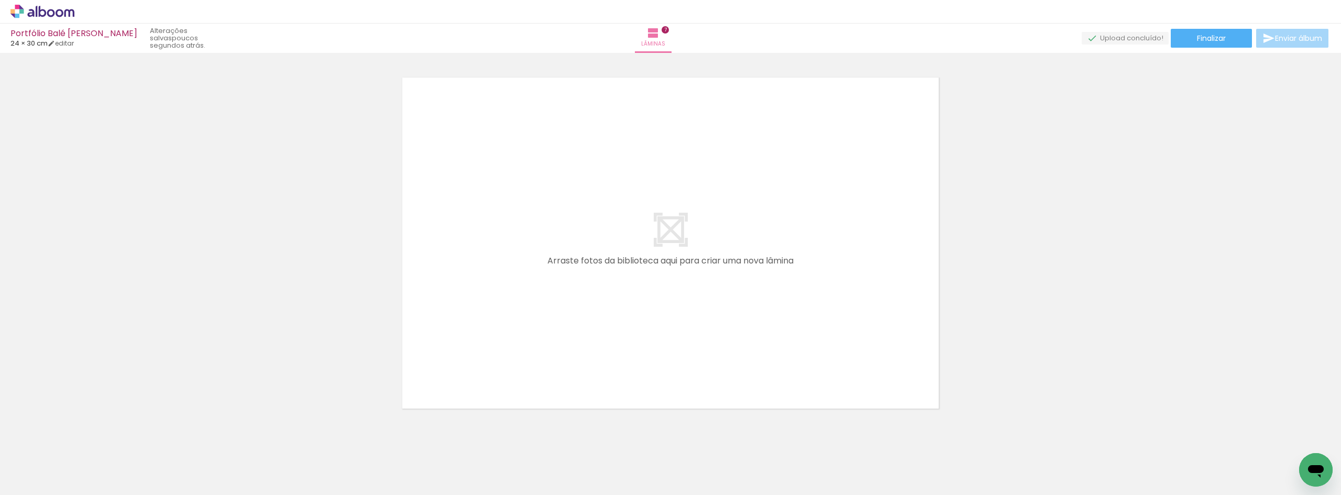
scroll to position [0, 0]
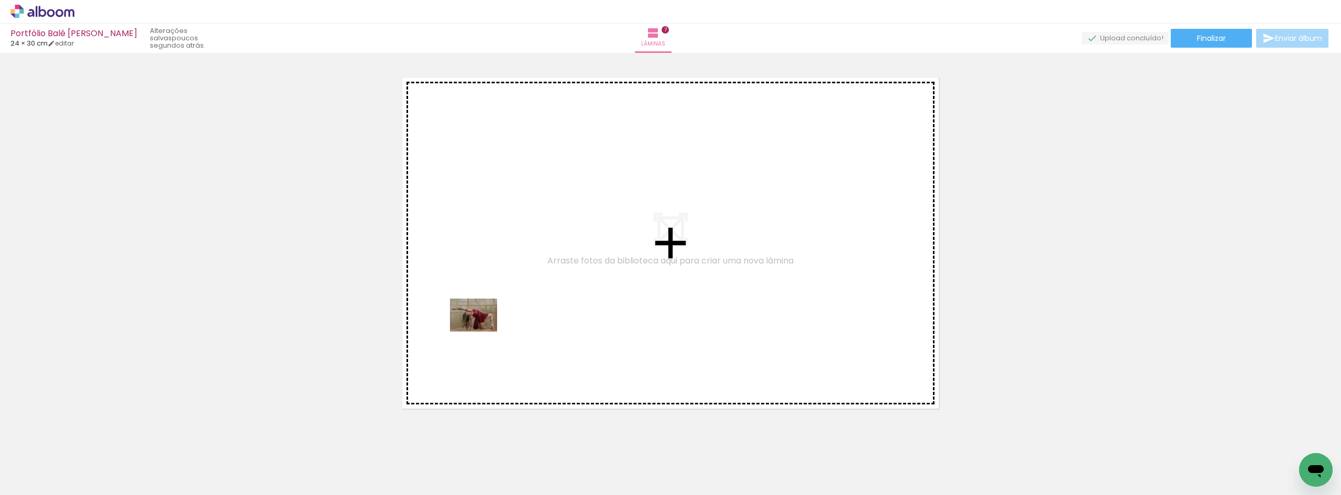
drag, startPoint x: 459, startPoint y: 468, endPoint x: 481, endPoint y: 330, distance: 140.1
click at [481, 330] on quentale-workspace at bounding box center [670, 247] width 1341 height 495
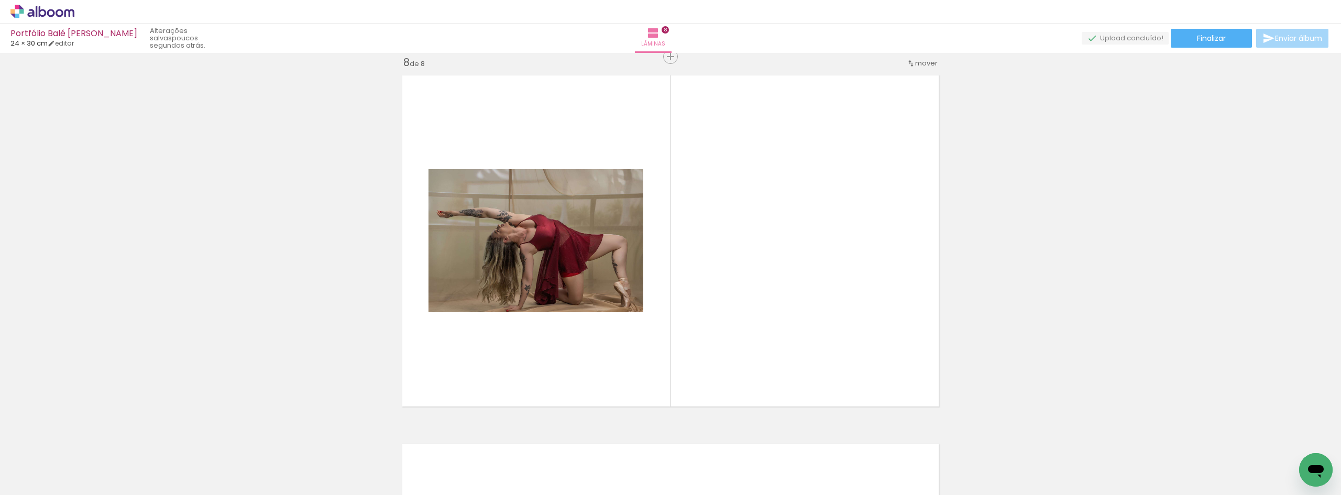
scroll to position [0, 351]
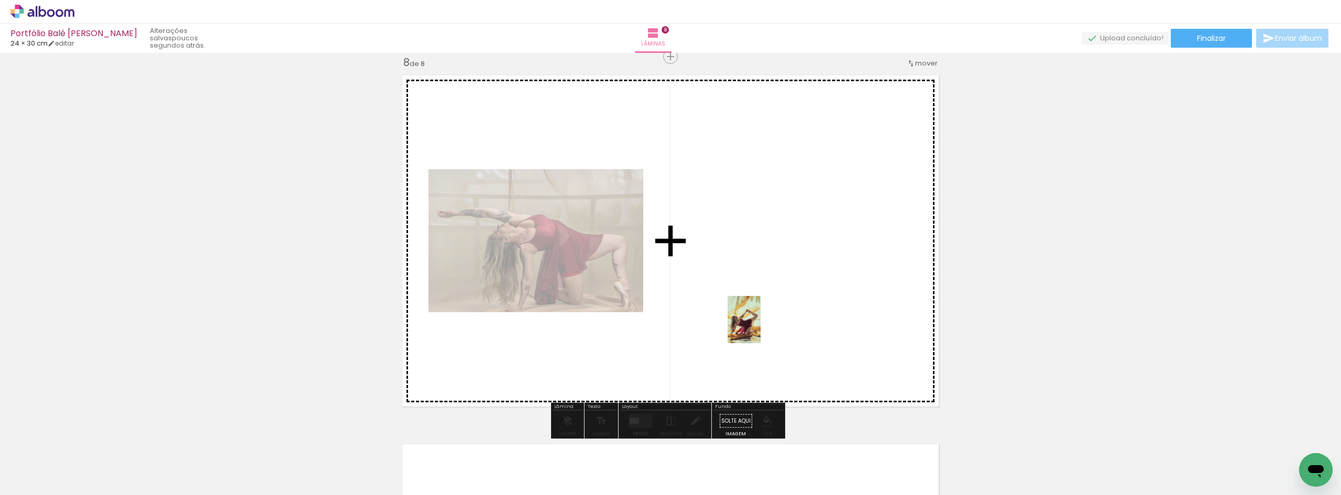
drag, startPoint x: 813, startPoint y: 471, endPoint x: 759, endPoint y: 327, distance: 153.2
click at [759, 327] on quentale-workspace at bounding box center [670, 247] width 1341 height 495
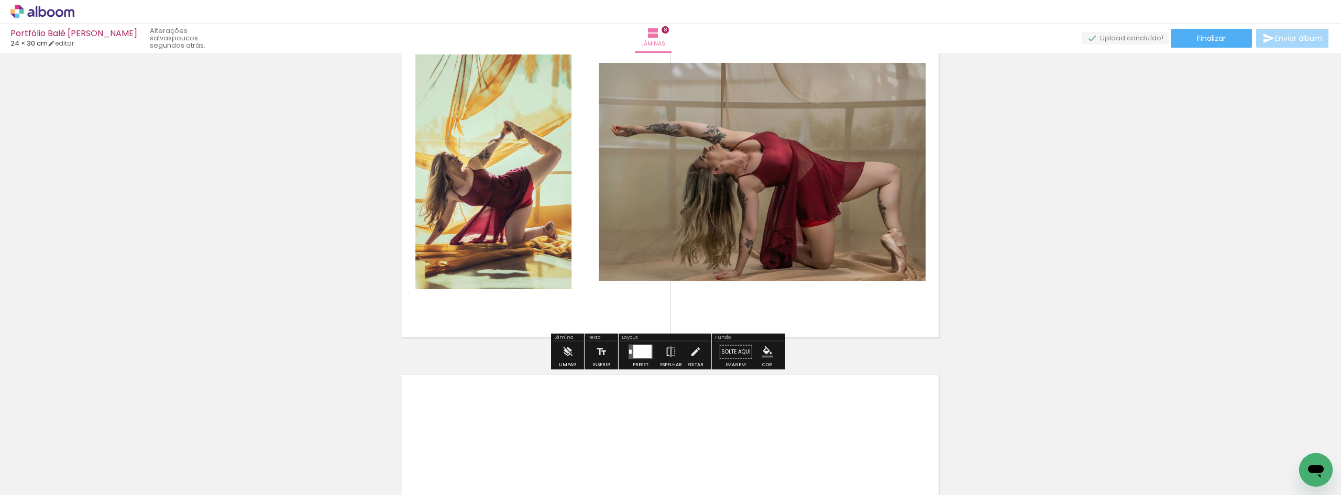
scroll to position [2648, 0]
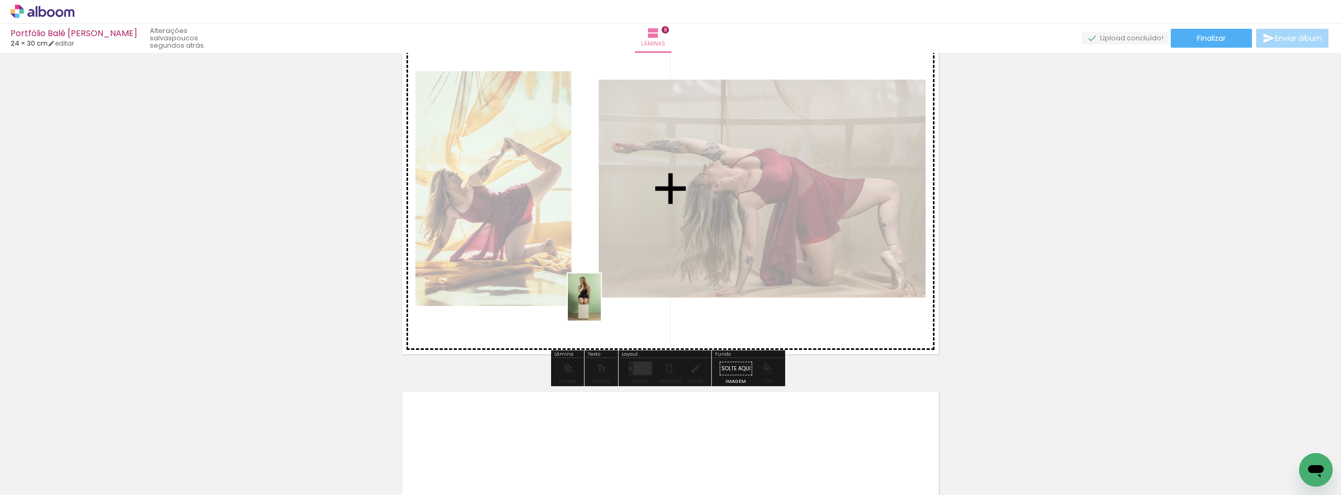
drag, startPoint x: 1186, startPoint y: 462, endPoint x: 595, endPoint y: 305, distance: 611.9
click at [599, 305] on quentale-workspace at bounding box center [670, 247] width 1341 height 495
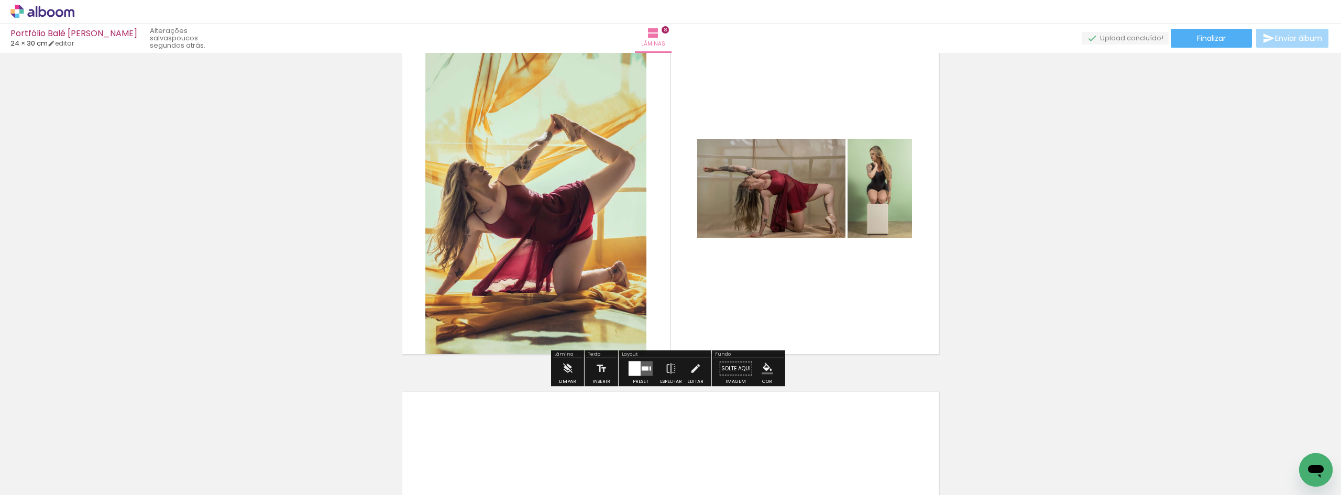
click at [637, 370] on div at bounding box center [635, 368] width 12 height 15
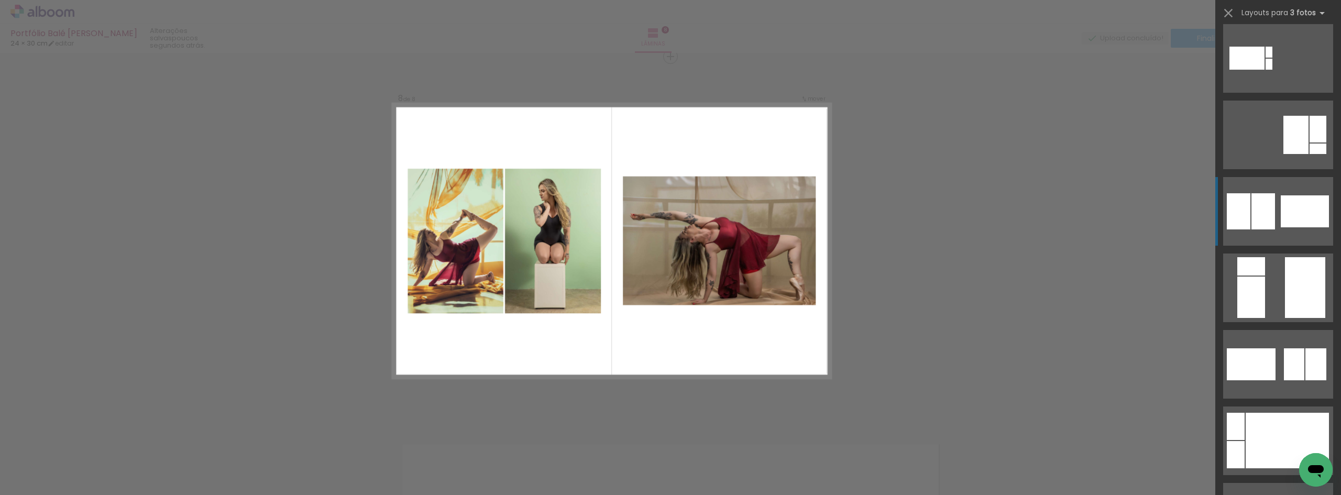
scroll to position [314, 0]
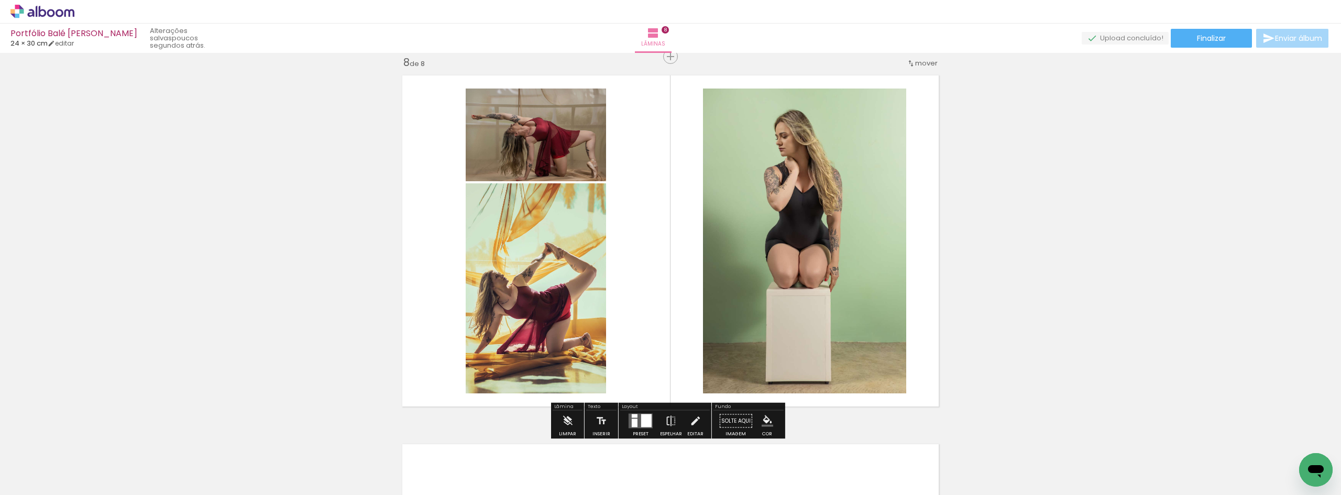
click at [766, 419] on iron-icon "color picker" at bounding box center [768, 421] width 12 height 12
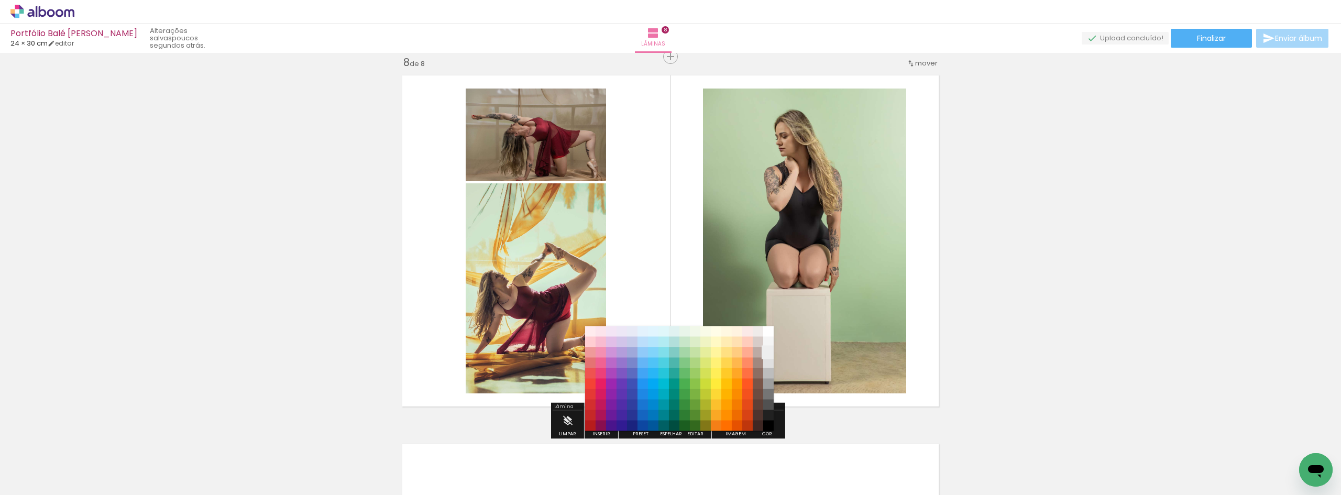
click at [769, 352] on paper-item "#eeeeee" at bounding box center [768, 352] width 10 height 10
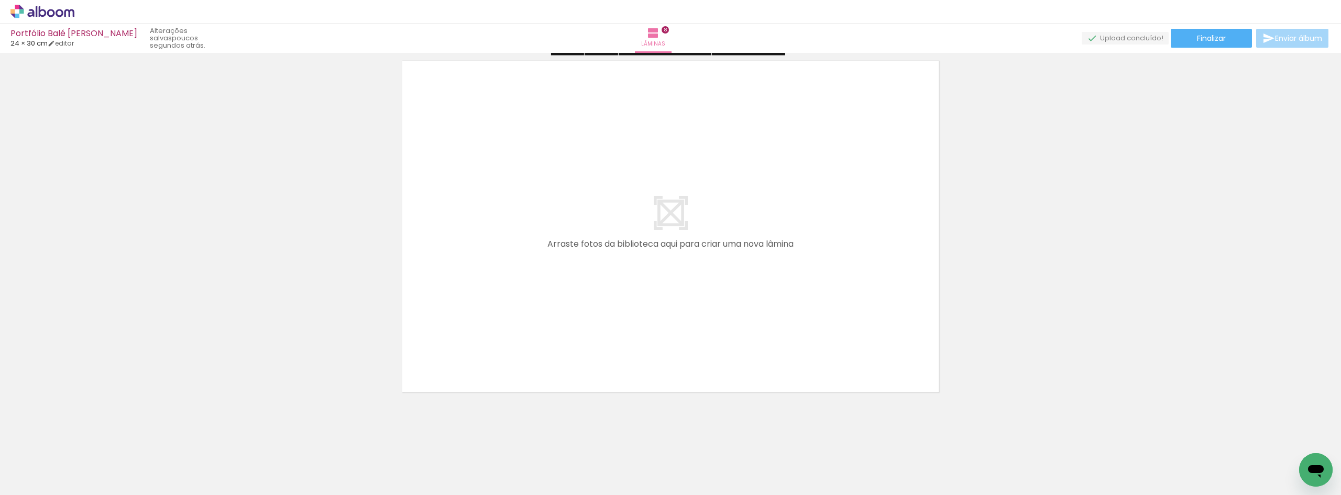
scroll to position [2984, 0]
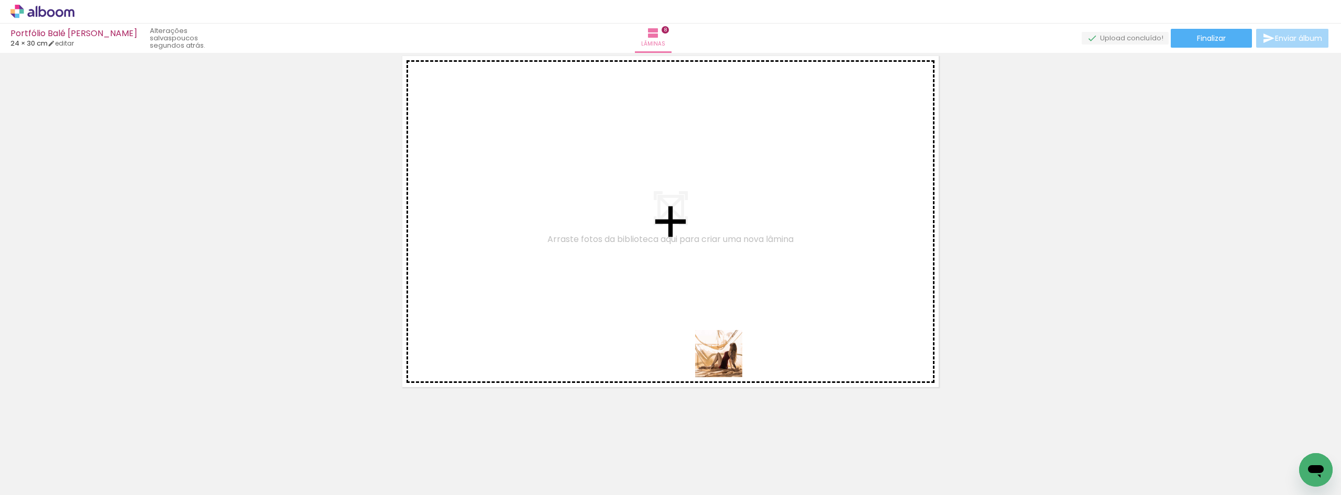
drag, startPoint x: 726, startPoint y: 459, endPoint x: 730, endPoint y: 318, distance: 141.0
click at [730, 318] on quentale-workspace at bounding box center [670, 247] width 1341 height 495
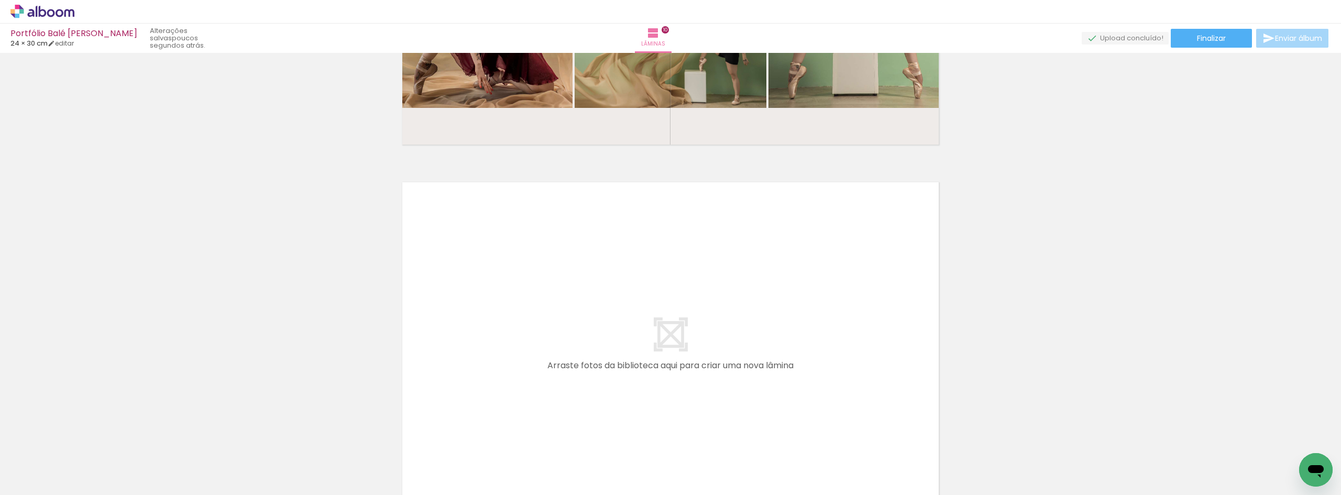
scroll to position [0, 391]
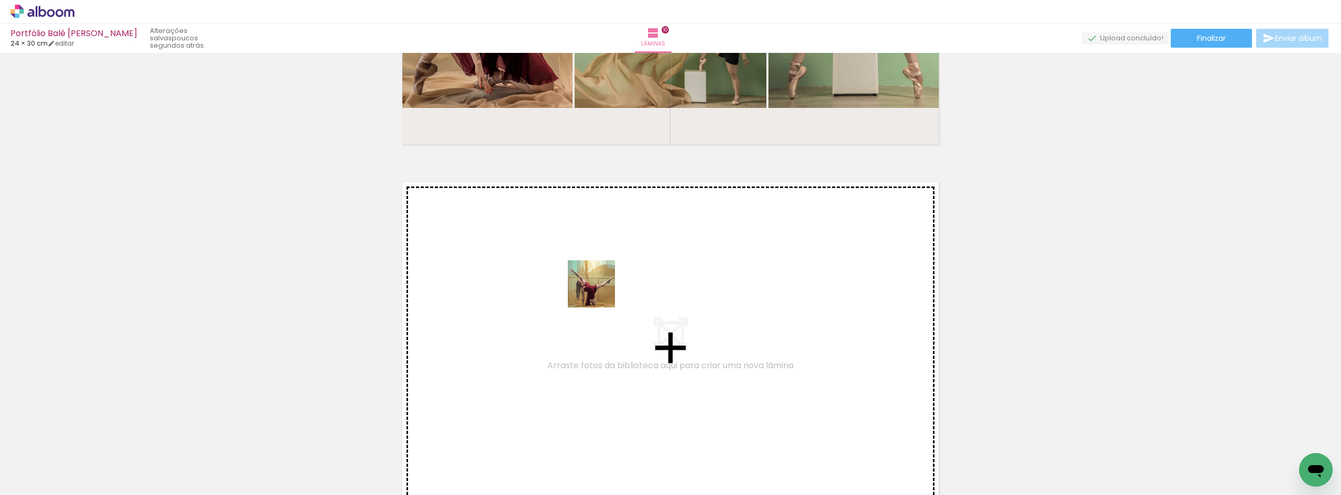
drag, startPoint x: 303, startPoint y: 462, endPoint x: 601, endPoint y: 291, distance: 343.6
click at [601, 291] on quentale-workspace at bounding box center [670, 247] width 1341 height 495
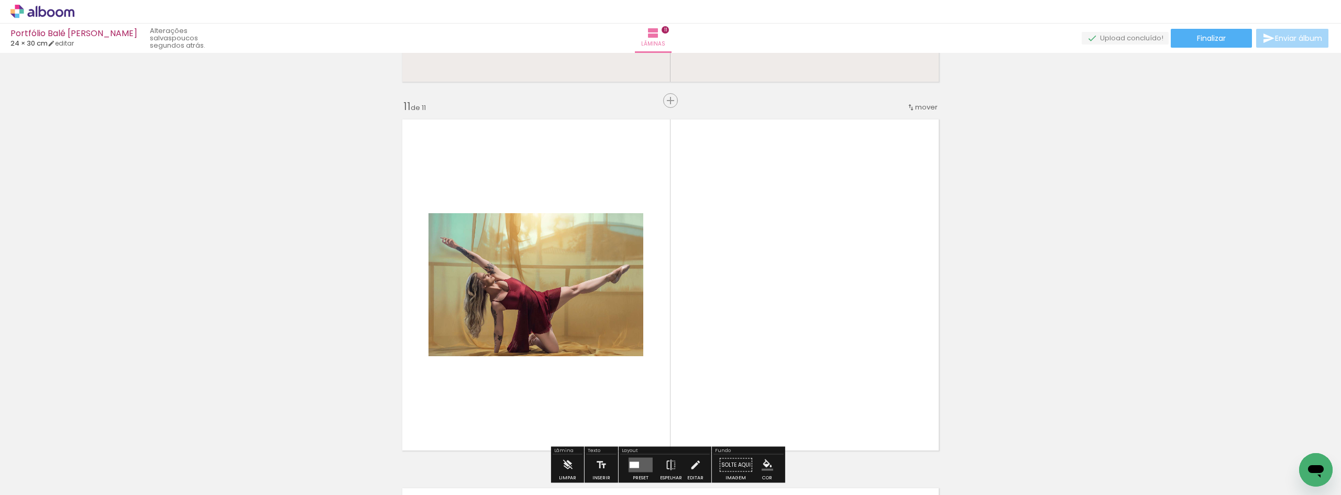
scroll to position [3702, 0]
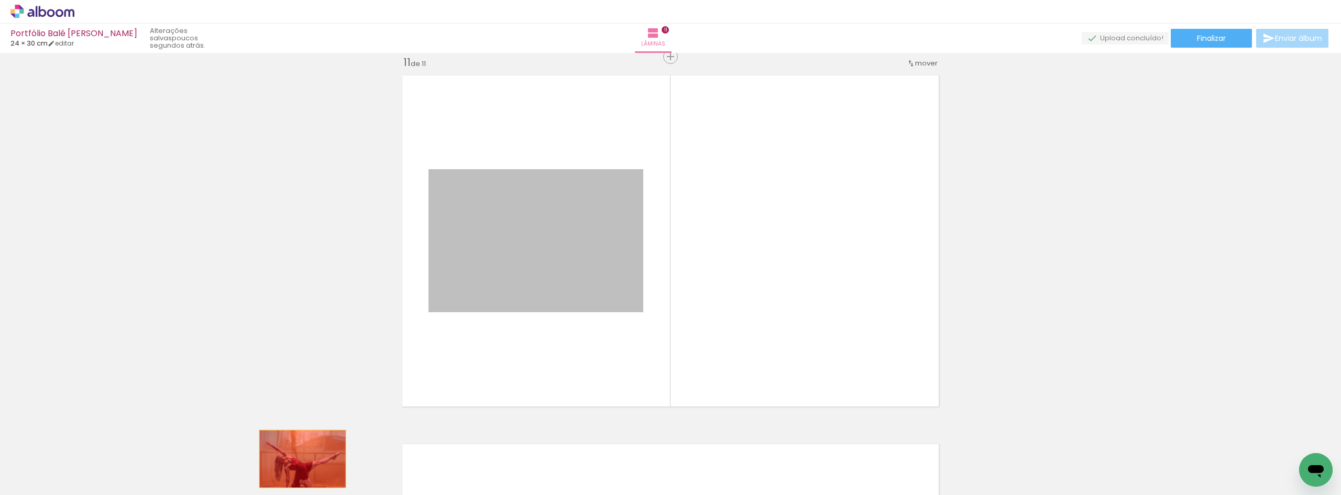
drag, startPoint x: 566, startPoint y: 240, endPoint x: 309, endPoint y: 453, distance: 333.7
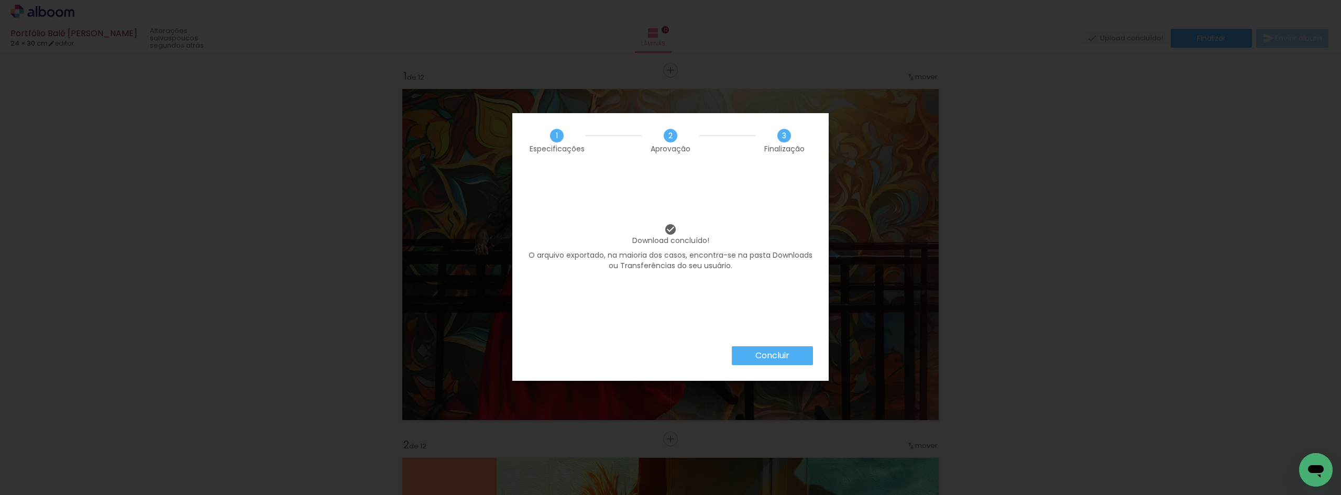
scroll to position [0, 81]
click at [0, 0] on slot "Concluir" at bounding box center [0, 0] width 0 height 0
